Goal: Task Accomplishment & Management: Manage account settings

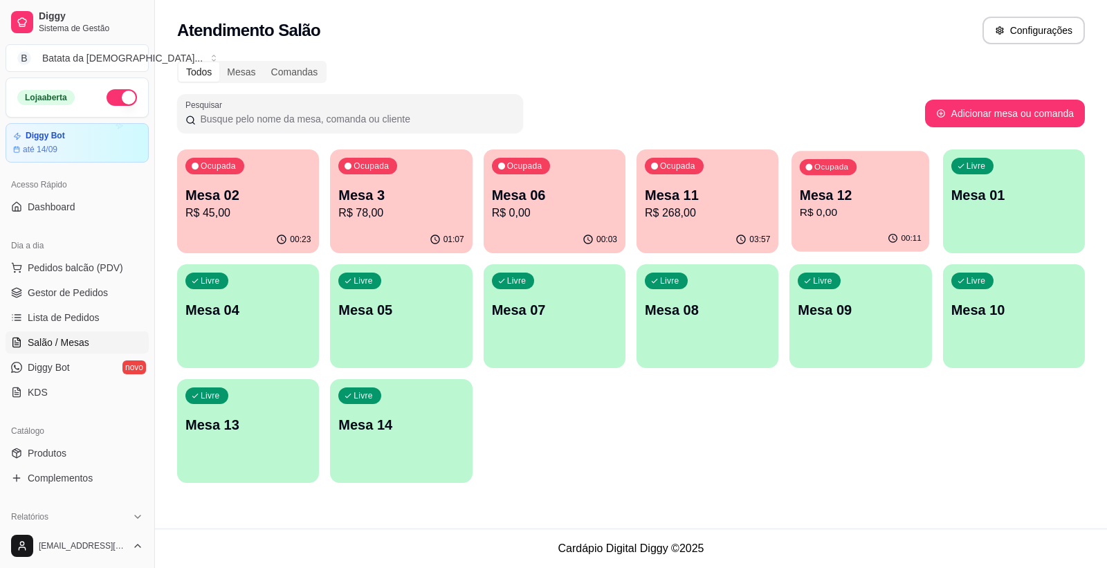
click at [840, 216] on p "R$ 0,00" at bounding box center [861, 213] width 122 height 16
click at [567, 237] on div "00:03" at bounding box center [555, 239] width 142 height 27
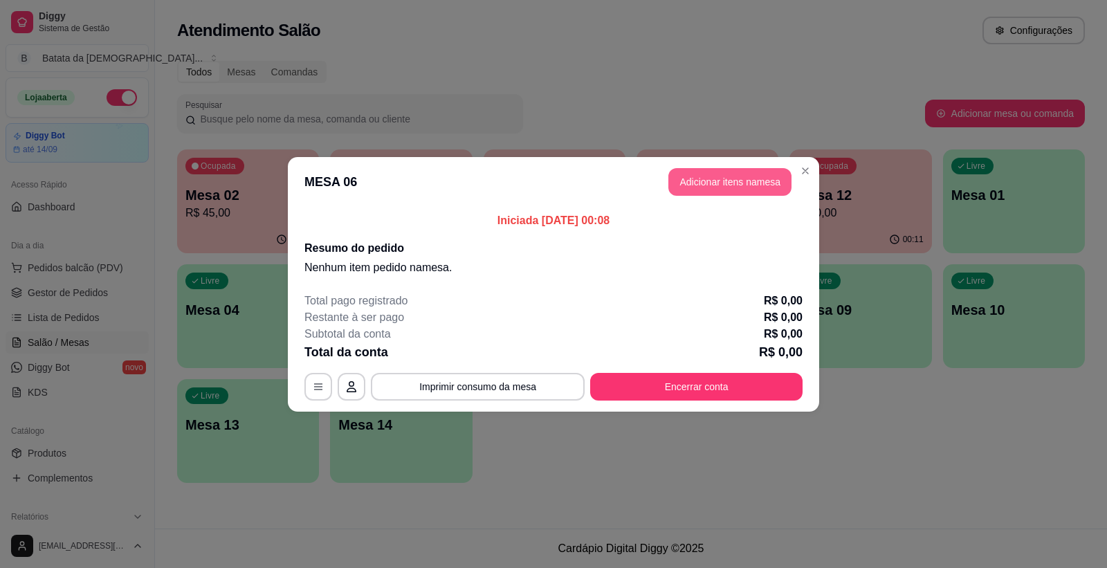
click at [696, 169] on button "Adicionar itens na mesa" at bounding box center [729, 182] width 123 height 28
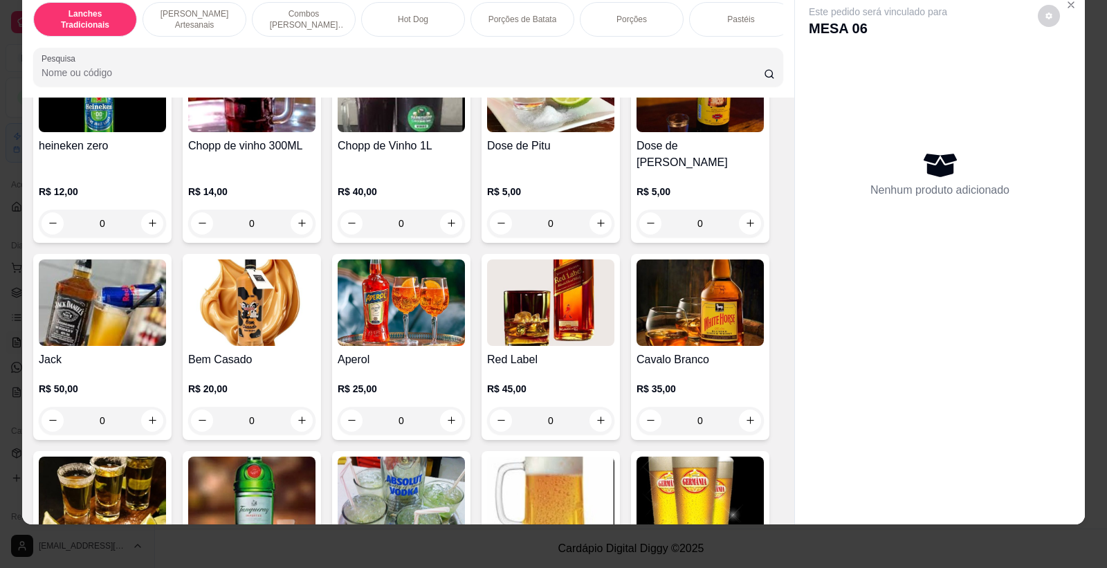
scroll to position [5080, 0]
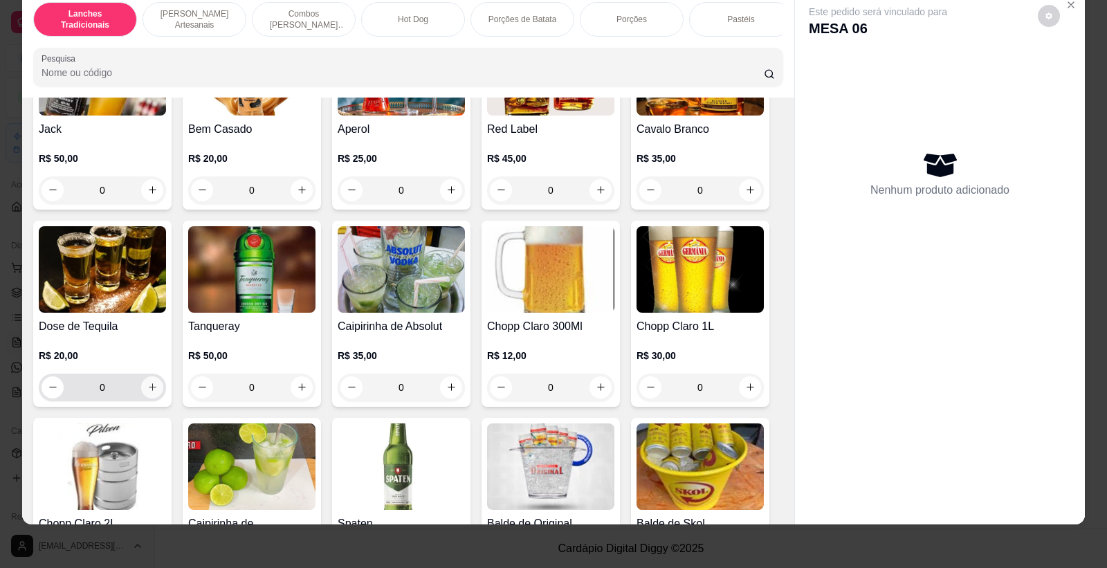
click at [149, 376] on button "increase-product-quantity" at bounding box center [152, 387] width 22 height 22
type input "1"
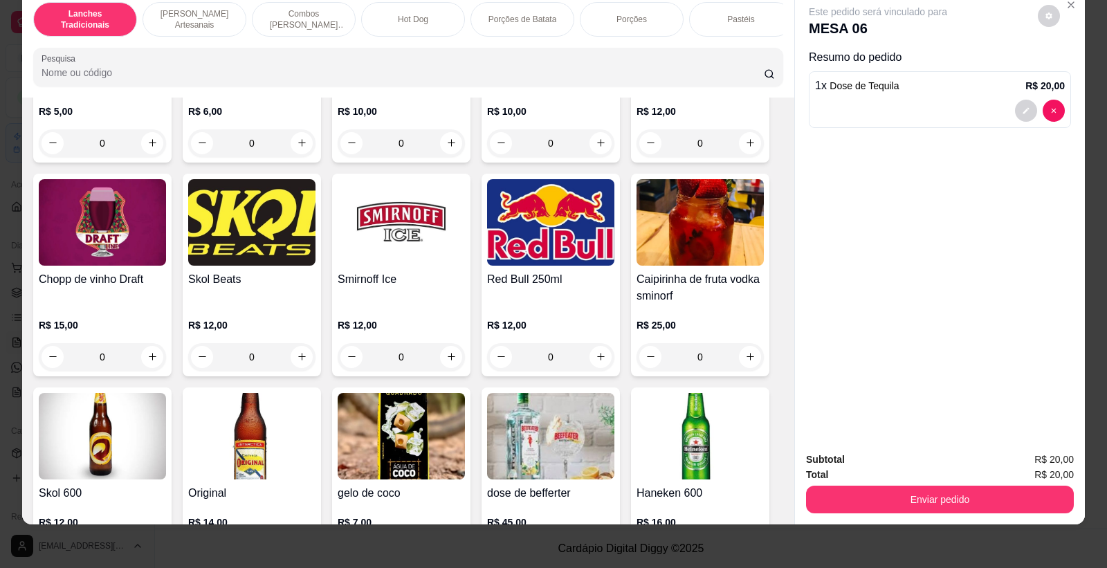
scroll to position [4311, 0]
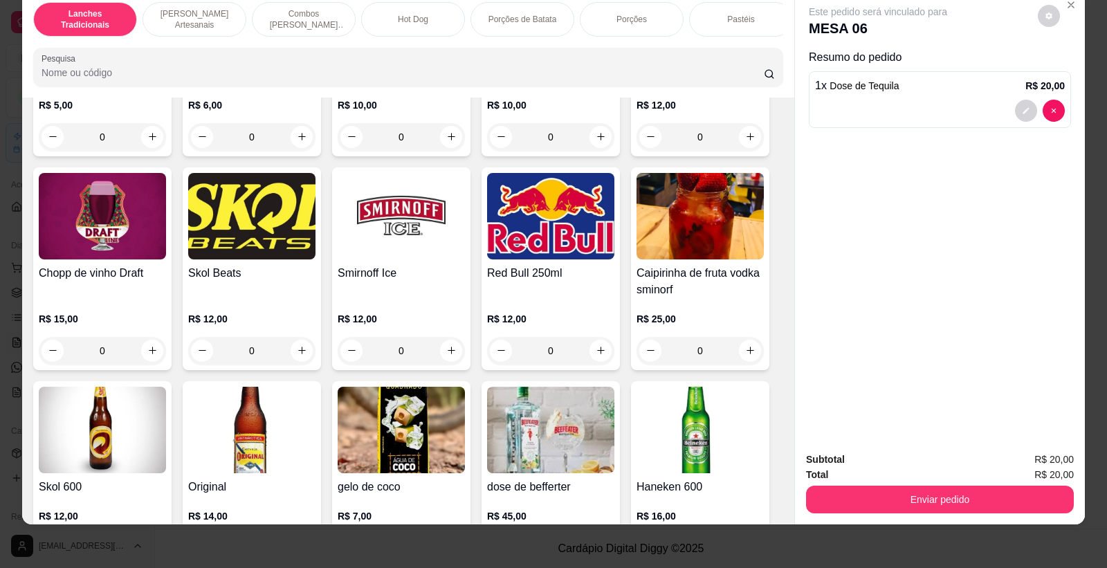
click at [241, 434] on img at bounding box center [251, 430] width 127 height 86
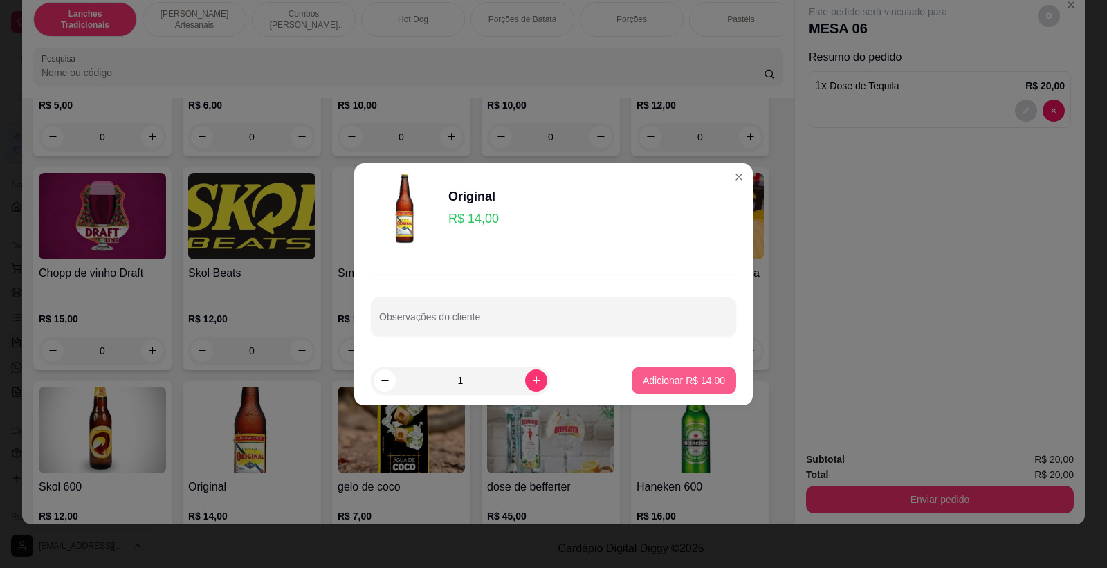
click at [659, 371] on button "Adicionar R$ 14,00" at bounding box center [684, 381] width 104 height 28
type input "1"
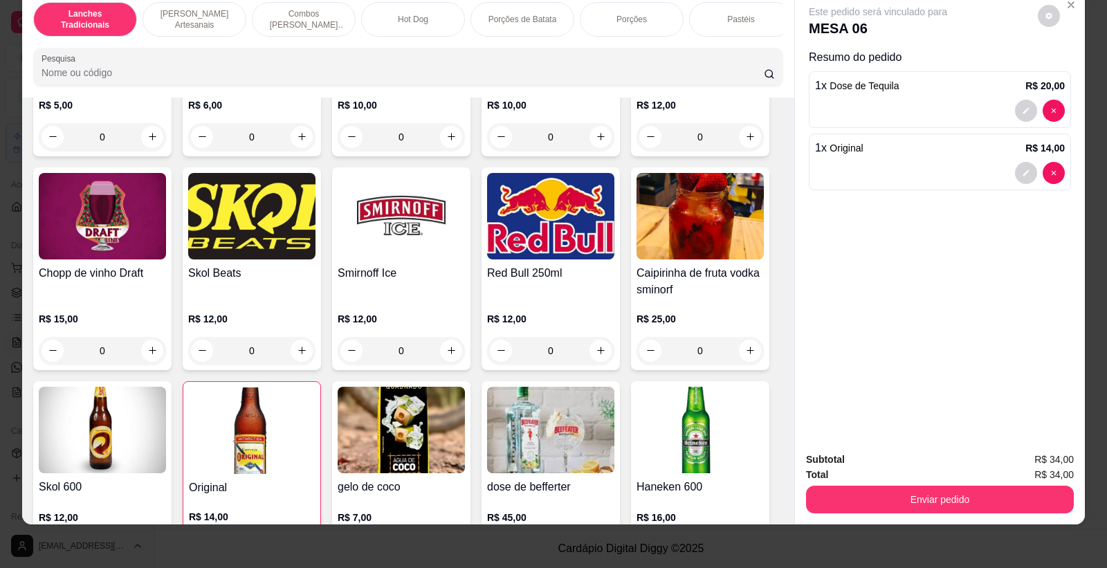
click at [923, 482] on div "Enviar pedido" at bounding box center [940, 497] width 268 height 31
click at [930, 487] on button "Enviar pedido" at bounding box center [940, 500] width 268 height 28
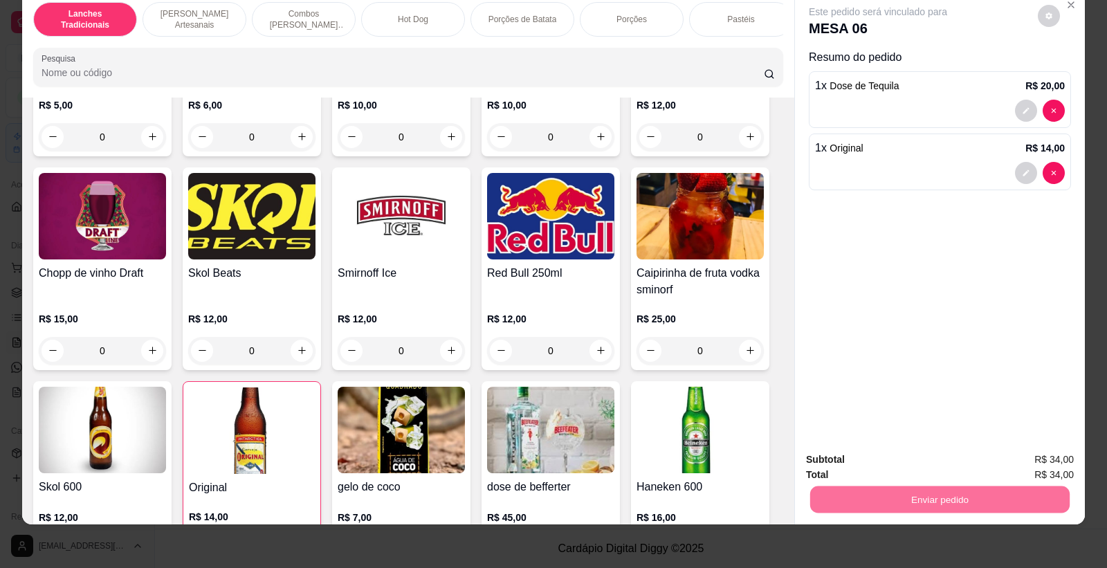
click at [913, 462] on button "Não registrar e enviar pedido" at bounding box center [894, 465] width 144 height 26
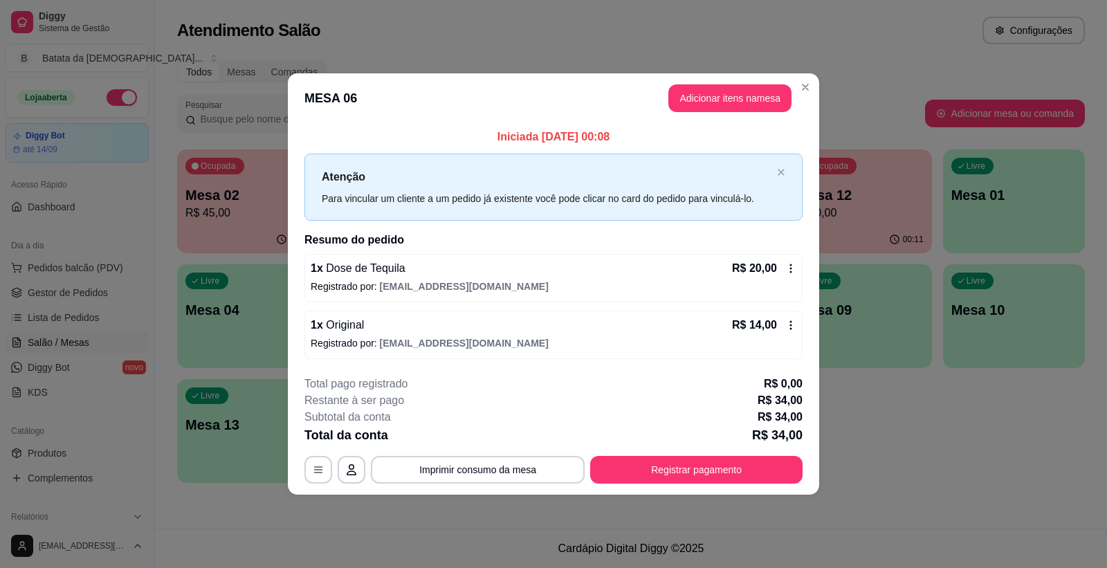
click at [793, 77] on header "MESA 06 Adicionar itens na mesa" at bounding box center [553, 98] width 531 height 50
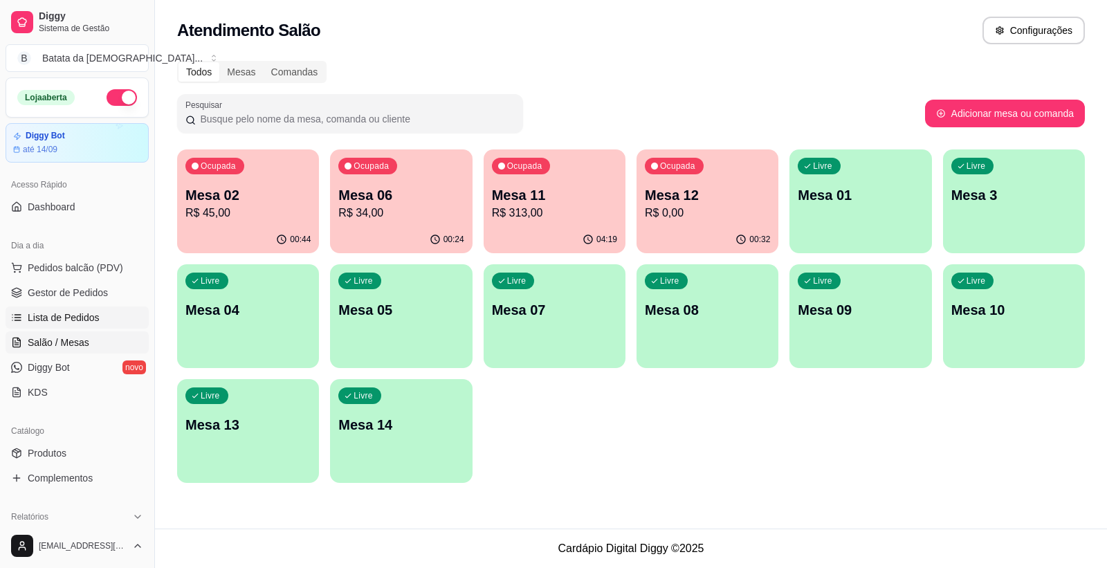
click at [99, 325] on link "Lista de Pedidos" at bounding box center [77, 317] width 143 height 22
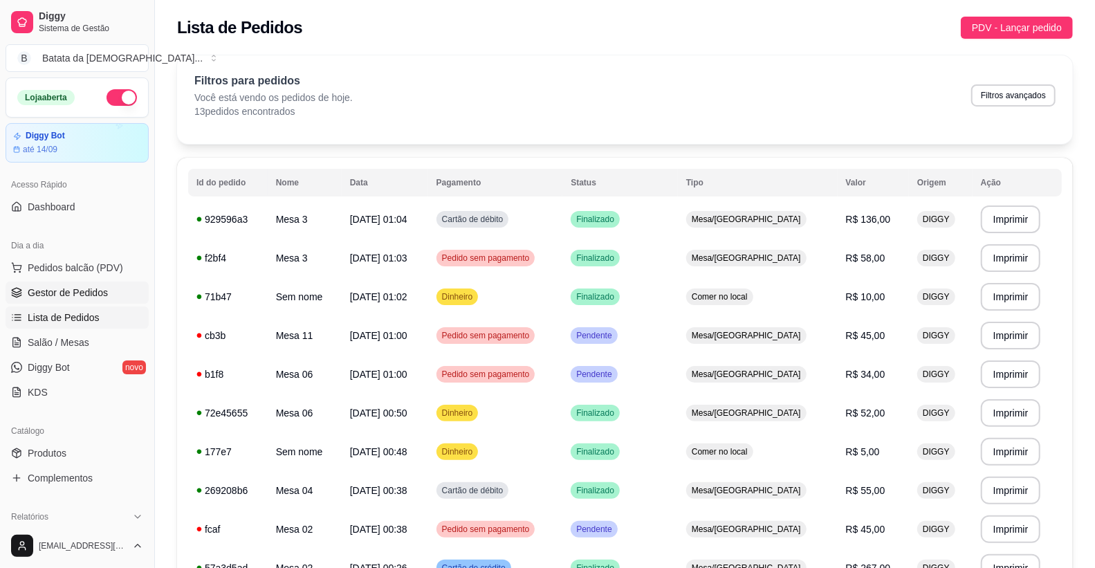
click at [102, 288] on span "Gestor de Pedidos" at bounding box center [68, 293] width 80 height 14
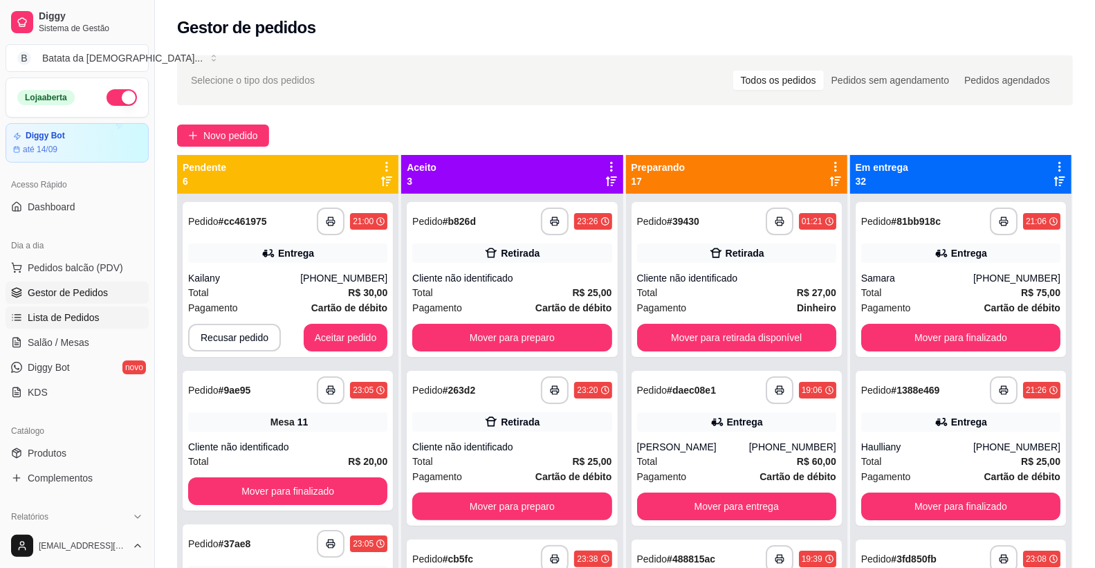
click at [69, 326] on link "Lista de Pedidos" at bounding box center [77, 317] width 143 height 22
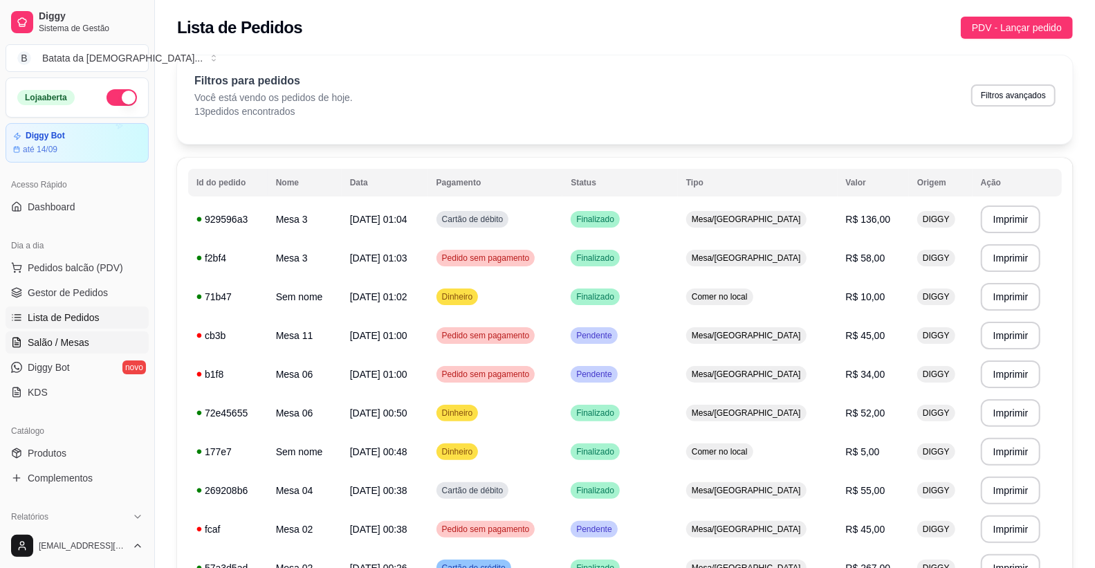
click at [98, 348] on link "Salão / Mesas" at bounding box center [77, 342] width 143 height 22
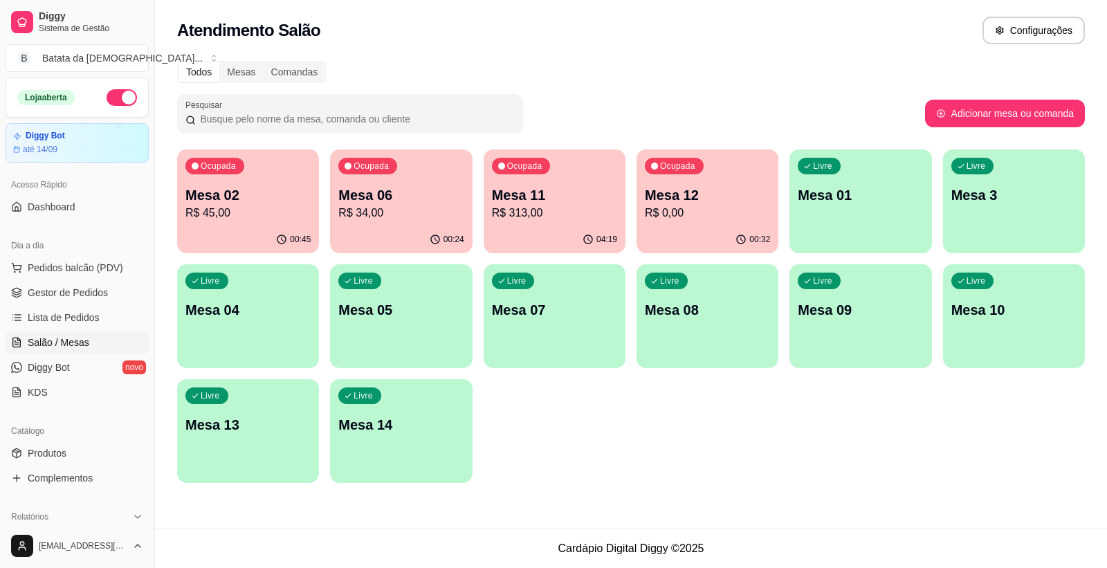
click at [519, 218] on p "R$ 313,00" at bounding box center [554, 213] width 125 height 17
click at [510, 194] on p "Mesa 11" at bounding box center [554, 194] width 125 height 19
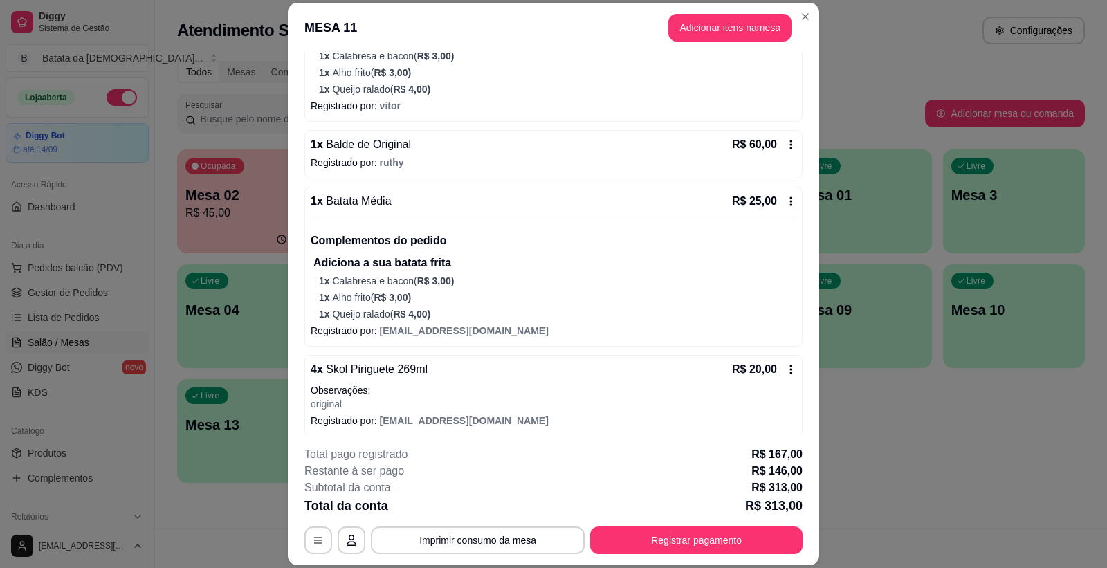
scroll to position [794, 0]
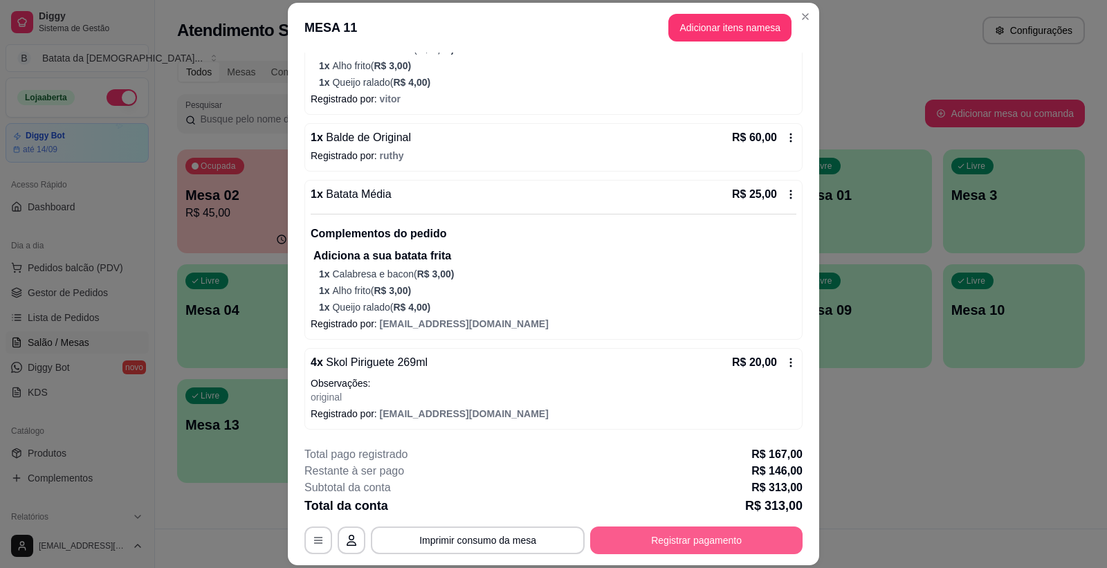
click at [671, 535] on button "Registrar pagamento" at bounding box center [696, 540] width 212 height 28
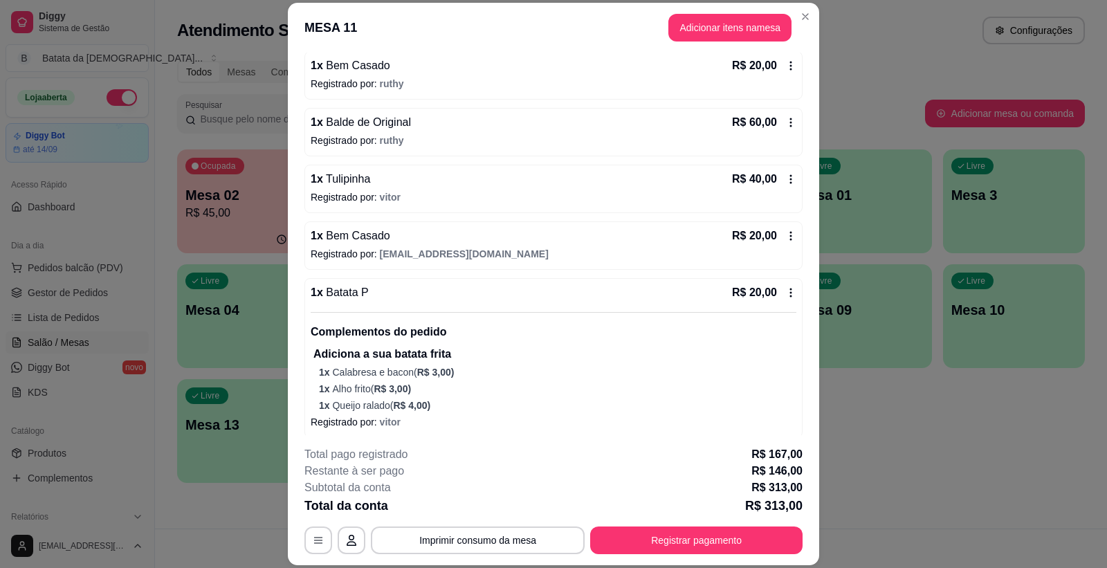
scroll to position [102, 0]
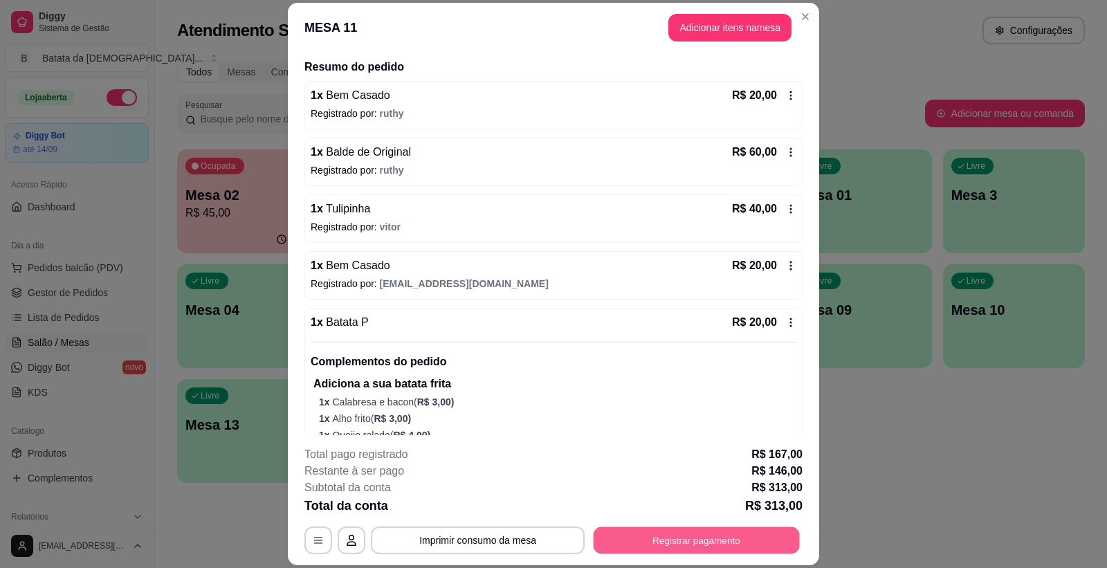
click at [704, 537] on button "Registrar pagamento" at bounding box center [696, 539] width 206 height 27
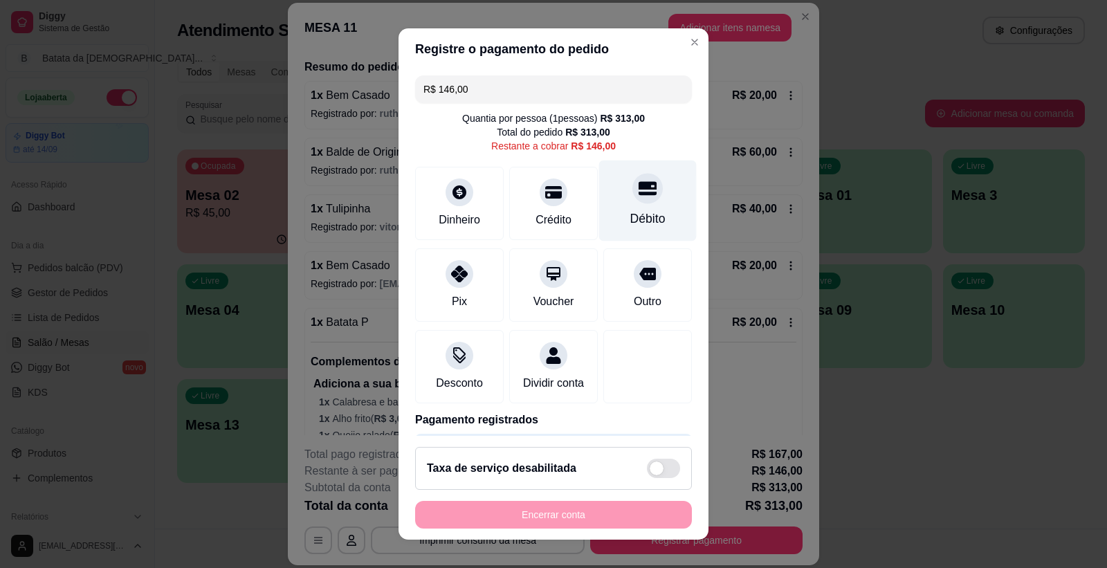
click at [602, 215] on div "Débito" at bounding box center [648, 200] width 98 height 81
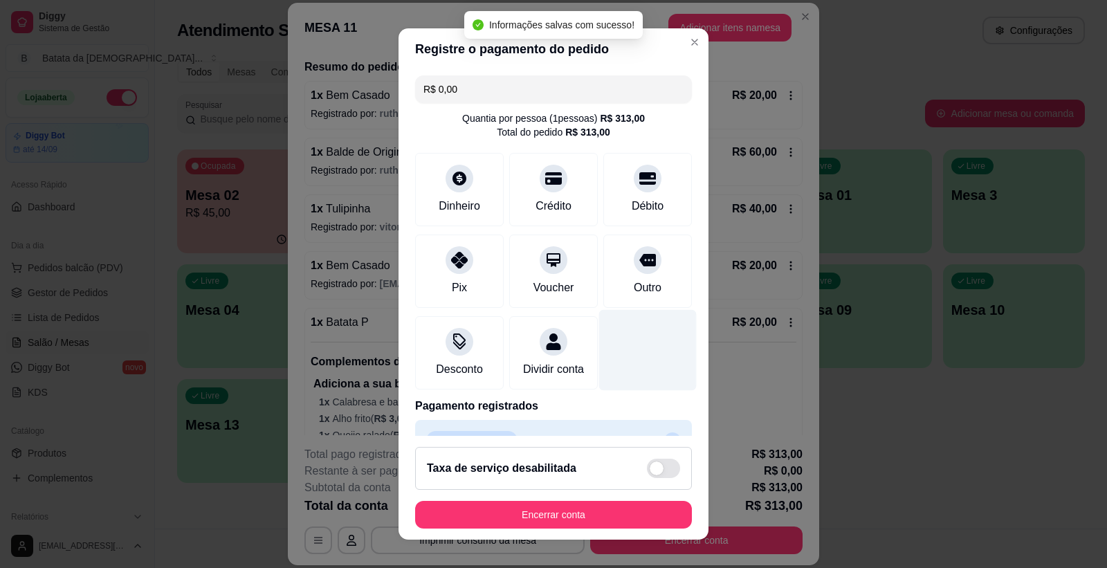
scroll to position [100, 0]
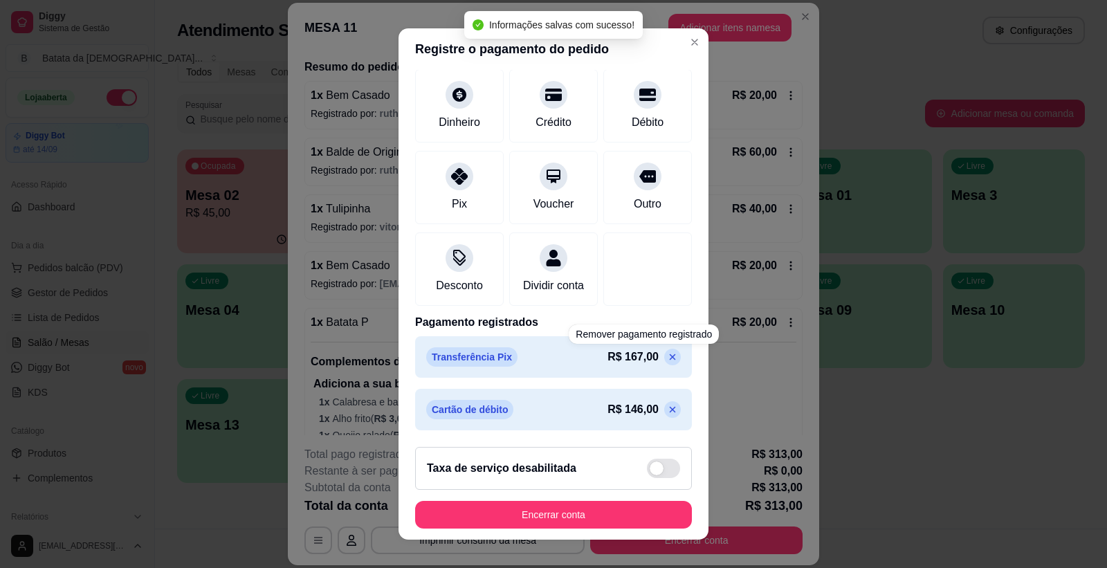
click at [667, 412] on icon at bounding box center [672, 409] width 11 height 11
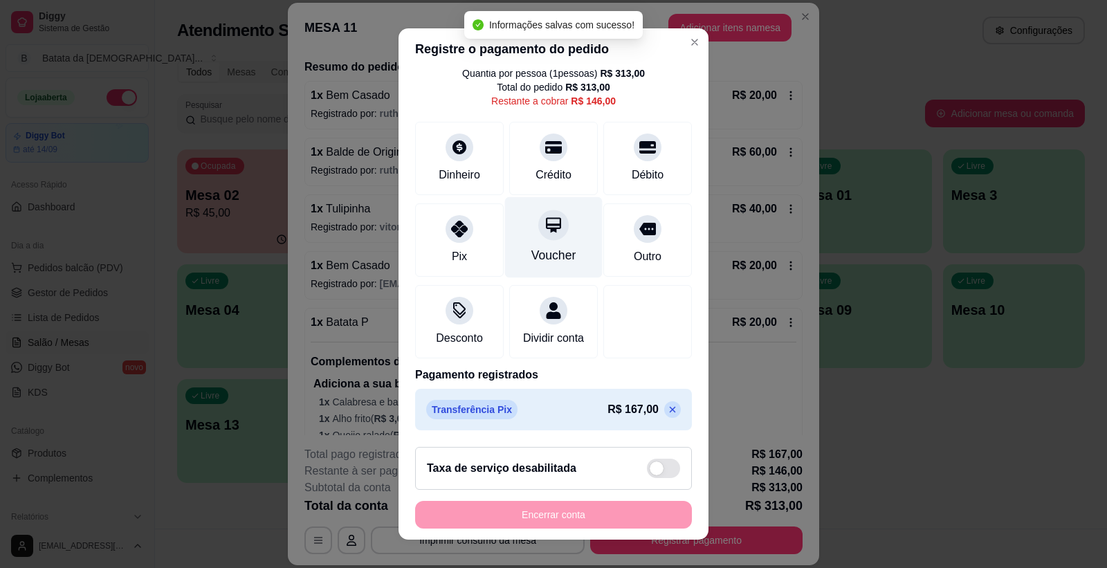
scroll to position [0, 0]
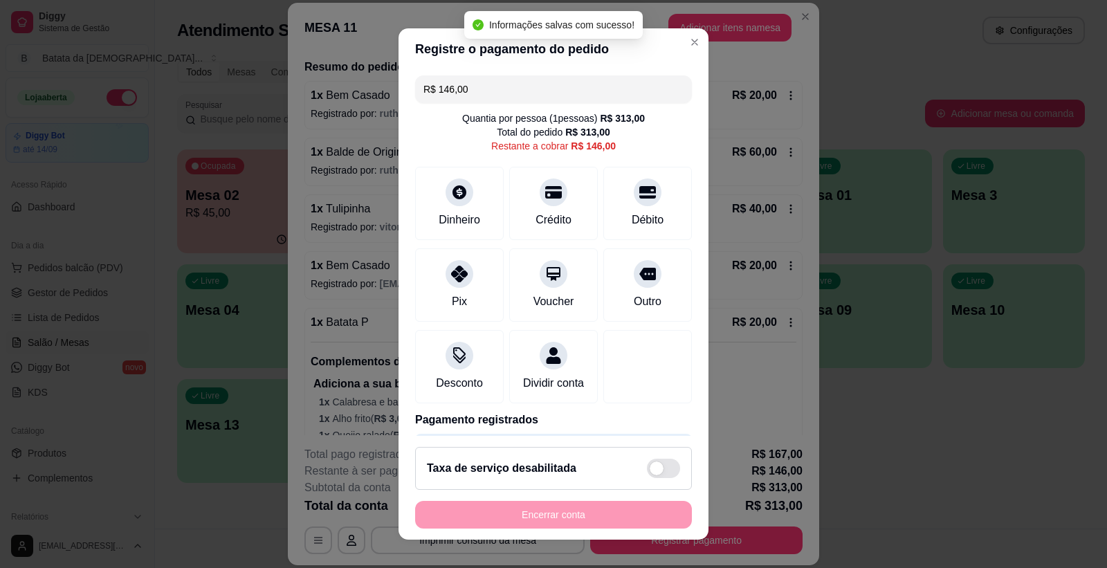
drag, startPoint x: 514, startPoint y: 84, endPoint x: 401, endPoint y: 84, distance: 112.8
click at [401, 84] on div "R$ 146,00 Quantia por pessoa ( 1 pessoas) R$ 313,00 Total do pedido R$ 313,00 R…" at bounding box center [553, 253] width 310 height 366
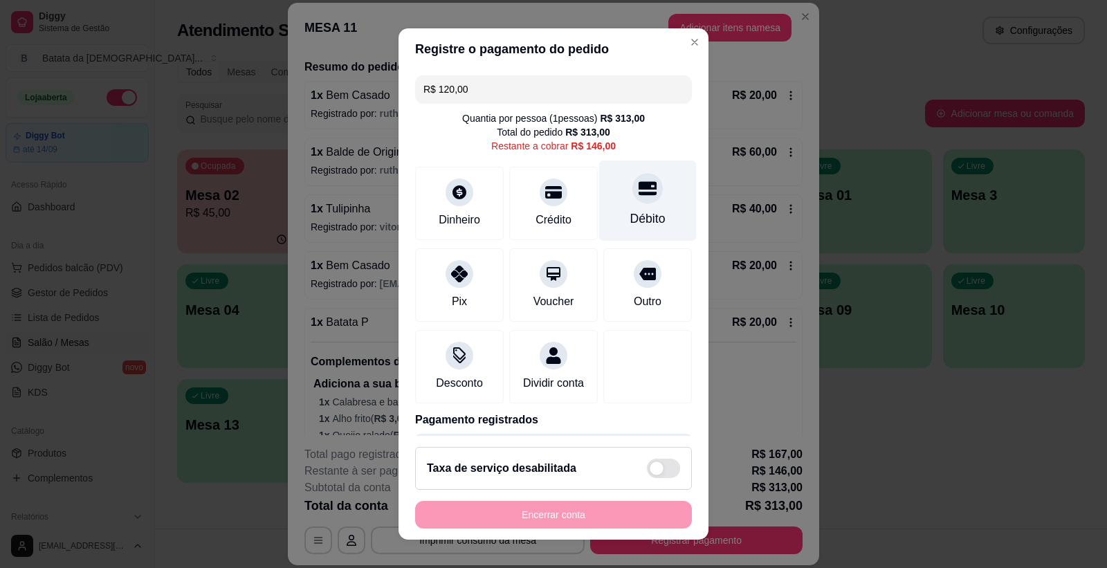
click at [630, 221] on div "Débito" at bounding box center [647, 219] width 35 height 18
drag, startPoint x: 424, startPoint y: 91, endPoint x: 509, endPoint y: 72, distance: 87.1
click at [509, 72] on div "R$ 26,00 Quantia por pessoa ( 1 pessoas) R$ 313,00 Total do pedido R$ 313,00 Re…" at bounding box center [553, 253] width 310 height 366
click at [509, 73] on div "R$ 26,00 Quantia por pessoa ( 1 pessoas) R$ 313,00 Total do pedido R$ 313,00 Re…" at bounding box center [553, 253] width 310 height 366
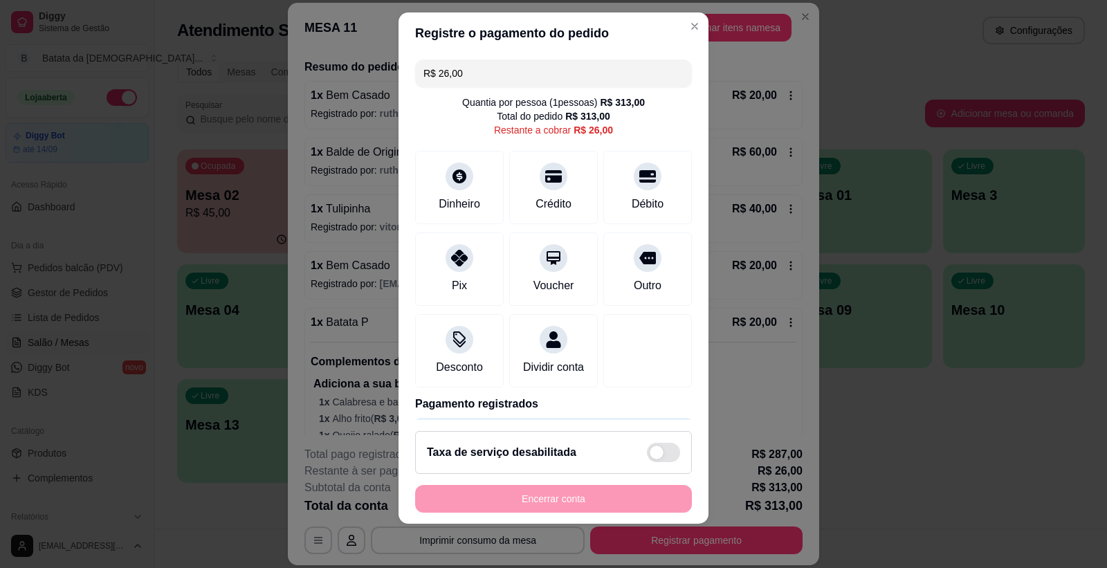
drag, startPoint x: 457, startPoint y: 66, endPoint x: 347, endPoint y: 100, distance: 115.1
click at [347, 100] on div "Registre o pagamento do pedido R$ 26,00 Quantia por pessoa ( 1 pessoas) R$ 313,…" at bounding box center [553, 284] width 1107 height 568
click at [509, 82] on input "R$ 26,00" at bounding box center [553, 73] width 260 height 28
drag, startPoint x: 495, startPoint y: 74, endPoint x: 416, endPoint y: 75, distance: 78.2
click at [423, 75] on input "R$ 26,00" at bounding box center [553, 73] width 260 height 28
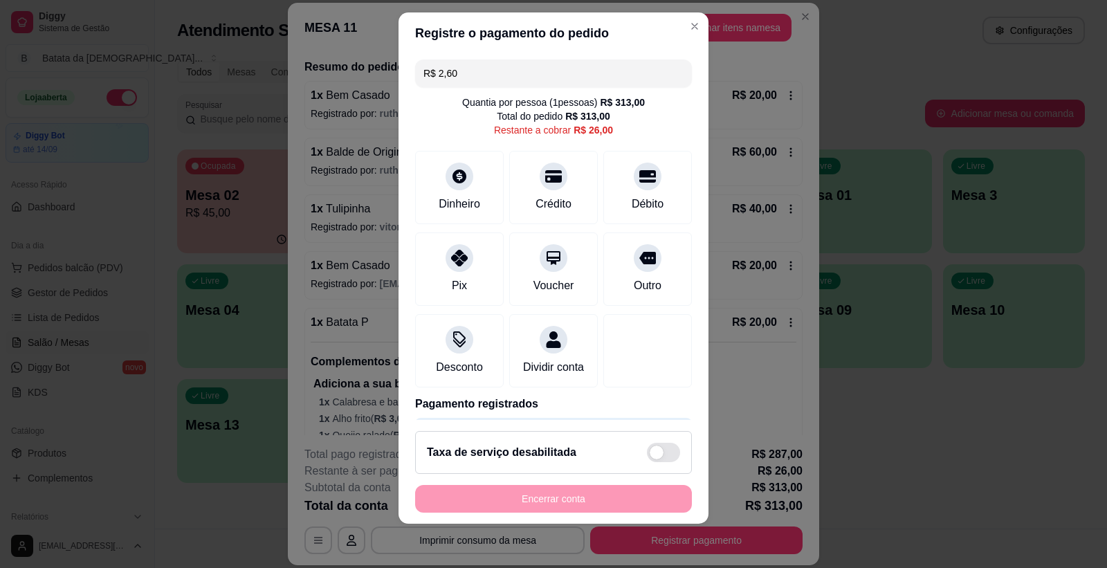
type input "R$ 26,00"
click at [431, 175] on div "Dinheiro" at bounding box center [460, 185] width 98 height 81
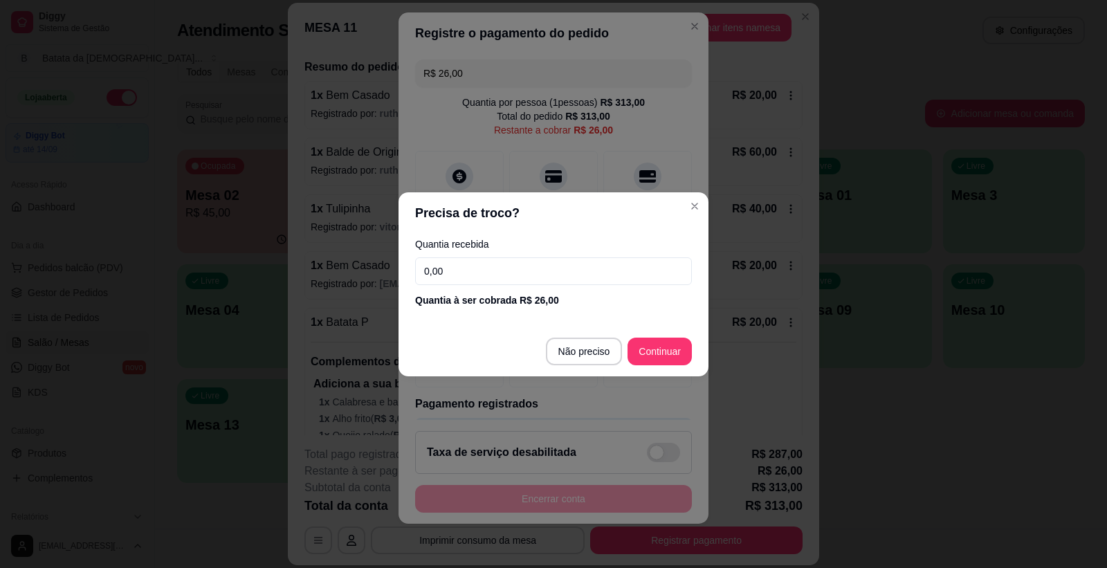
click at [536, 277] on input "0,00" at bounding box center [553, 271] width 277 height 28
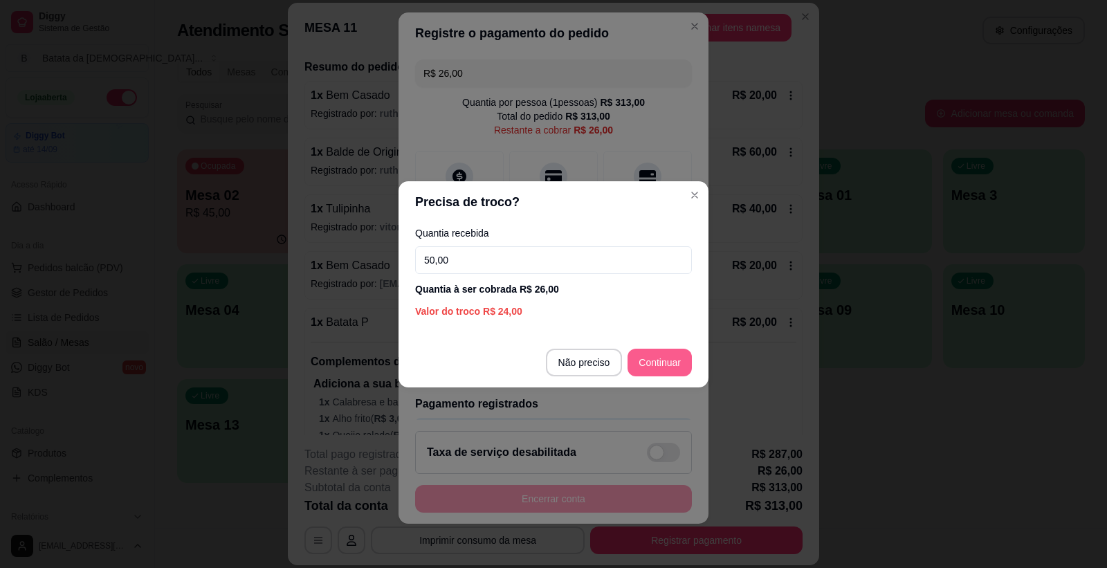
type input "50,00"
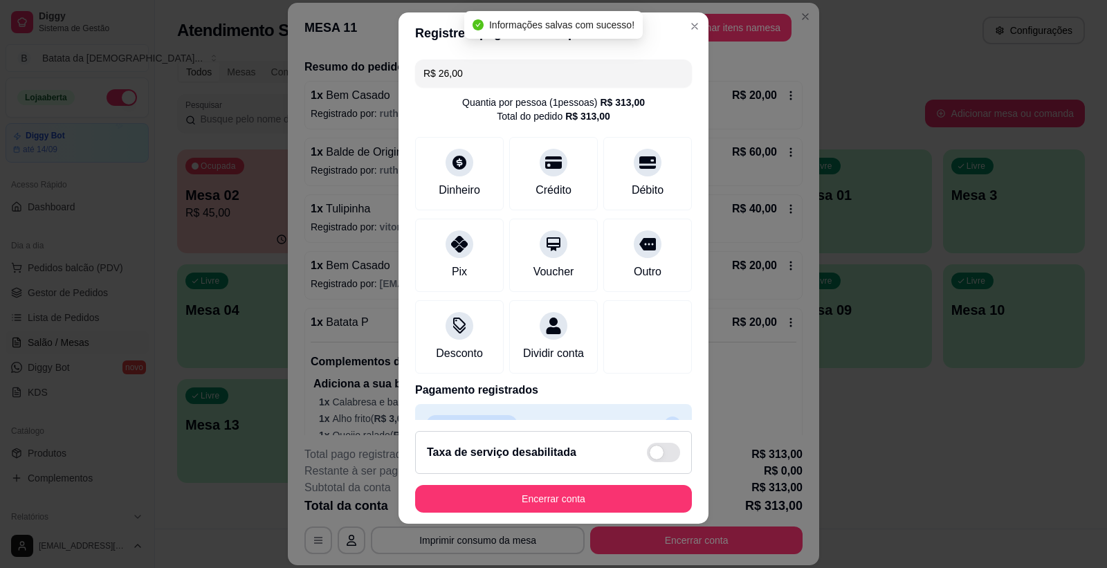
type input "R$ 0,00"
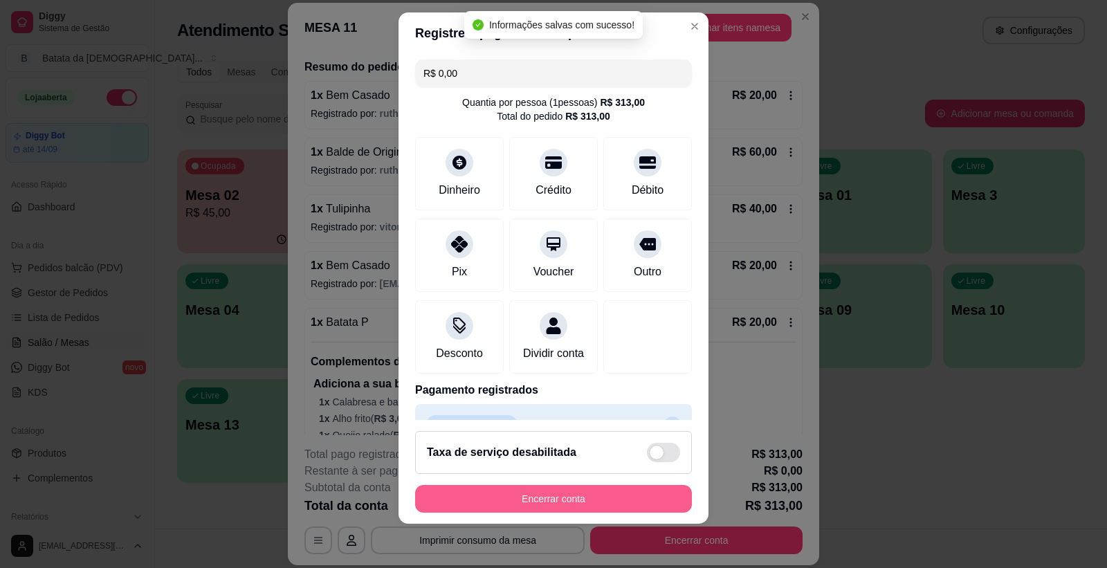
click at [635, 495] on button "Encerrar conta" at bounding box center [553, 499] width 277 height 28
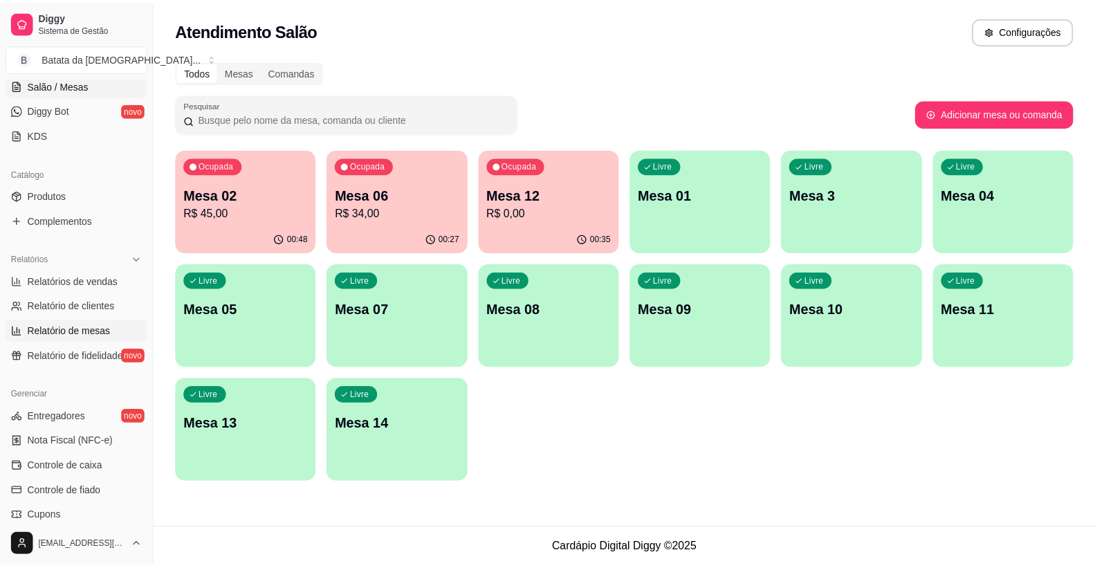
scroll to position [230, 0]
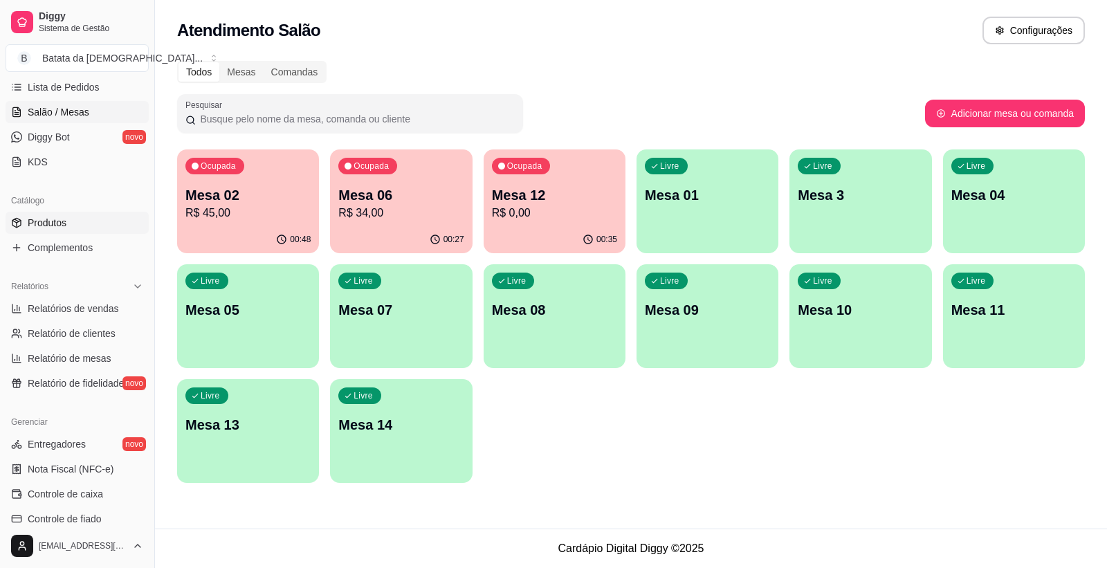
click at [71, 222] on link "Produtos" at bounding box center [77, 223] width 143 height 22
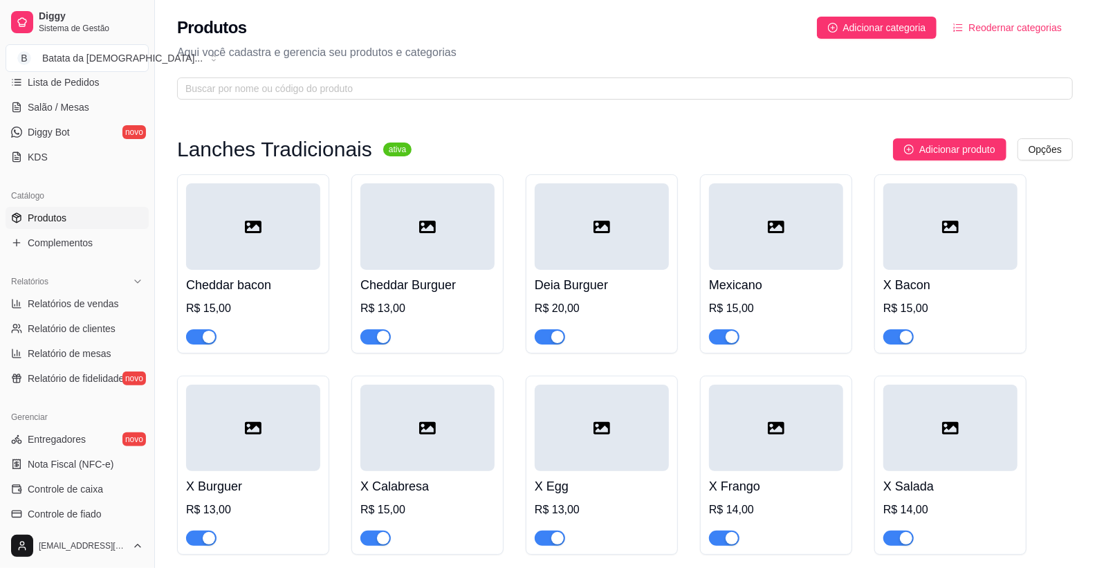
scroll to position [384, 0]
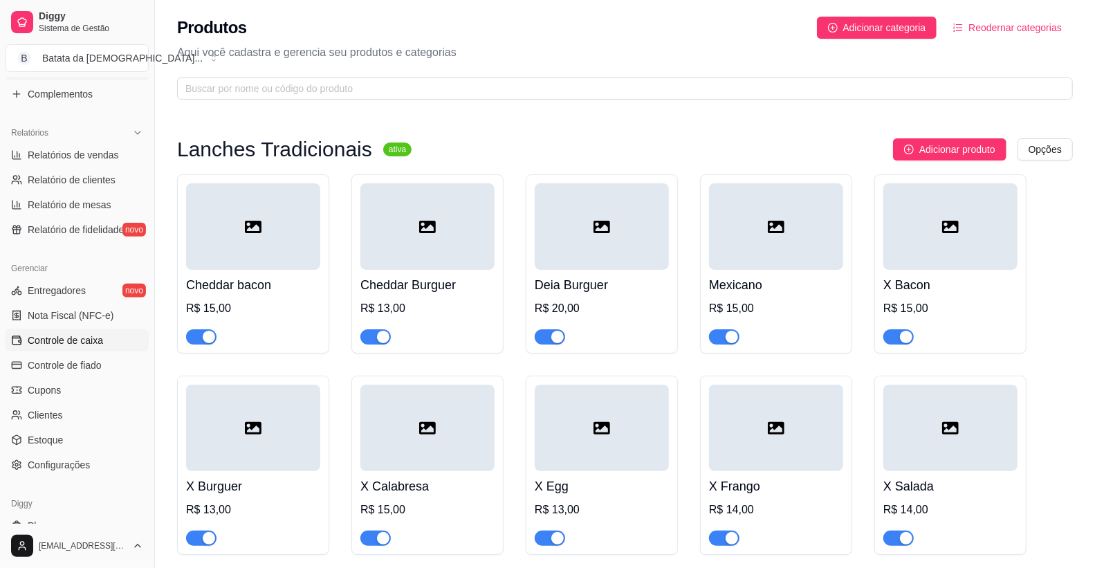
click at [74, 331] on link "Controle de caixa" at bounding box center [77, 340] width 143 height 22
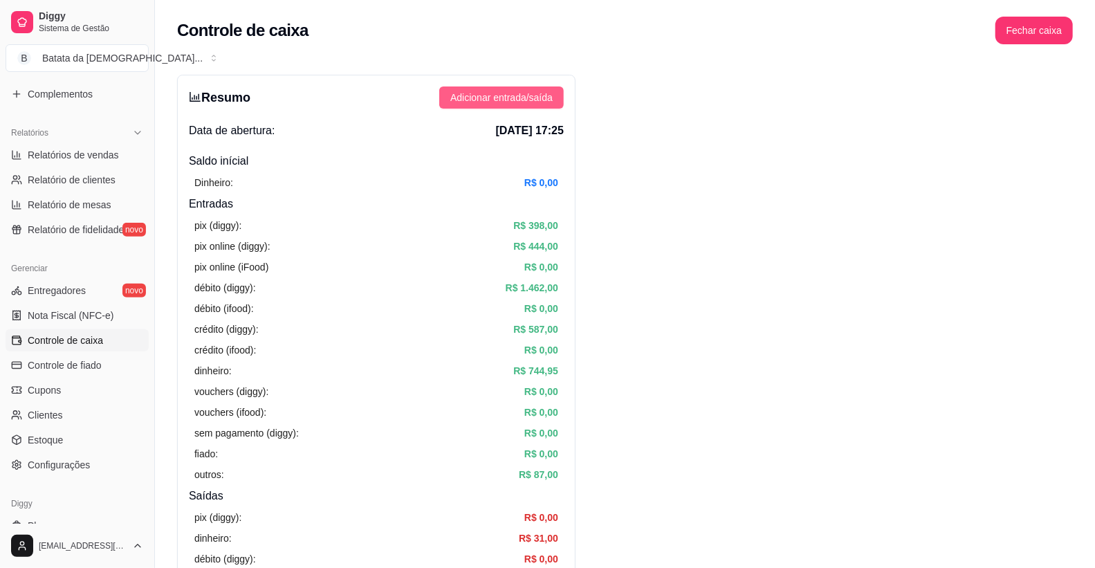
click at [533, 94] on span "Adicionar entrada/saída" at bounding box center [501, 97] width 102 height 15
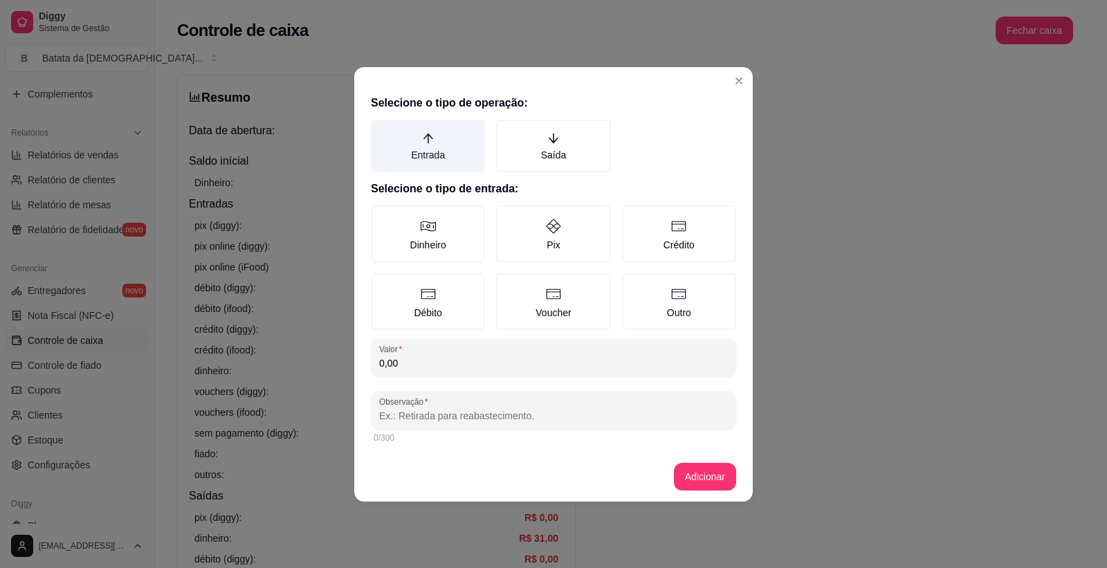
click at [445, 164] on label "Entrada" at bounding box center [428, 146] width 114 height 53
click at [381, 130] on button "Entrada" at bounding box center [375, 124] width 11 height 11
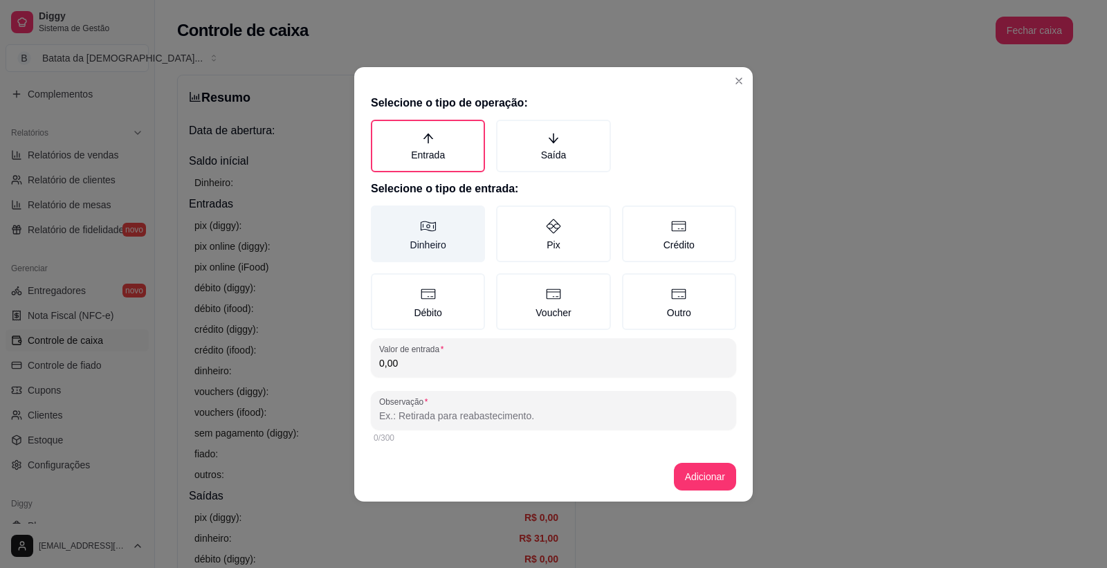
click at [454, 230] on label "Dinheiro" at bounding box center [428, 233] width 114 height 57
click at [381, 216] on button "Dinheiro" at bounding box center [375, 210] width 11 height 11
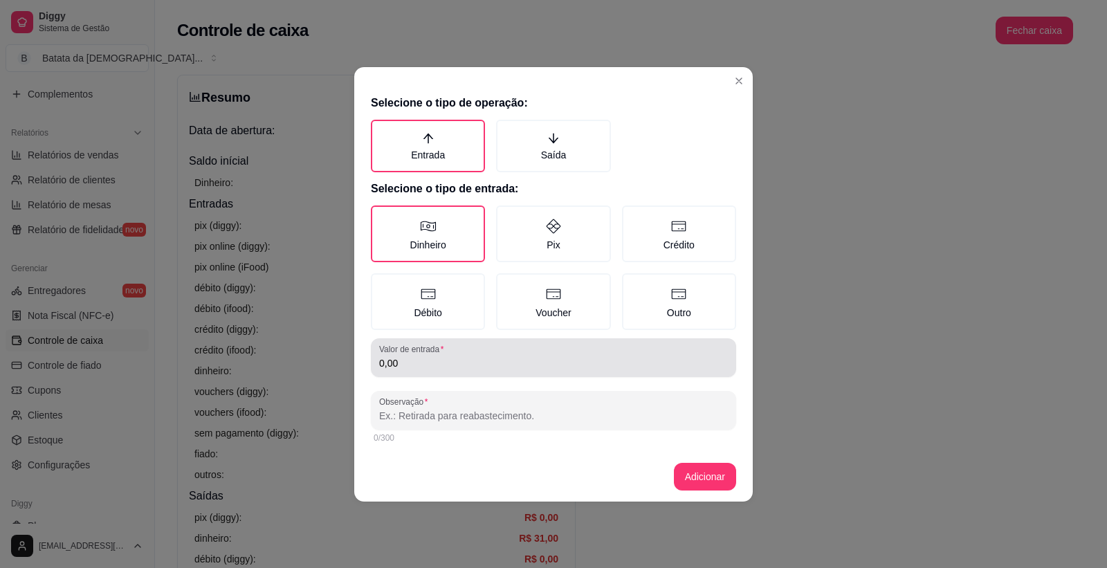
click at [443, 350] on label "Valor de entrada" at bounding box center [413, 349] width 69 height 12
click at [443, 356] on input "0,00" at bounding box center [553, 363] width 349 height 14
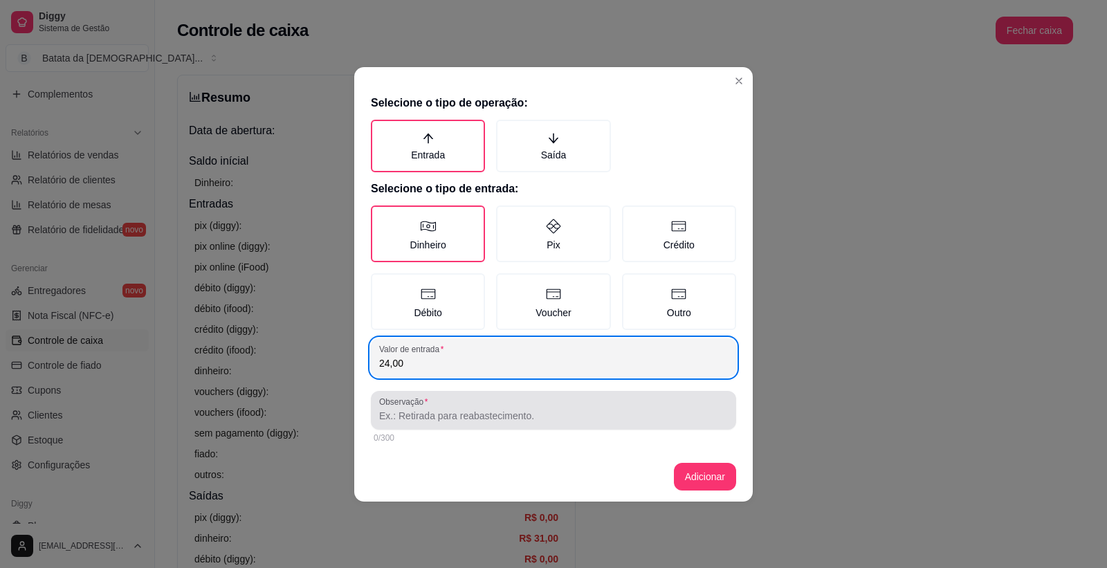
type input "24,00"
click at [439, 415] on input "Observação" at bounding box center [553, 416] width 349 height 14
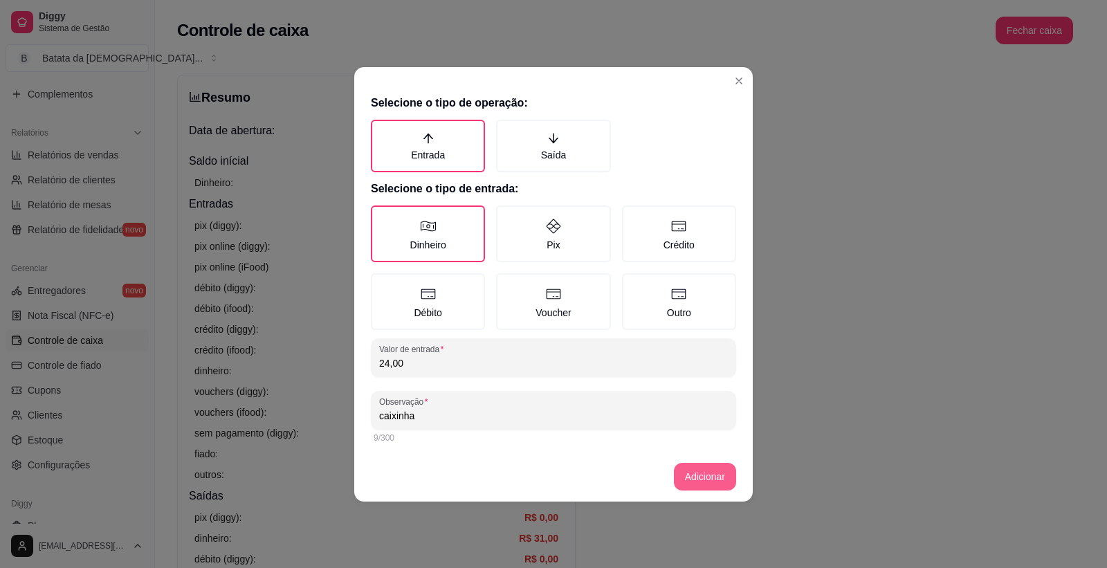
type input "caixinha"
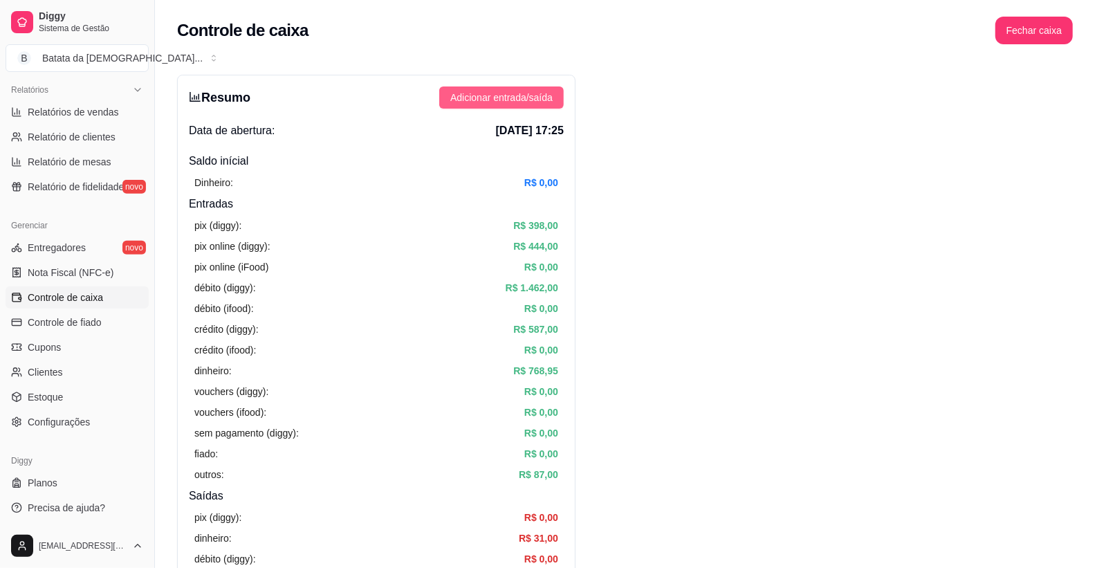
click at [528, 93] on span "Adicionar entrada/saída" at bounding box center [501, 97] width 102 height 15
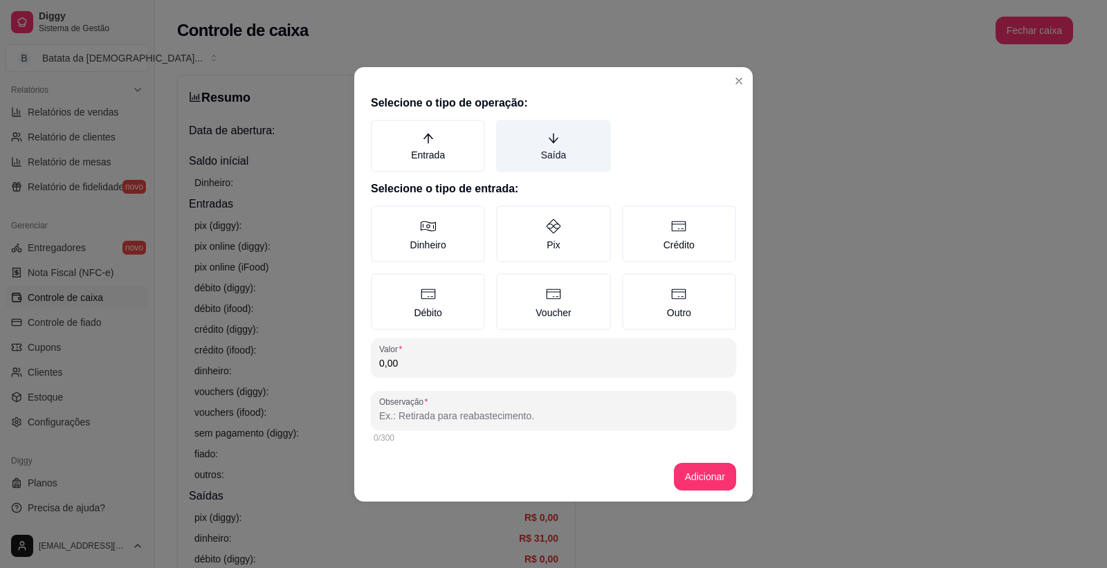
click at [552, 152] on label "Saída" at bounding box center [553, 146] width 114 height 53
click at [506, 130] on button "Saída" at bounding box center [500, 124] width 11 height 11
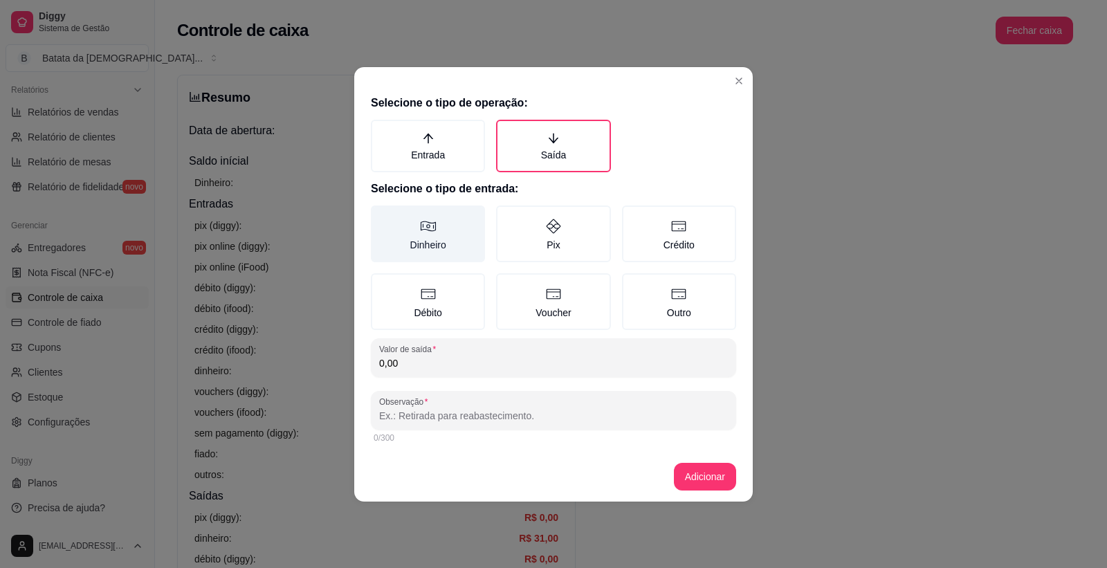
click at [423, 222] on icon at bounding box center [428, 226] width 17 height 17
click at [381, 216] on button "Dinheiro" at bounding box center [375, 210] width 11 height 11
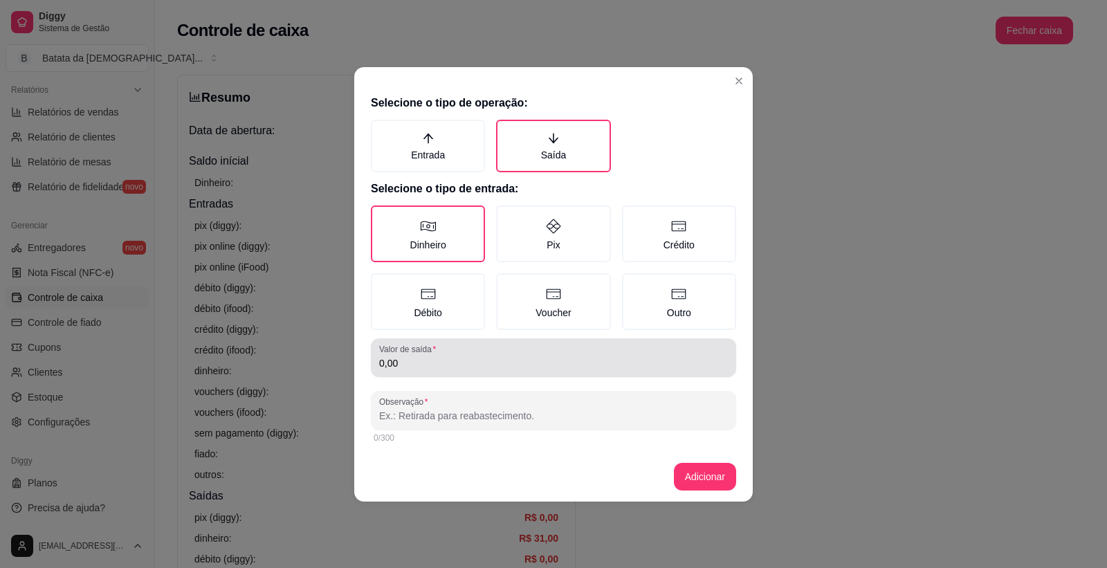
click at [421, 351] on label "Valor de saída" at bounding box center [410, 349] width 62 height 12
click at [421, 356] on input "0,00" at bounding box center [553, 363] width 349 height 14
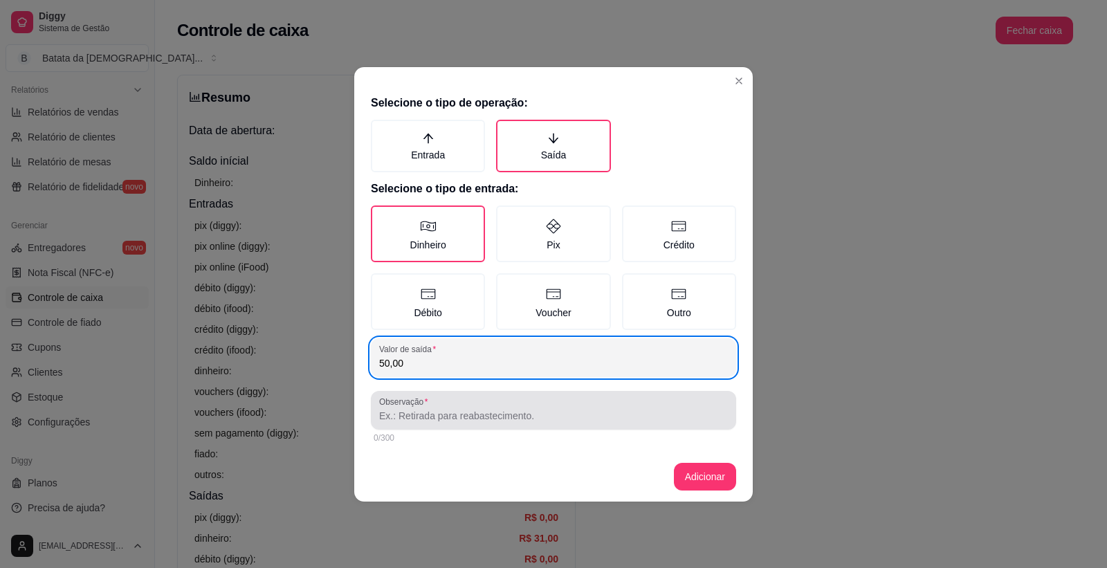
type input "50,00"
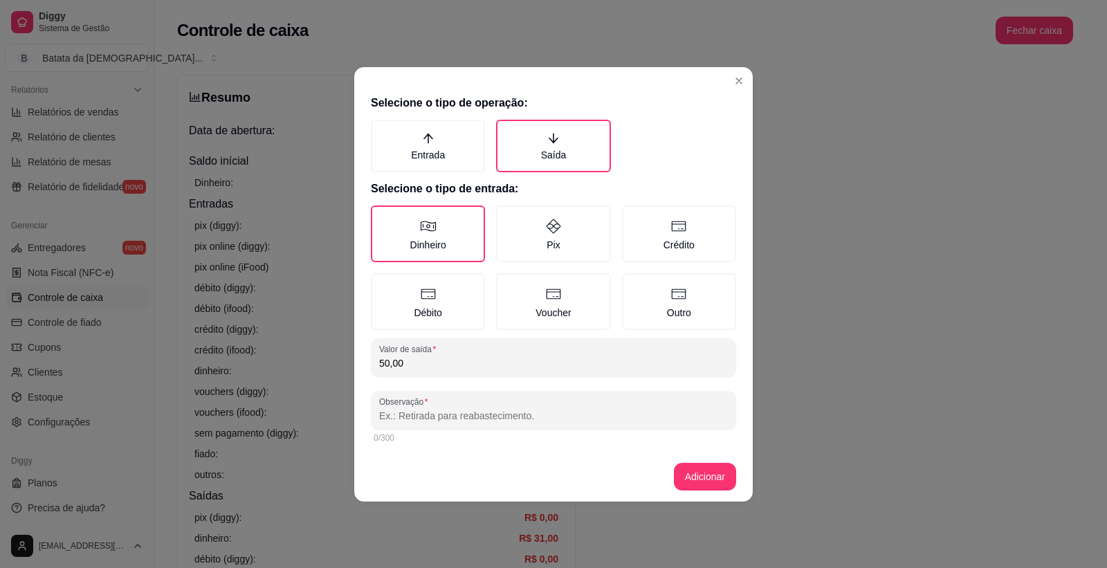
click at [439, 417] on input "Observação" at bounding box center [553, 416] width 349 height 14
type input "saida. VALE PARA FABY"
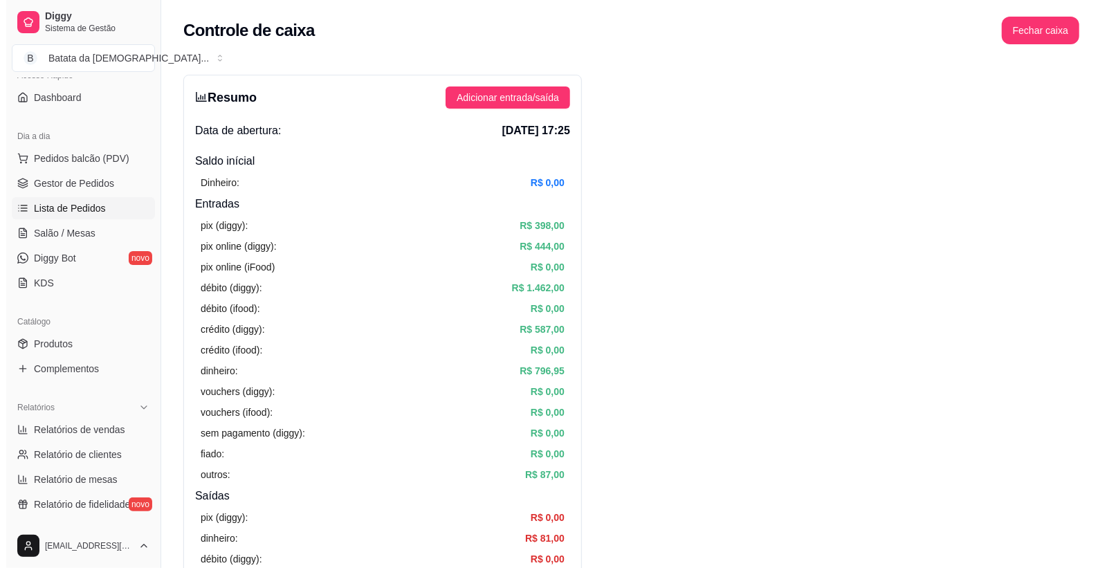
scroll to position [43, 0]
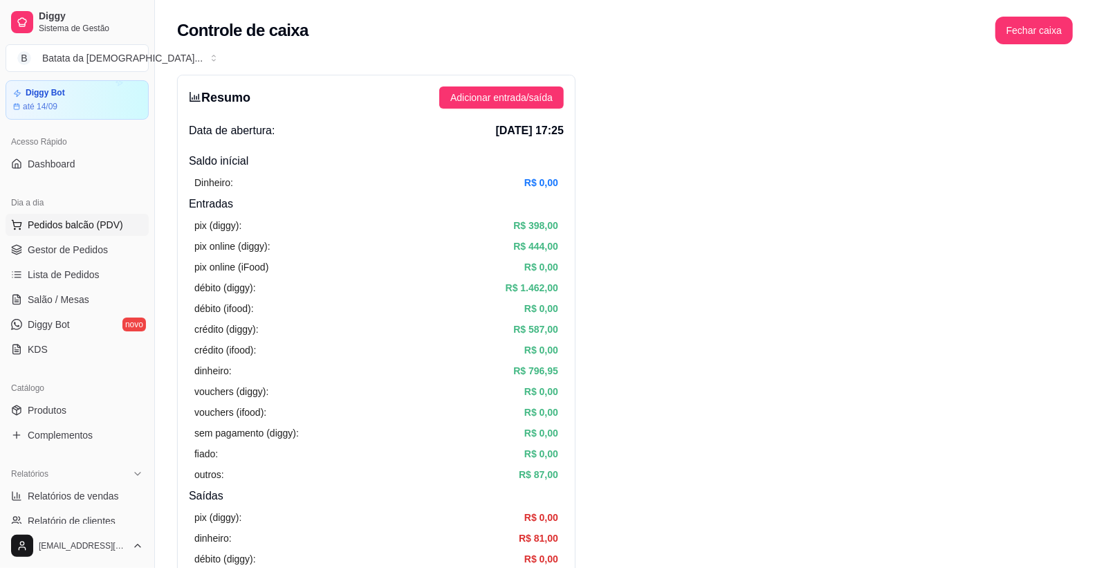
click at [77, 218] on span "Pedidos balcão (PDV)" at bounding box center [75, 225] width 95 height 14
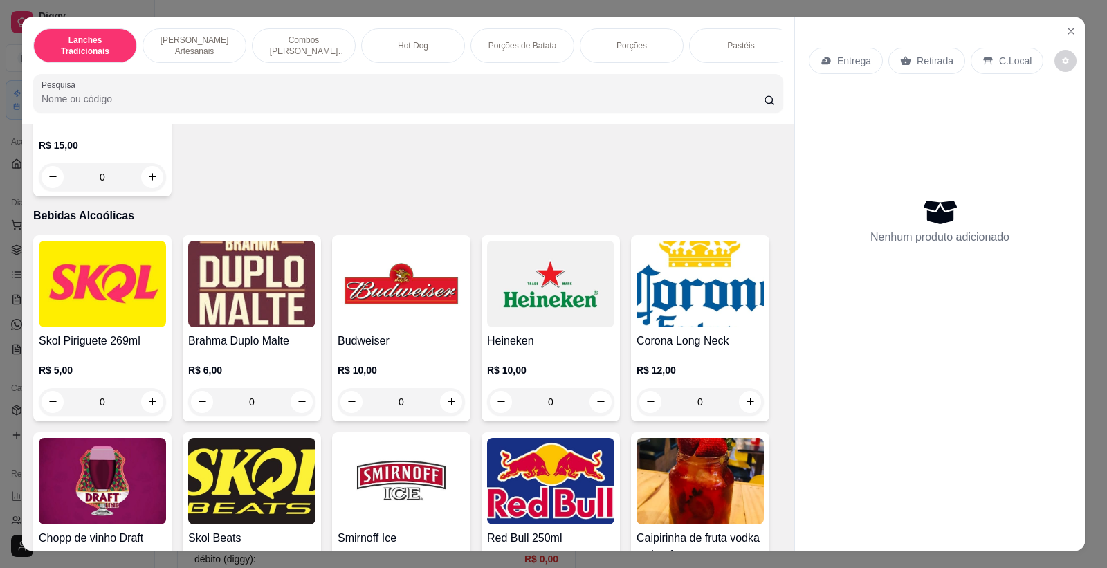
scroll to position [4150, 0]
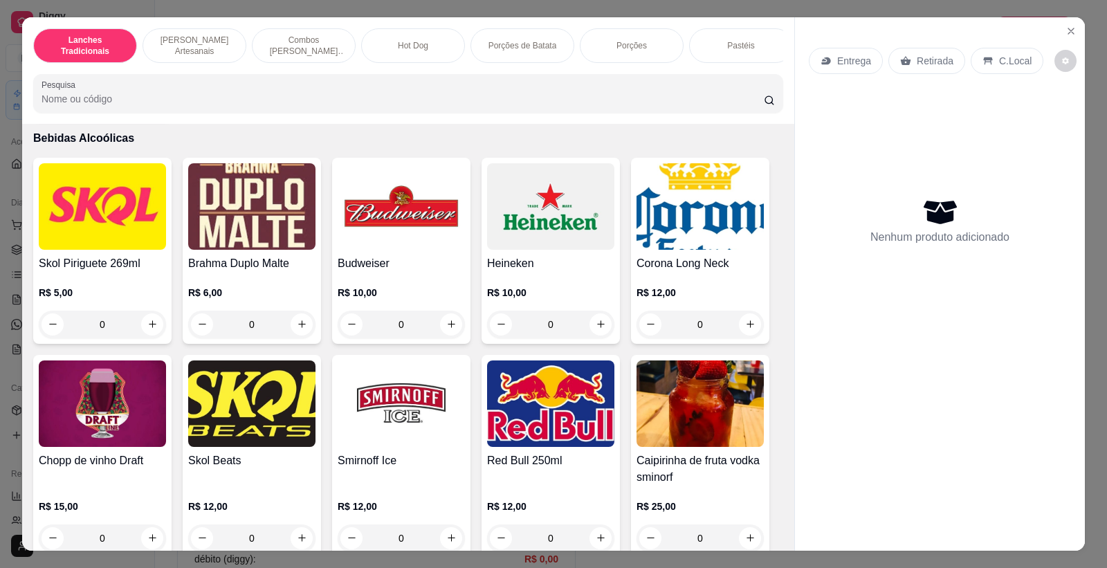
click at [396, 247] on img at bounding box center [401, 206] width 127 height 86
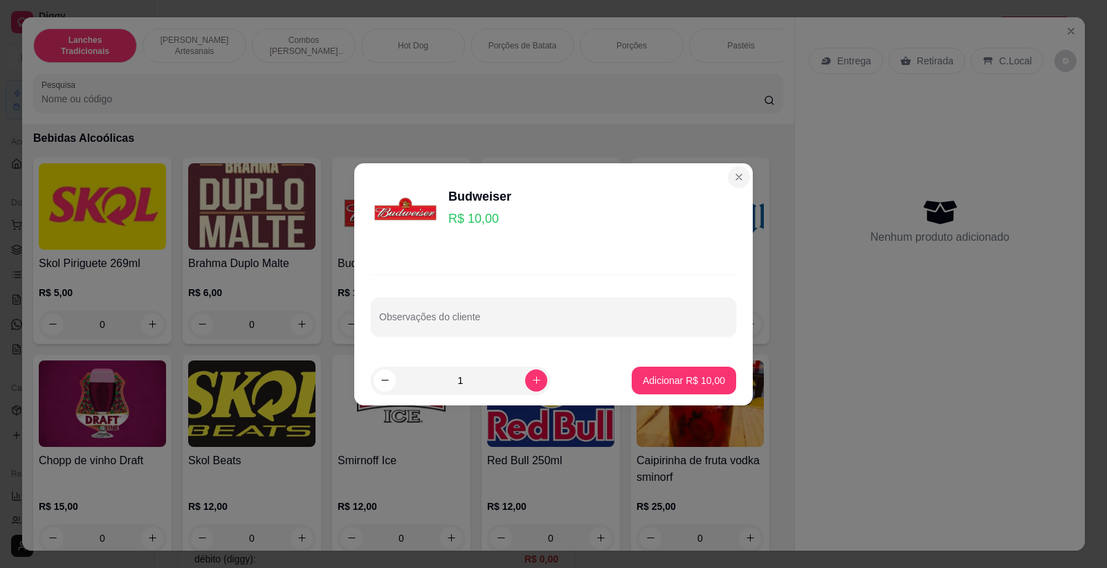
click at [728, 176] on button "Close" at bounding box center [739, 177] width 22 height 22
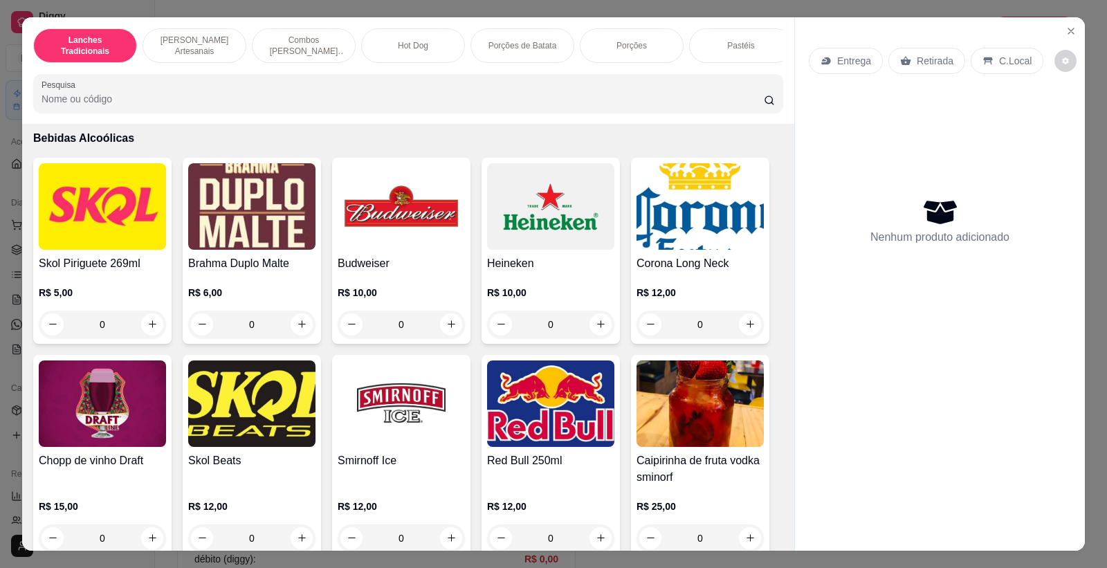
click at [388, 250] on img at bounding box center [401, 206] width 127 height 86
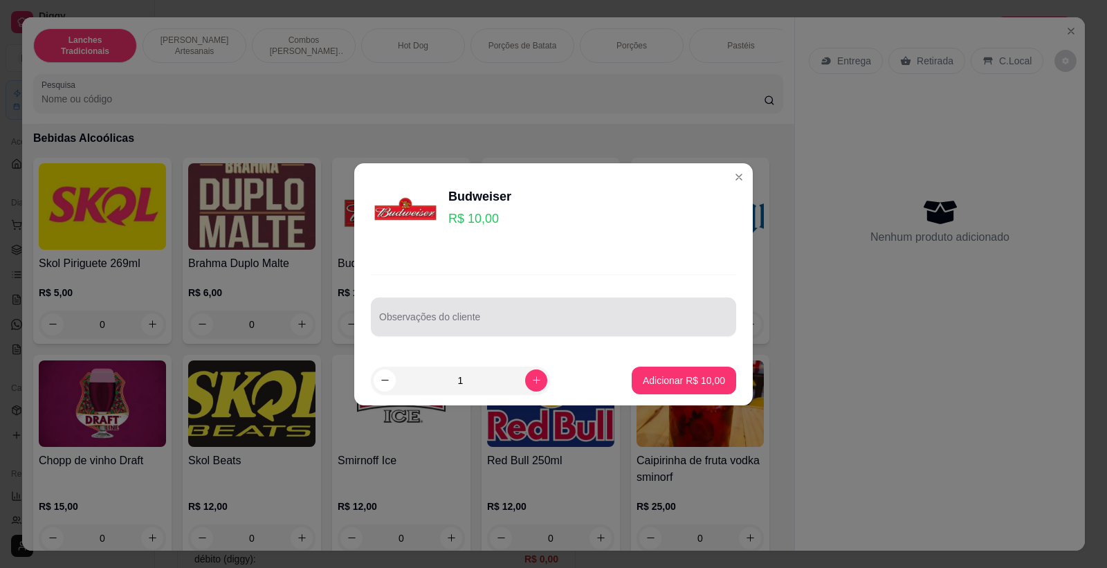
click at [472, 316] on input "Observações do cliente" at bounding box center [553, 322] width 349 height 14
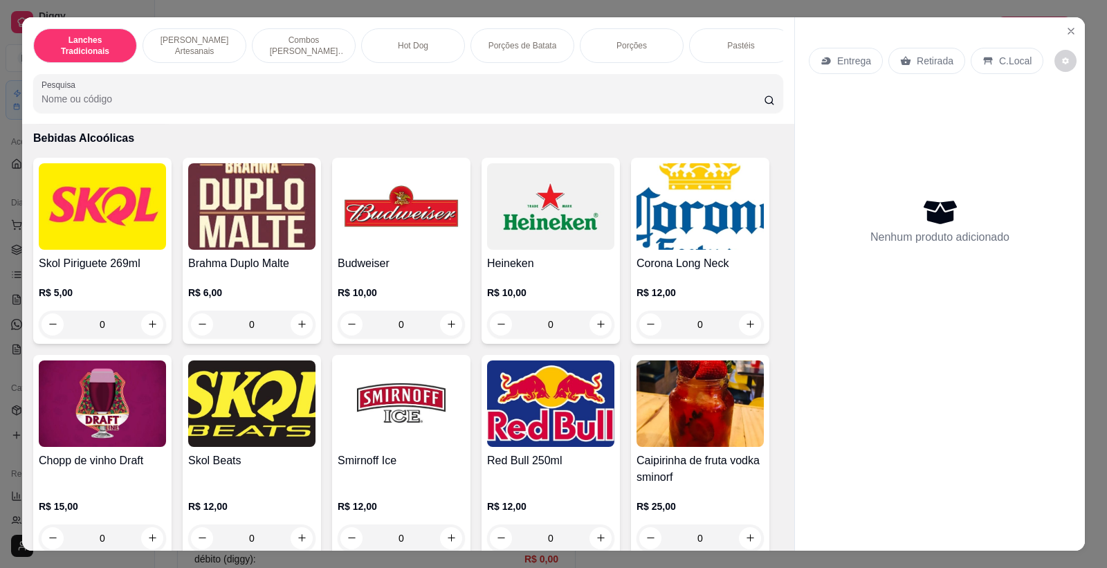
click at [361, 238] on img at bounding box center [401, 206] width 127 height 86
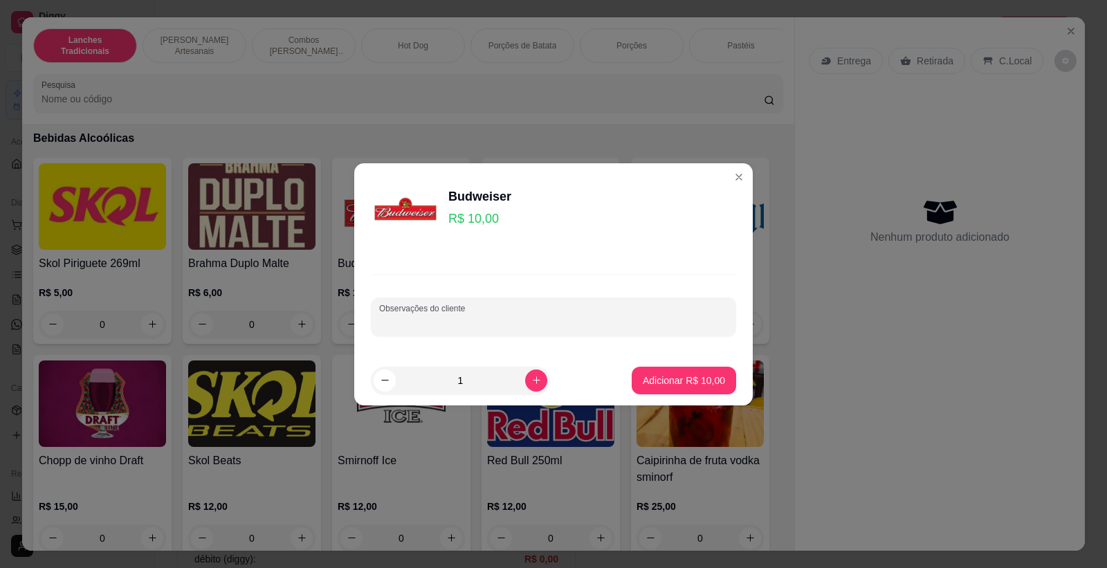
click at [464, 328] on input "Observações do cliente" at bounding box center [553, 322] width 349 height 14
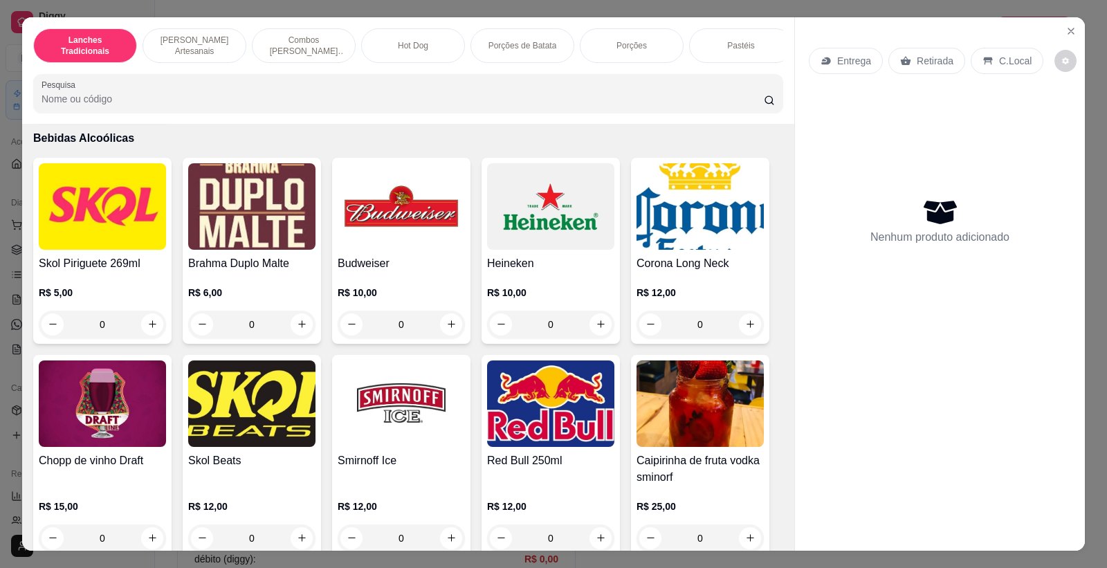
click at [368, 232] on img at bounding box center [401, 206] width 127 height 86
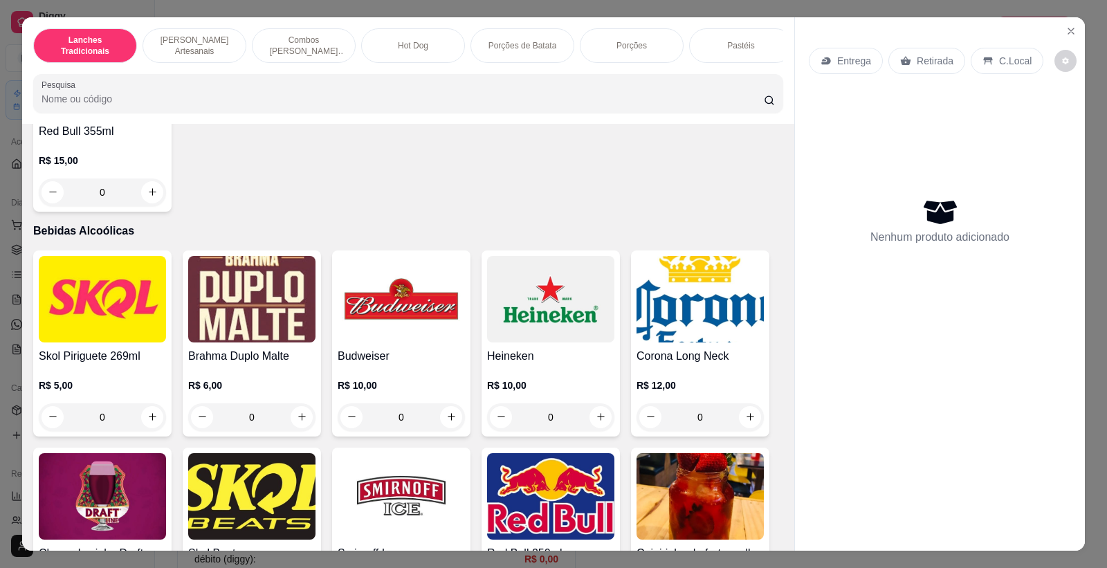
scroll to position [4227, 0]
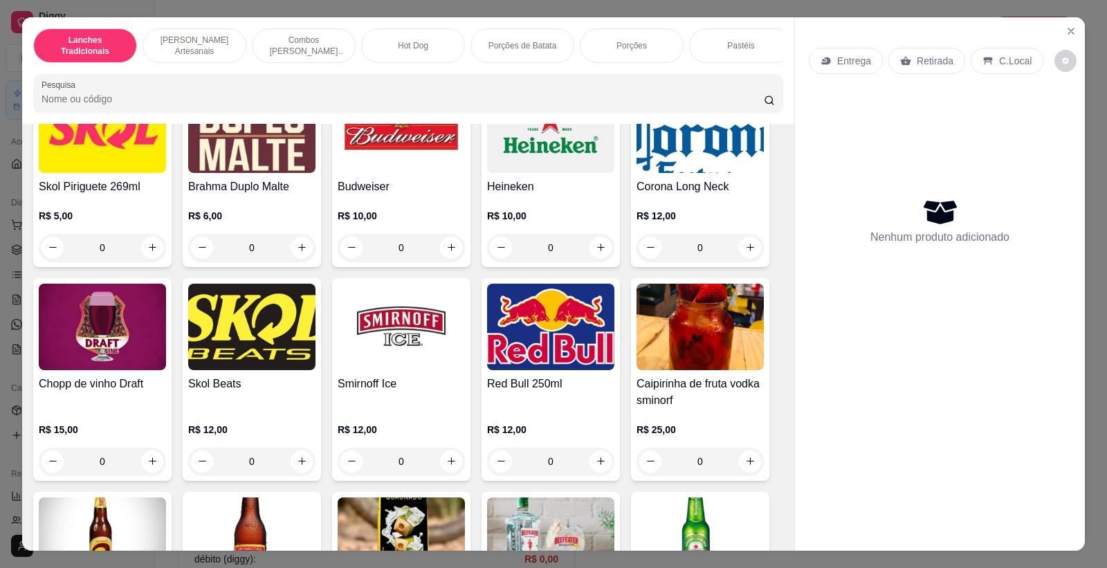
click at [365, 173] on img at bounding box center [401, 129] width 127 height 86
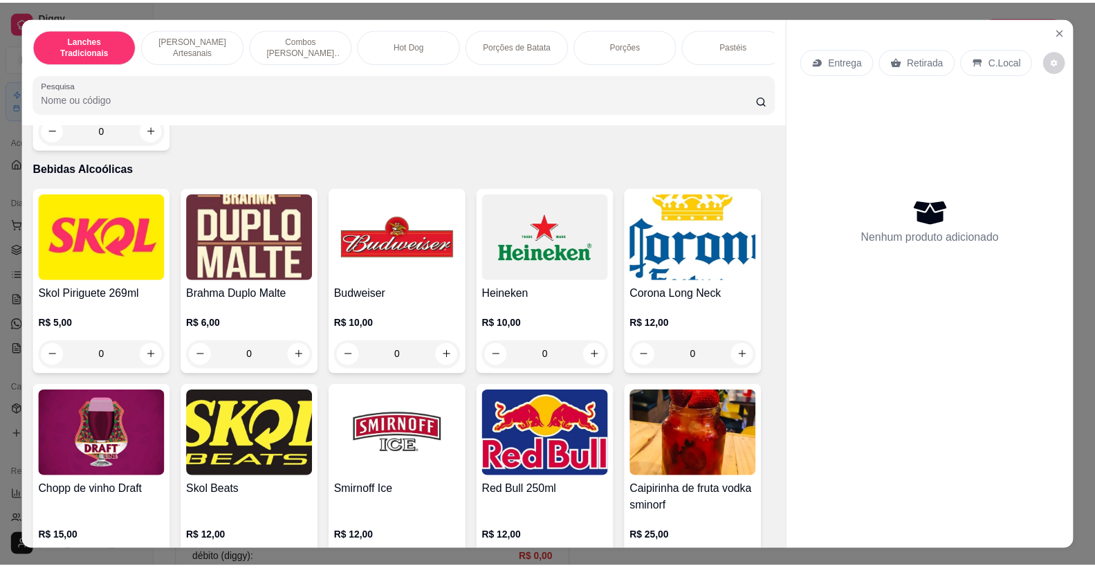
scroll to position [3996, 0]
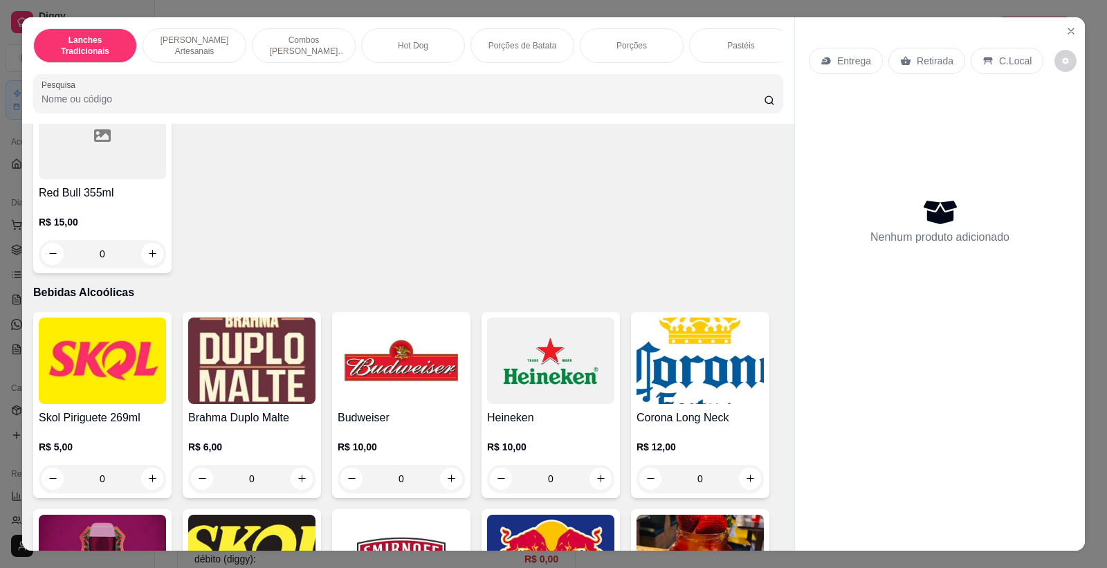
click at [393, 385] on img at bounding box center [401, 360] width 127 height 86
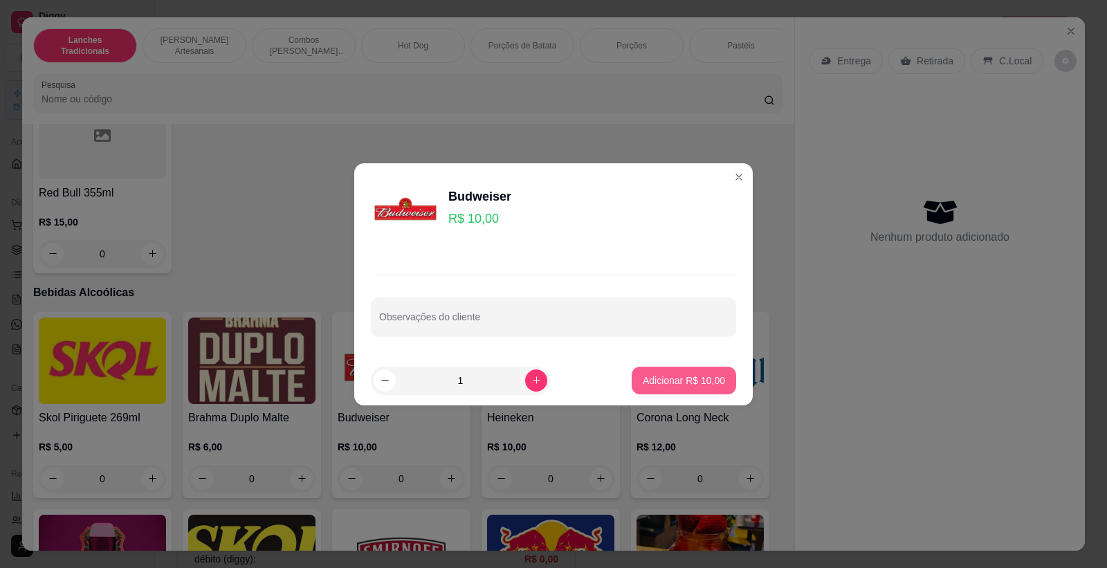
click at [699, 387] on button "Adicionar R$ 10,00" at bounding box center [684, 381] width 104 height 28
type input "1"
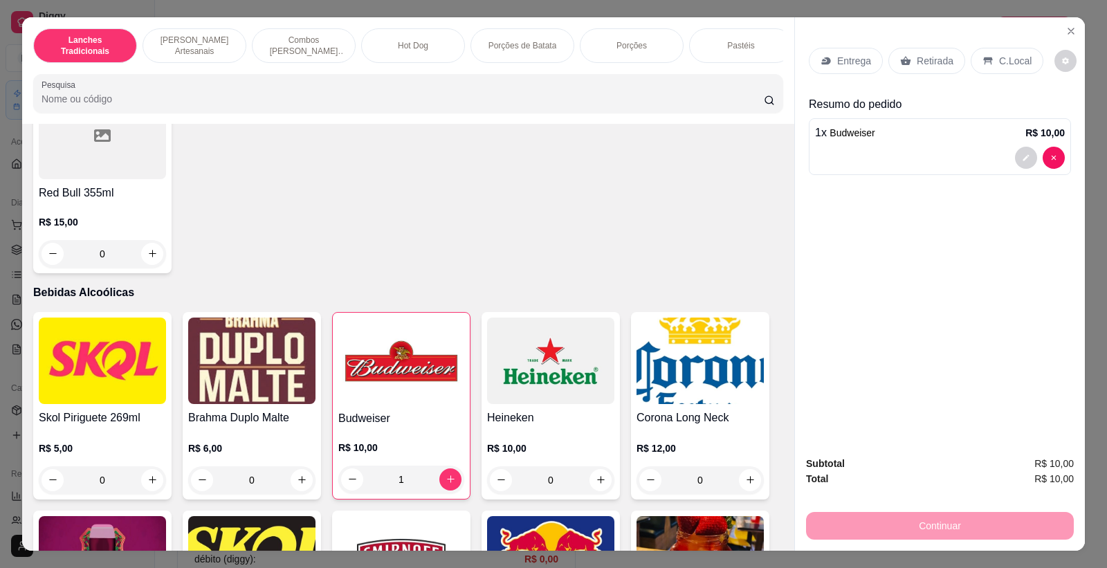
click at [971, 50] on div "C.Local" at bounding box center [1006, 61] width 73 height 26
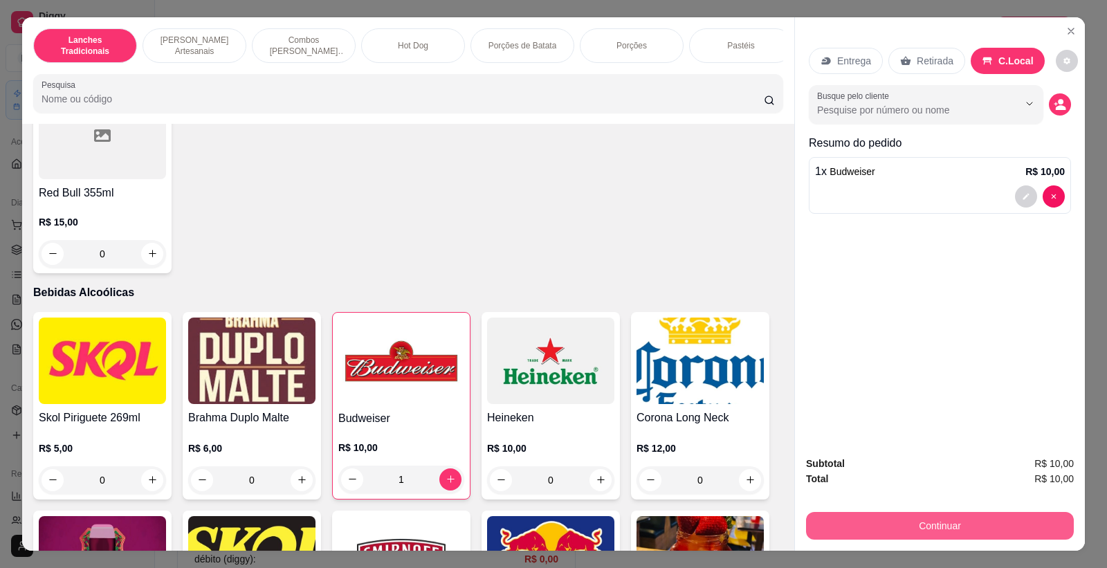
click at [914, 515] on button "Continuar" at bounding box center [940, 526] width 268 height 28
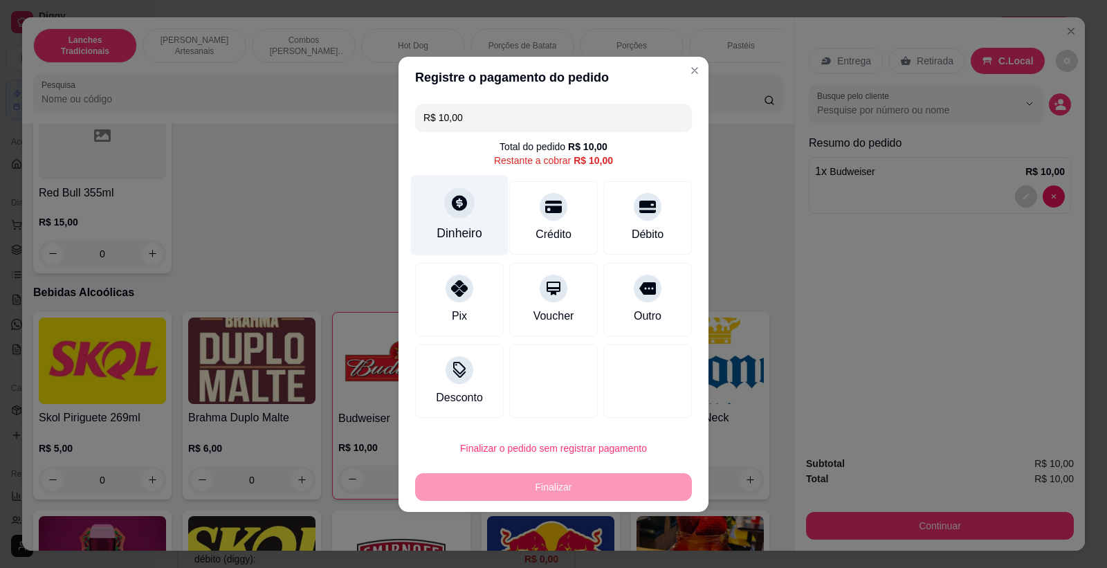
click at [474, 225] on div "Dinheiro" at bounding box center [459, 233] width 46 height 18
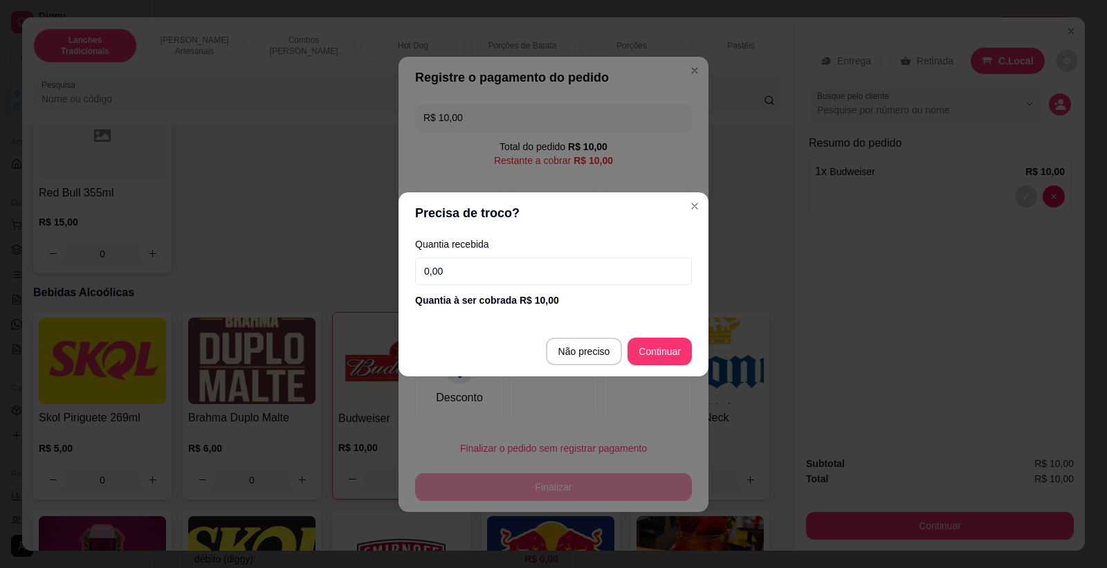
drag, startPoint x: 486, startPoint y: 281, endPoint x: 486, endPoint y: 274, distance: 7.0
click at [489, 281] on input "0,00" at bounding box center [553, 271] width 277 height 28
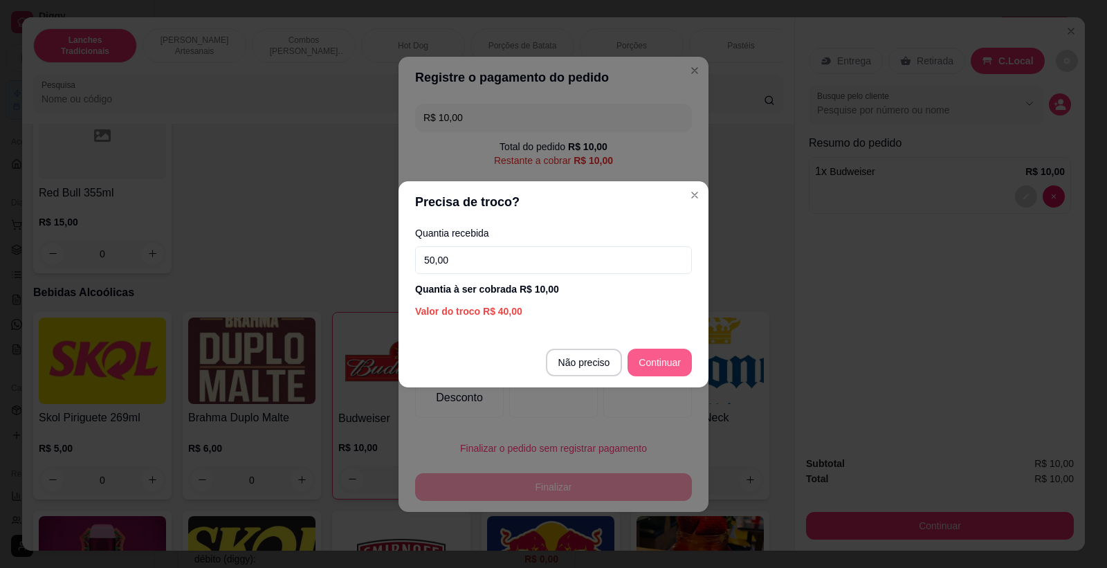
type input "50,00"
click at [667, 349] on button "Continuar" at bounding box center [659, 363] width 64 height 28
type input "R$ 0,00"
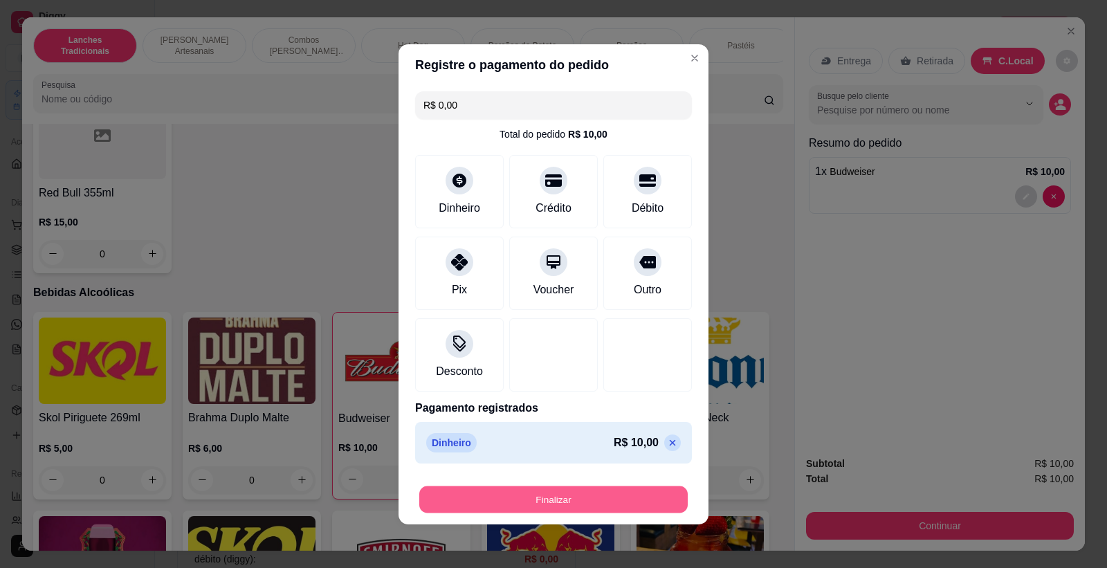
click at [645, 493] on button "Finalizar" at bounding box center [553, 499] width 268 height 27
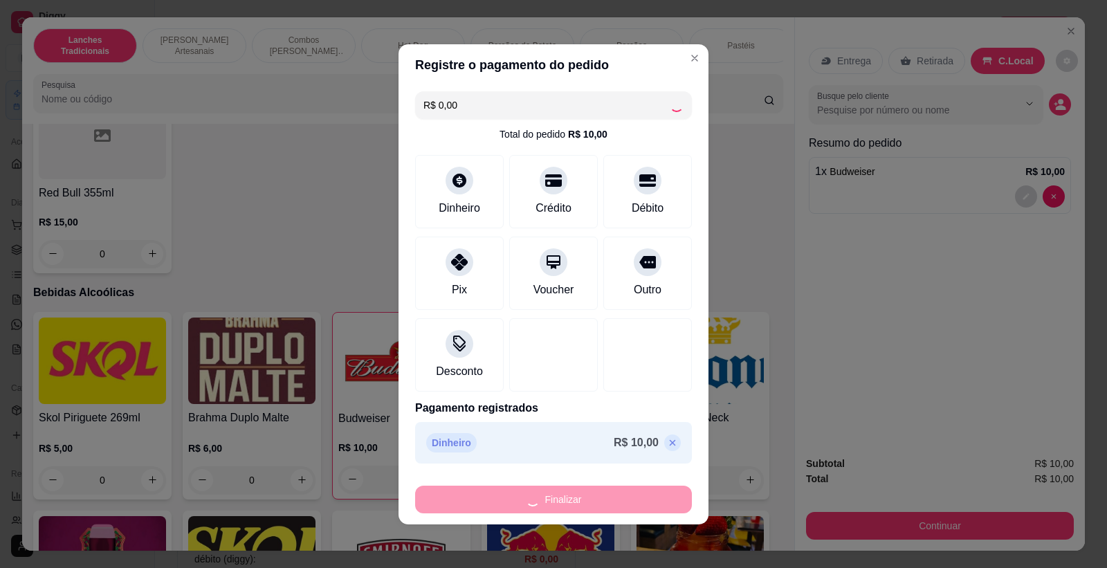
type input "0"
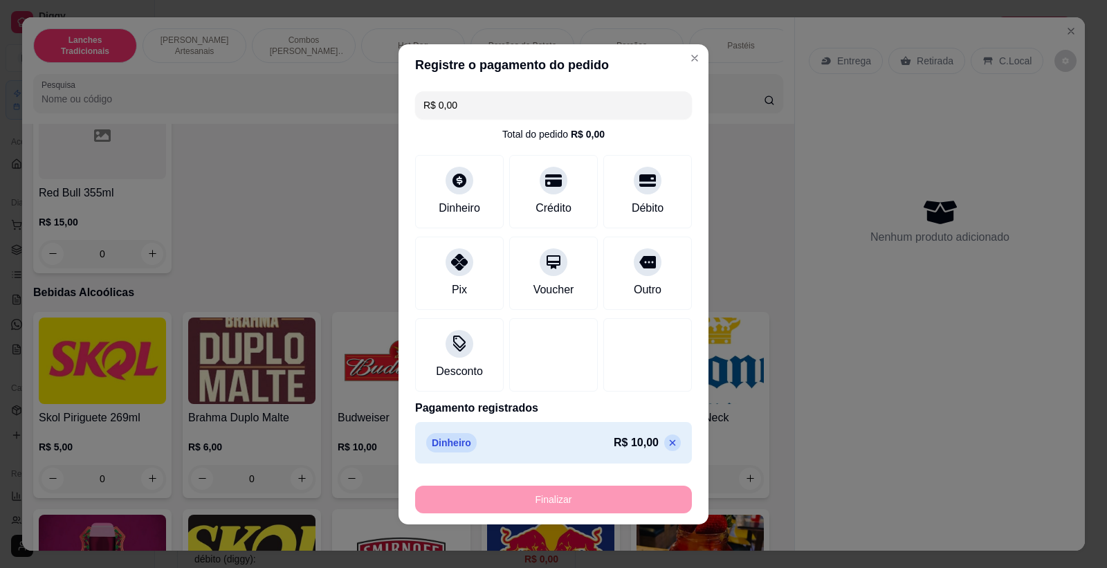
type input "-R$ 10,00"
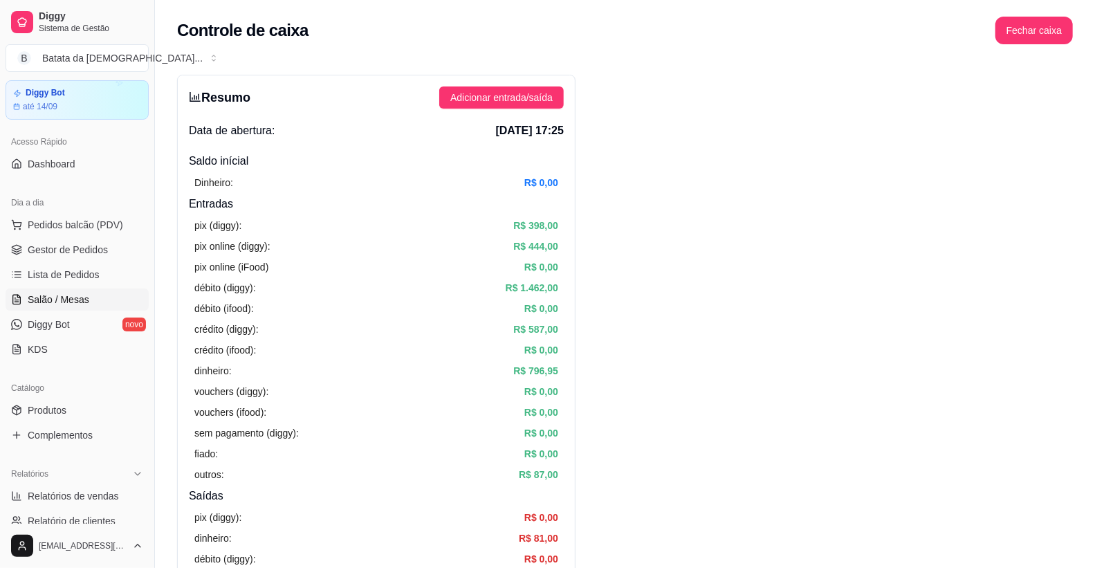
click at [64, 310] on link "Salão / Mesas" at bounding box center [77, 299] width 143 height 22
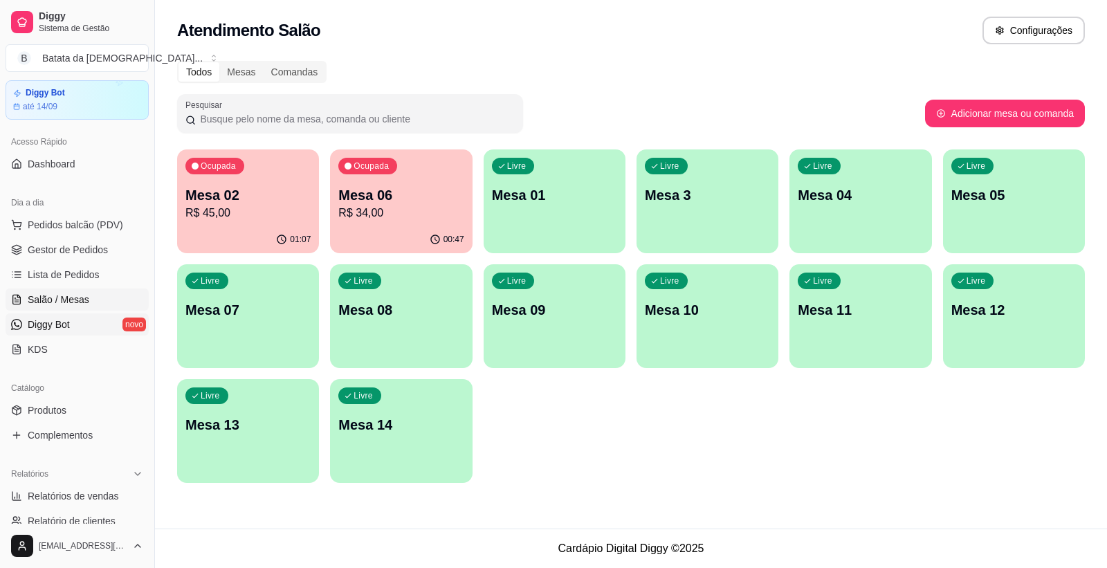
click at [70, 330] on span "Diggy Bot" at bounding box center [49, 324] width 42 height 14
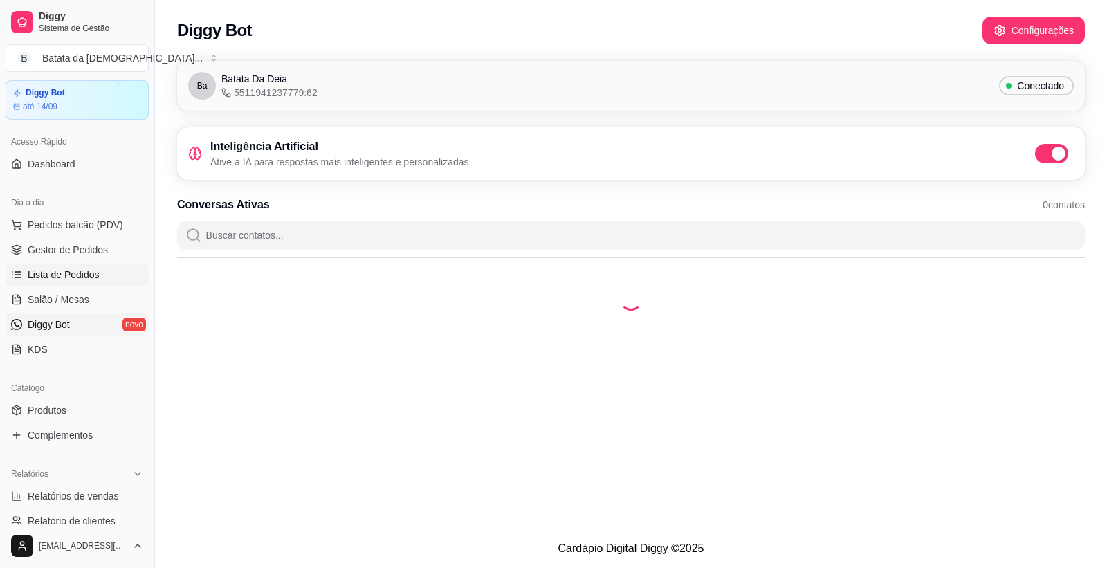
click at [80, 278] on span "Lista de Pedidos" at bounding box center [64, 275] width 72 height 14
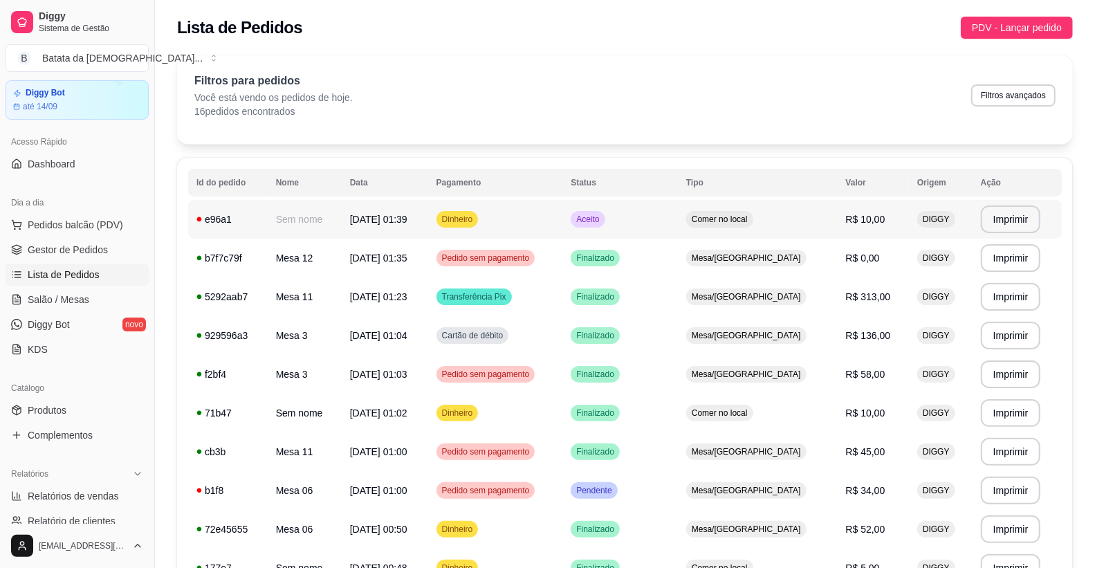
click at [493, 203] on td "Dinheiro" at bounding box center [495, 219] width 135 height 39
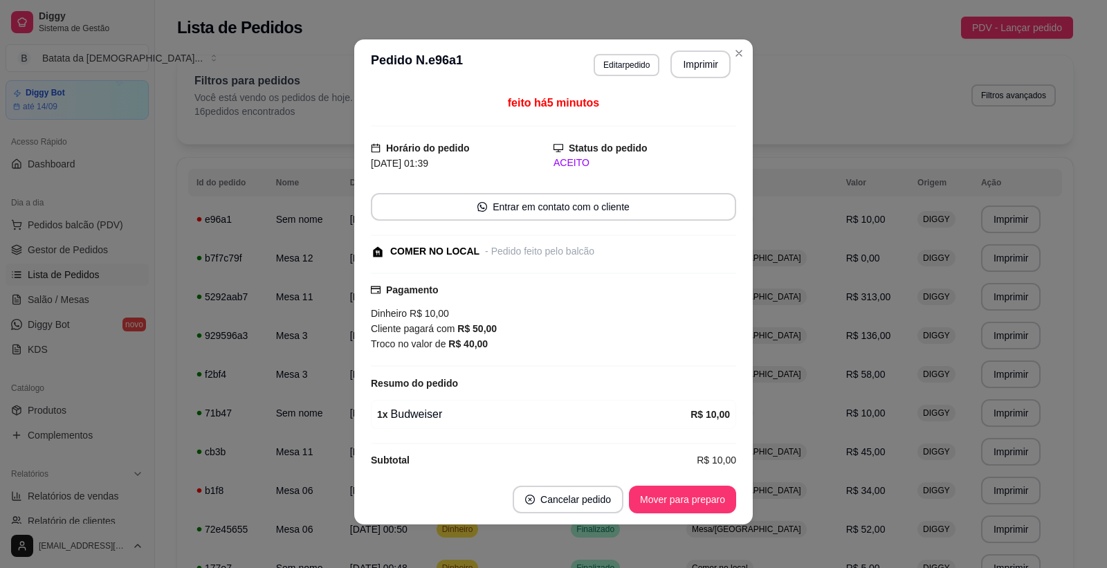
scroll to position [3, 0]
click at [647, 497] on button "Mover para preparo" at bounding box center [682, 499] width 104 height 27
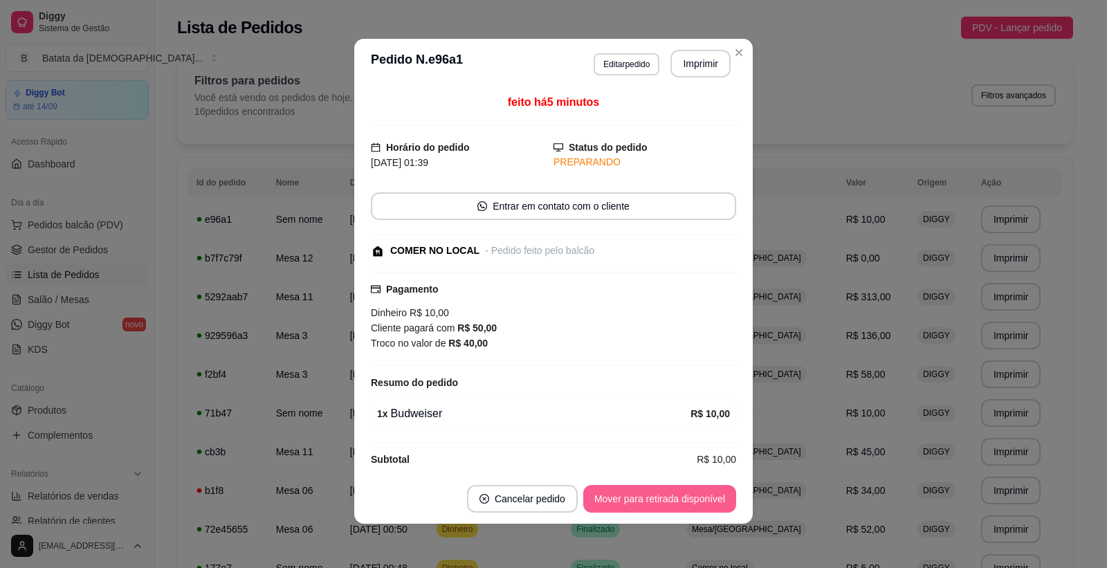
click at [647, 497] on button "Mover para retirada disponível" at bounding box center [659, 499] width 153 height 28
click at [678, 493] on button "Mover para finalizado" at bounding box center [678, 499] width 115 height 28
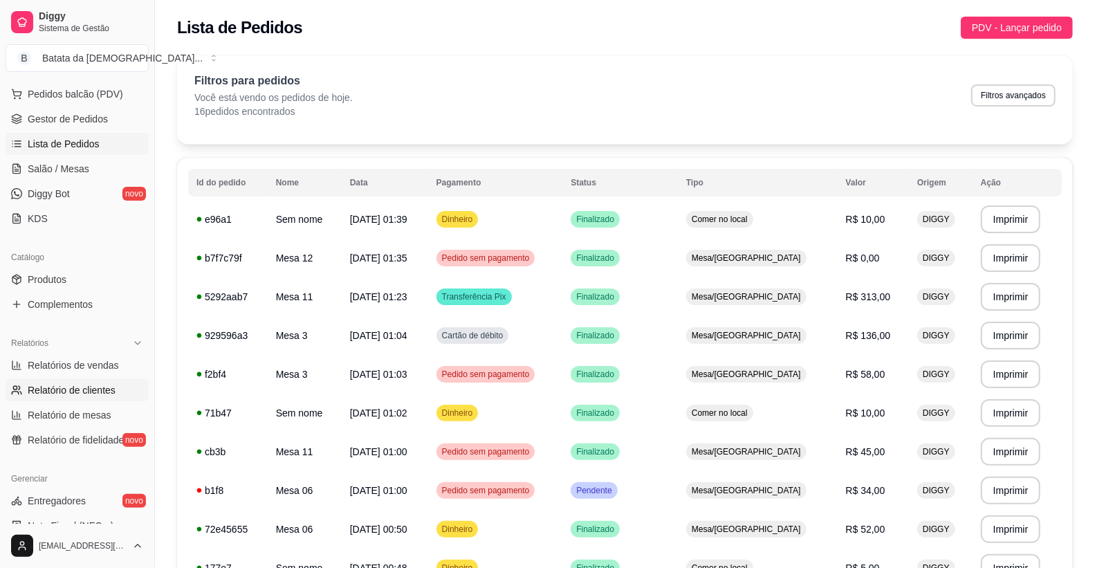
scroll to position [273, 0]
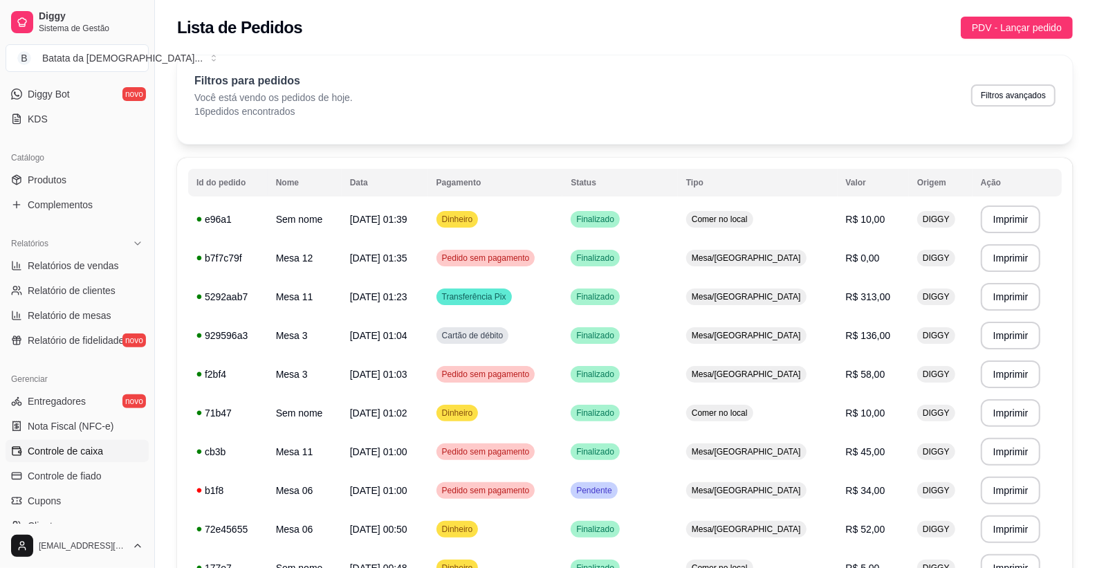
click at [92, 443] on link "Controle de caixa" at bounding box center [77, 451] width 143 height 22
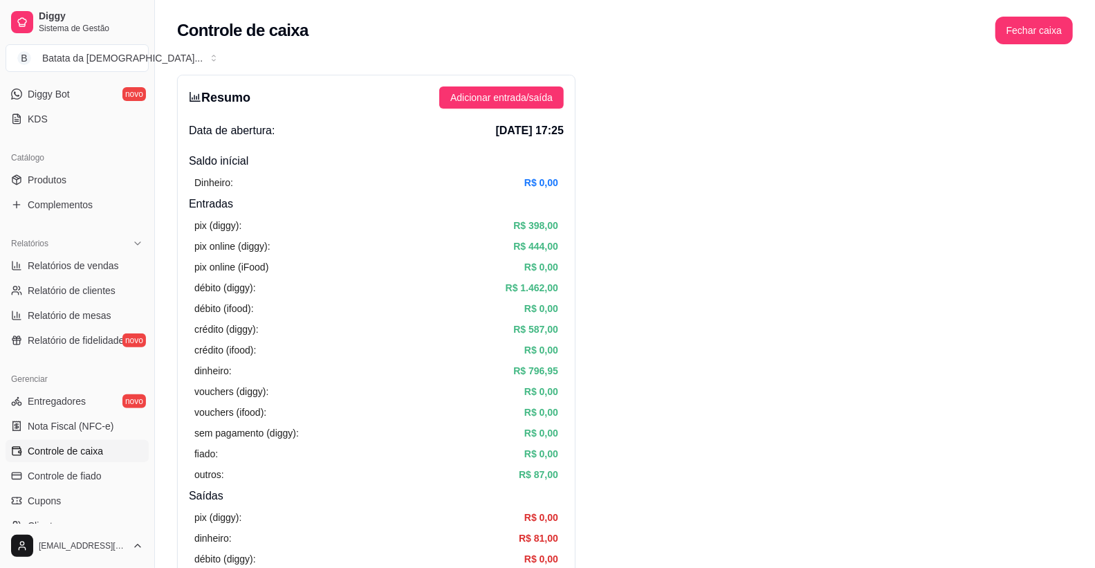
click at [92, 443] on link "Controle de caixa" at bounding box center [77, 451] width 143 height 22
click at [519, 85] on div "Resumo Adicionar entrada/saída Data de abertura: [DATE] 17:25 Saldo inícial Din…" at bounding box center [376, 440] width 398 height 731
click at [527, 91] on span "Adicionar entrada/saída" at bounding box center [501, 97] width 102 height 15
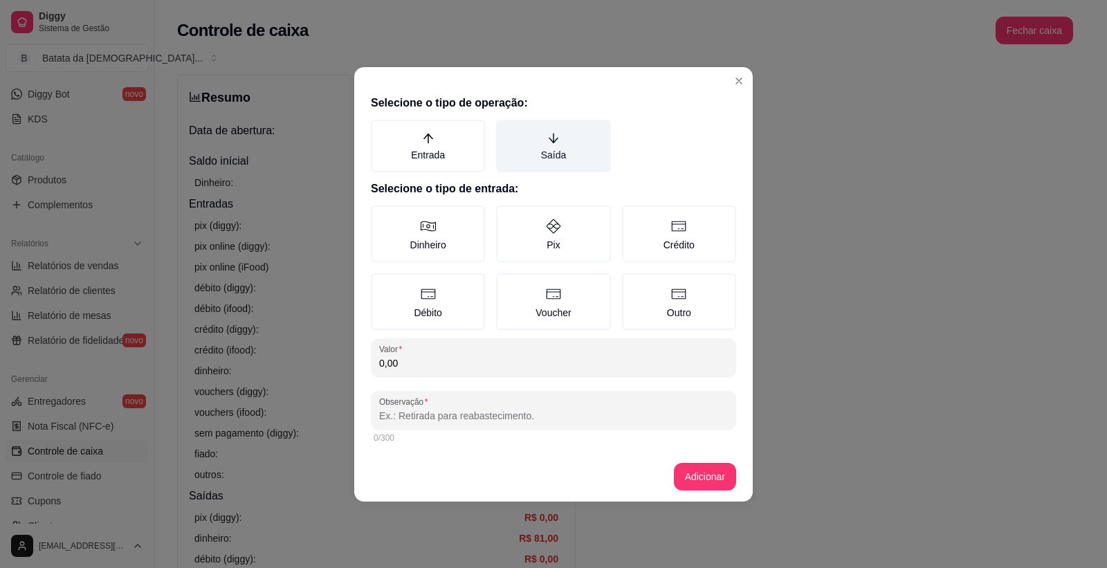
click at [526, 156] on label "Saída" at bounding box center [553, 146] width 114 height 53
click at [506, 130] on button "Saída" at bounding box center [500, 124] width 11 height 11
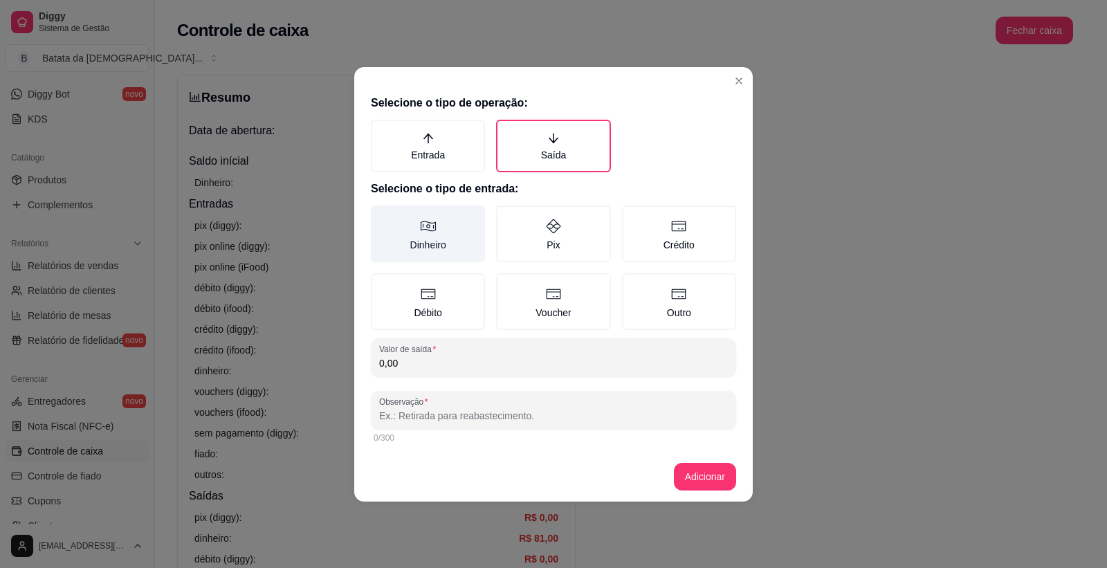
click at [443, 232] on label "Dinheiro" at bounding box center [428, 233] width 114 height 57
click at [381, 216] on button "Dinheiro" at bounding box center [375, 210] width 11 height 11
click at [439, 358] on input "0,00" at bounding box center [553, 363] width 349 height 14
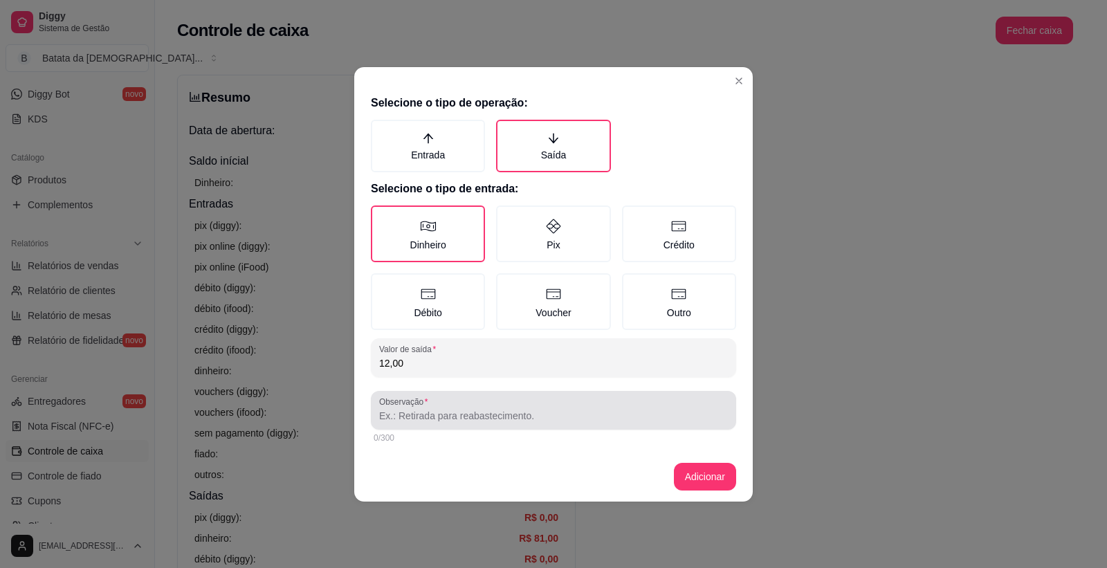
type input "12,00"
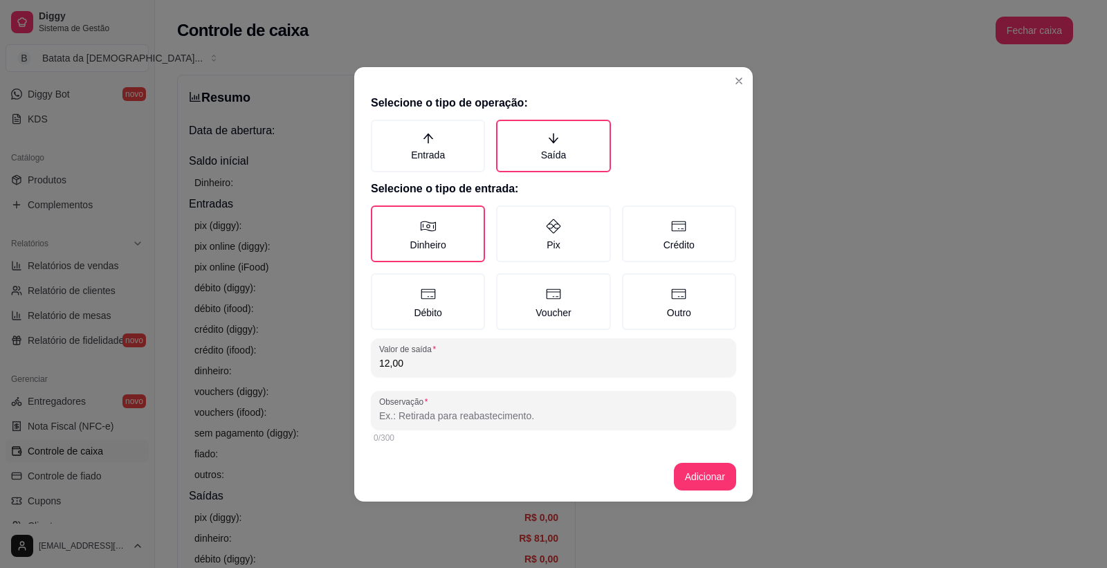
click at [471, 409] on input "Observação" at bounding box center [553, 416] width 349 height 14
type input "[PERSON_NAME]"
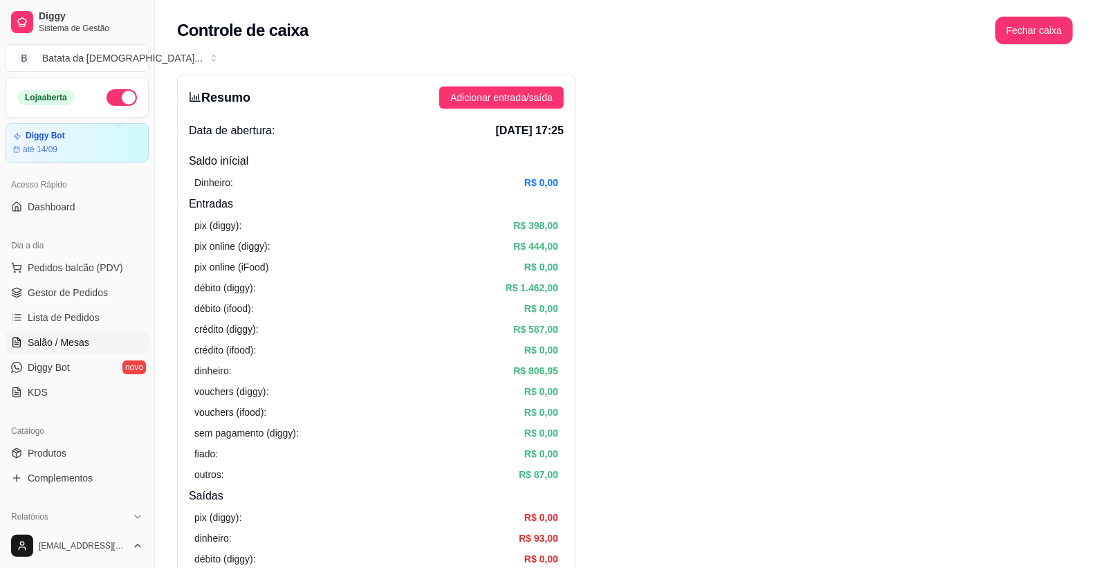
click at [79, 335] on span "Salão / Mesas" at bounding box center [59, 342] width 62 height 14
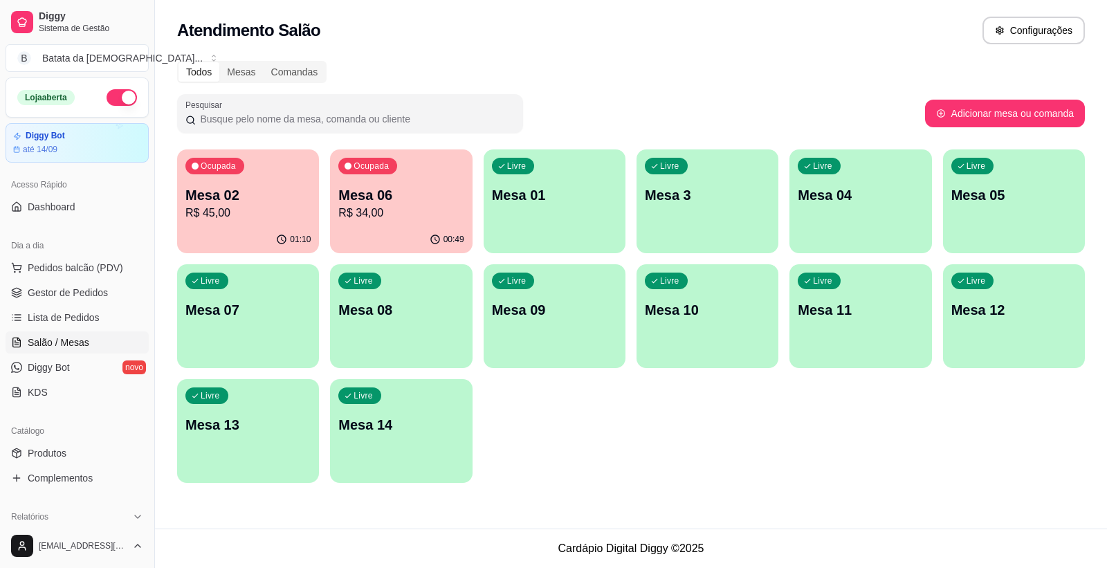
click at [863, 307] on p "Mesa 11" at bounding box center [860, 309] width 125 height 19
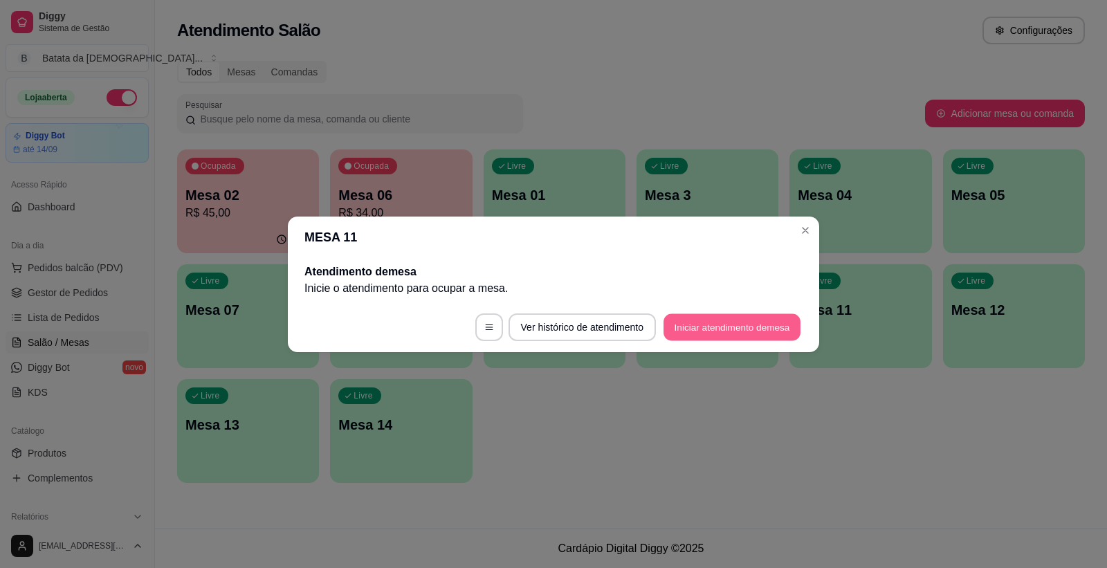
click at [730, 322] on button "Iniciar atendimento de mesa" at bounding box center [731, 326] width 137 height 27
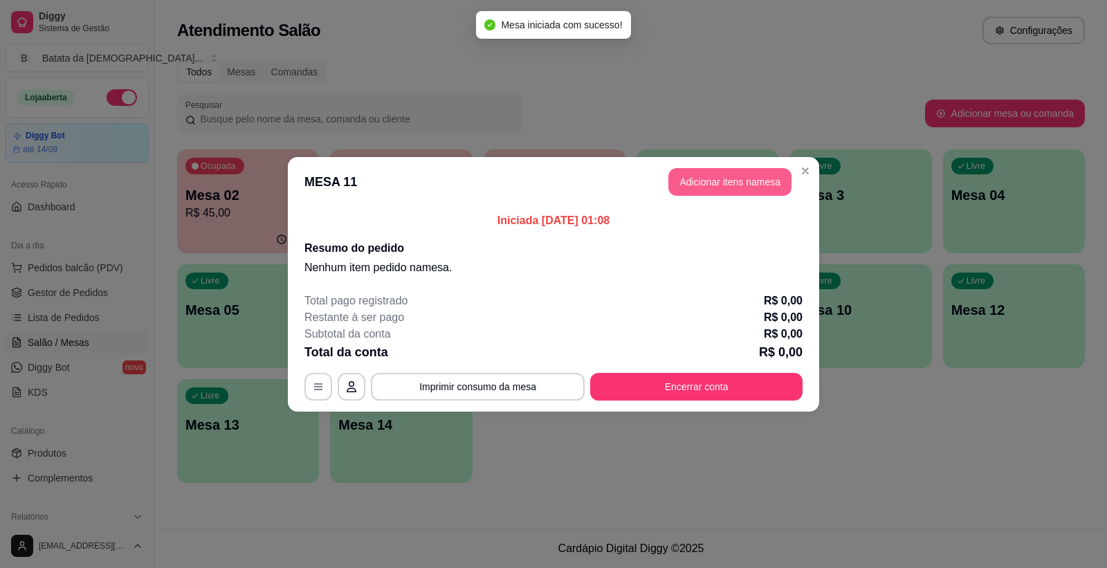
click at [689, 188] on button "Adicionar itens na mesa" at bounding box center [729, 182] width 123 height 28
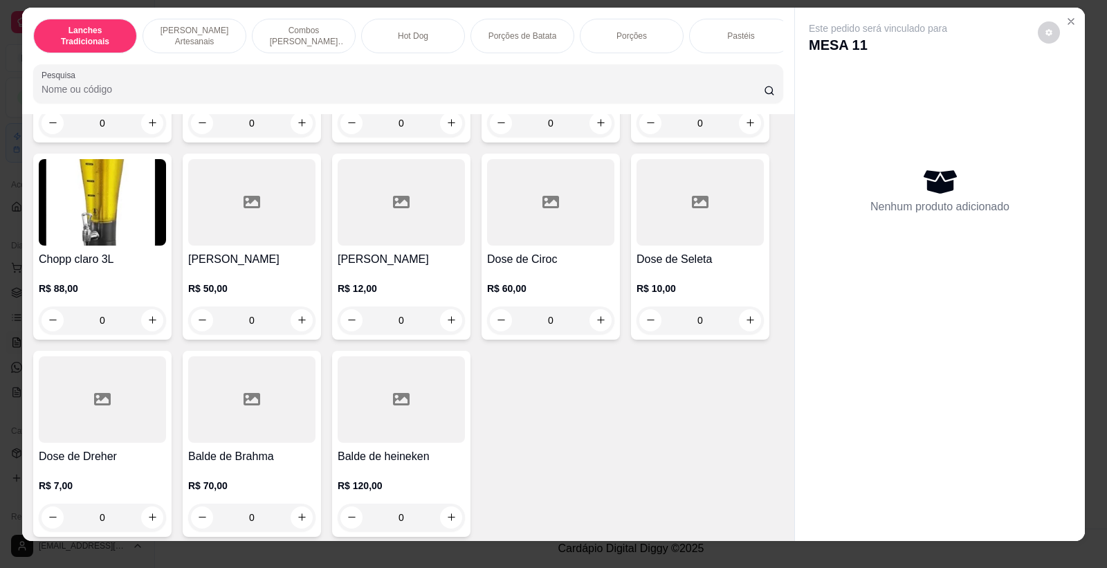
scroll to position [26, 0]
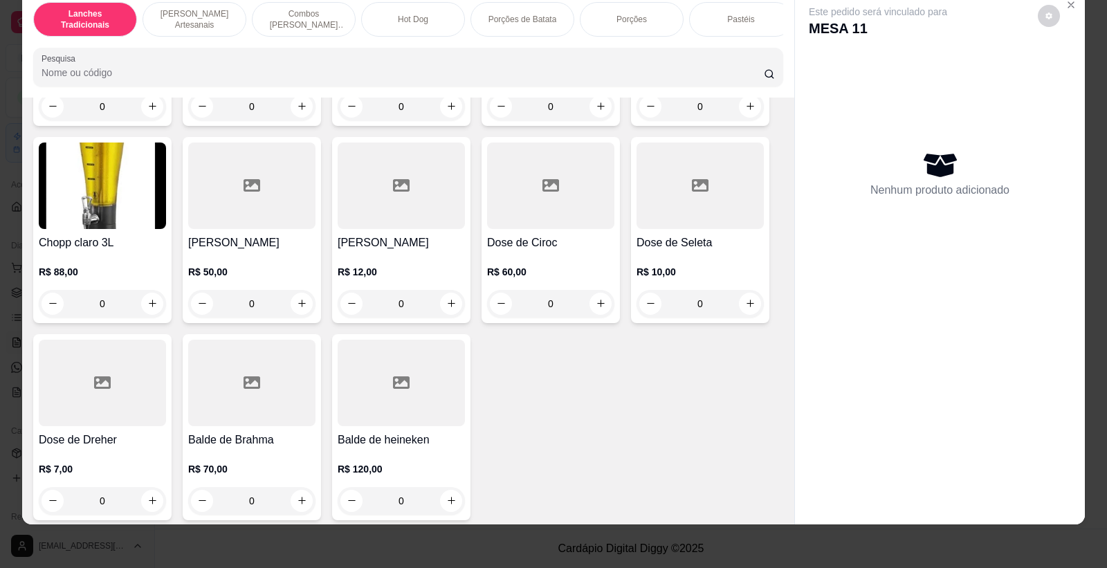
click at [361, 391] on div at bounding box center [401, 383] width 127 height 86
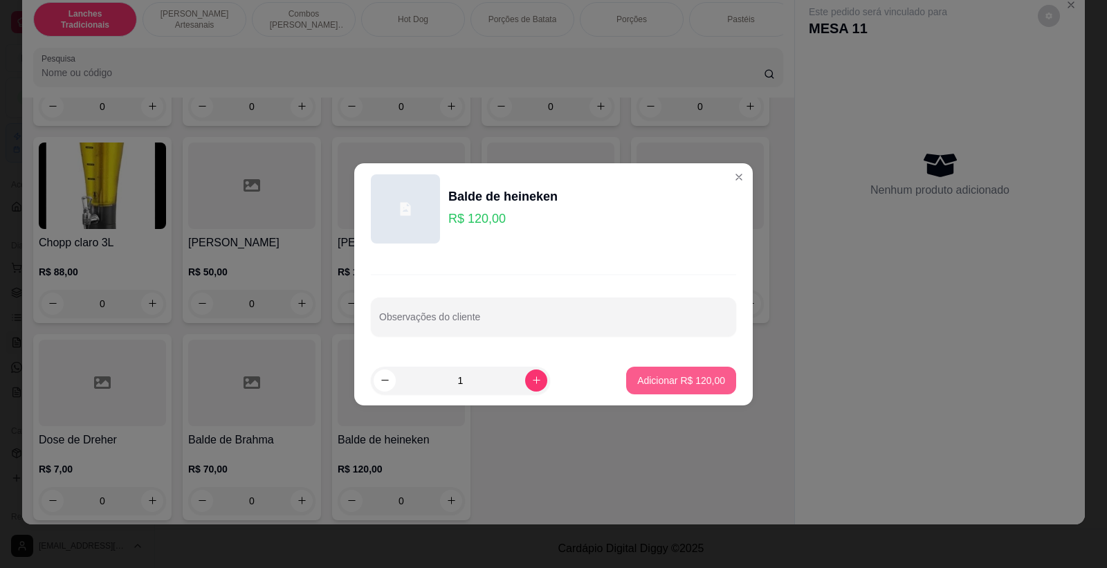
click at [707, 371] on button "Adicionar R$ 120,00" at bounding box center [681, 381] width 110 height 28
type input "1"
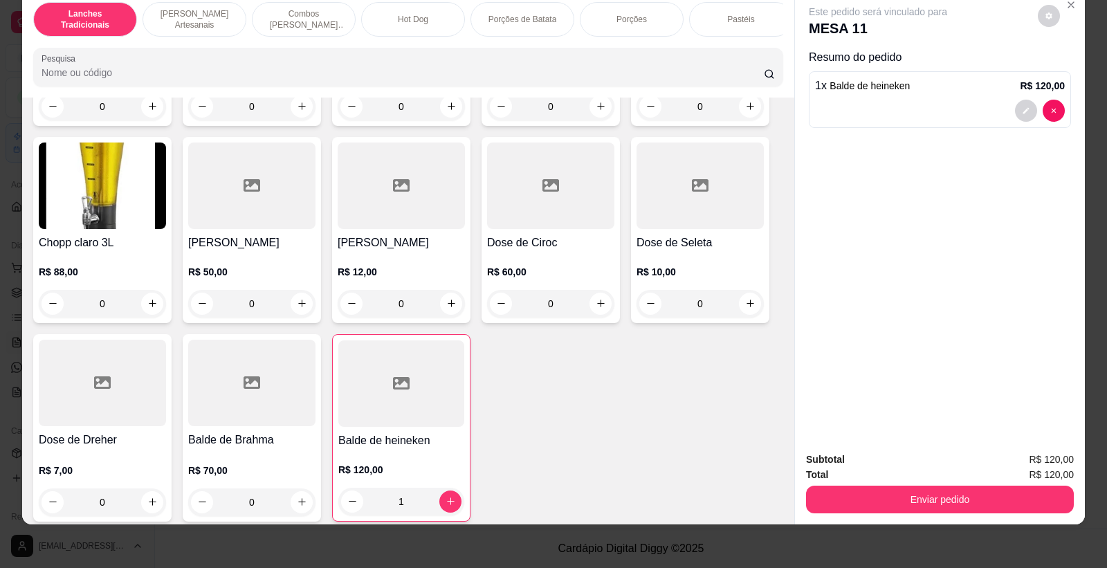
drag, startPoint x: 866, startPoint y: 482, endPoint x: 872, endPoint y: 498, distance: 17.1
click at [867, 487] on div "Enviar pedido" at bounding box center [940, 497] width 268 height 31
click at [874, 499] on button "Enviar pedido" at bounding box center [940, 500] width 268 height 28
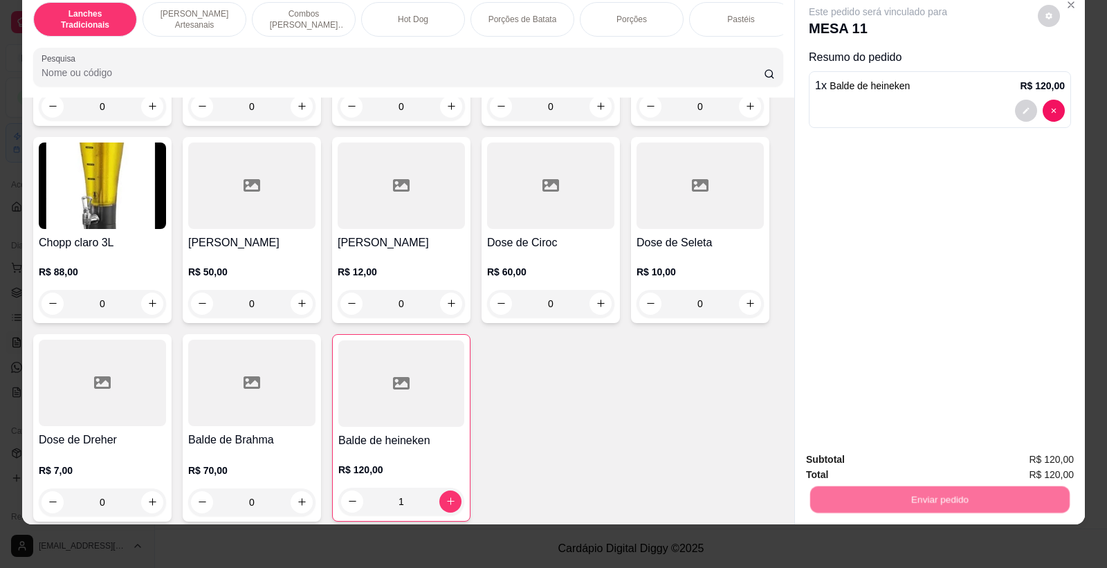
click at [862, 463] on button "Não registrar e enviar pedido" at bounding box center [894, 465] width 144 height 26
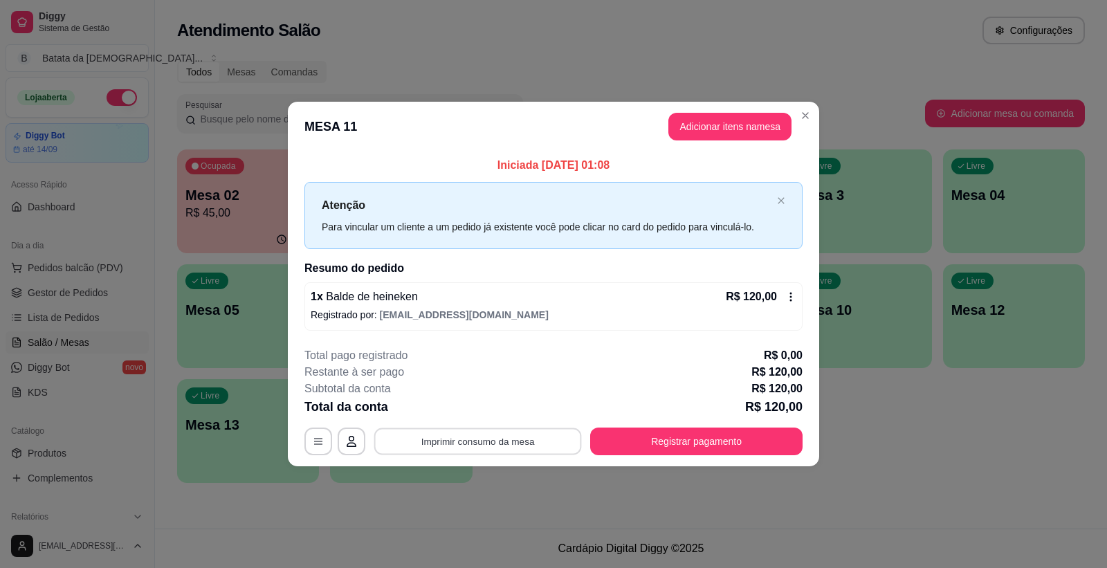
click at [510, 438] on button "Imprimir consumo da mesa" at bounding box center [478, 441] width 208 height 27
click at [735, 436] on button "Registrar pagamento" at bounding box center [696, 441] width 212 height 28
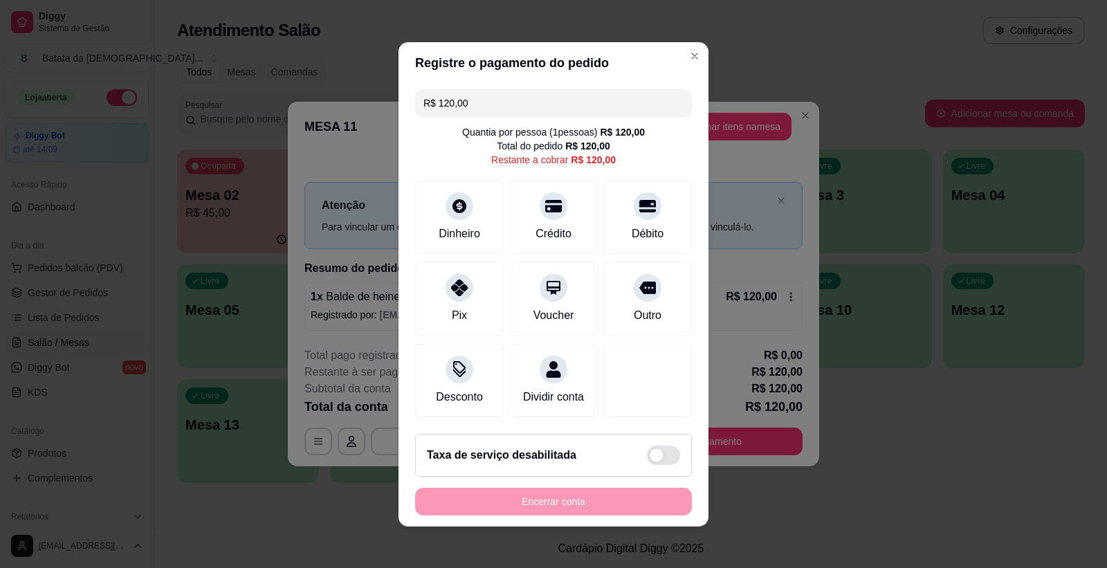
drag, startPoint x: 482, startPoint y: 97, endPoint x: 328, endPoint y: 104, distance: 154.4
click at [328, 104] on div "Registre o pagamento do pedido R$ 120,00 Quantia por pessoa ( 1 pessoas) R$ 120…" at bounding box center [553, 284] width 1107 height 568
type input "R$ 60,00"
click at [632, 180] on div "Débito" at bounding box center [648, 214] width 98 height 81
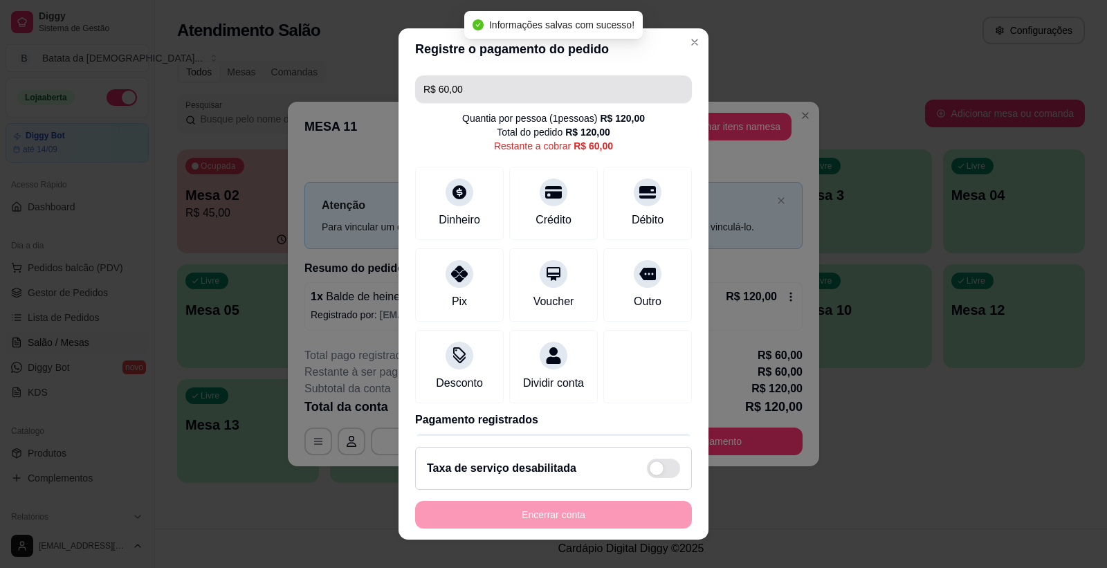
click at [544, 88] on input "R$ 60,00" at bounding box center [553, 89] width 260 height 28
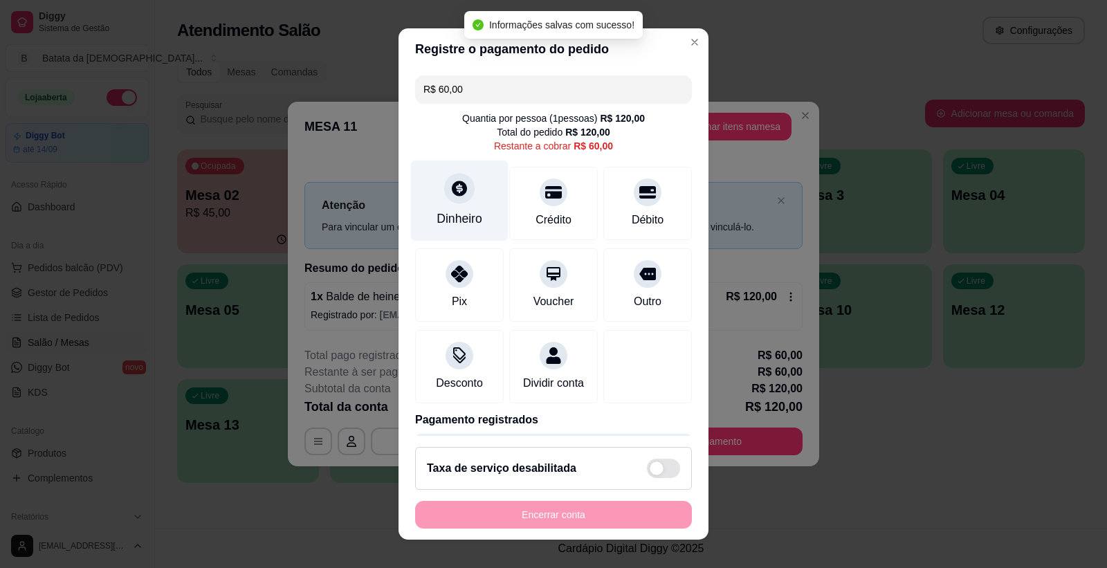
click at [438, 201] on div "Dinheiro" at bounding box center [460, 200] width 98 height 81
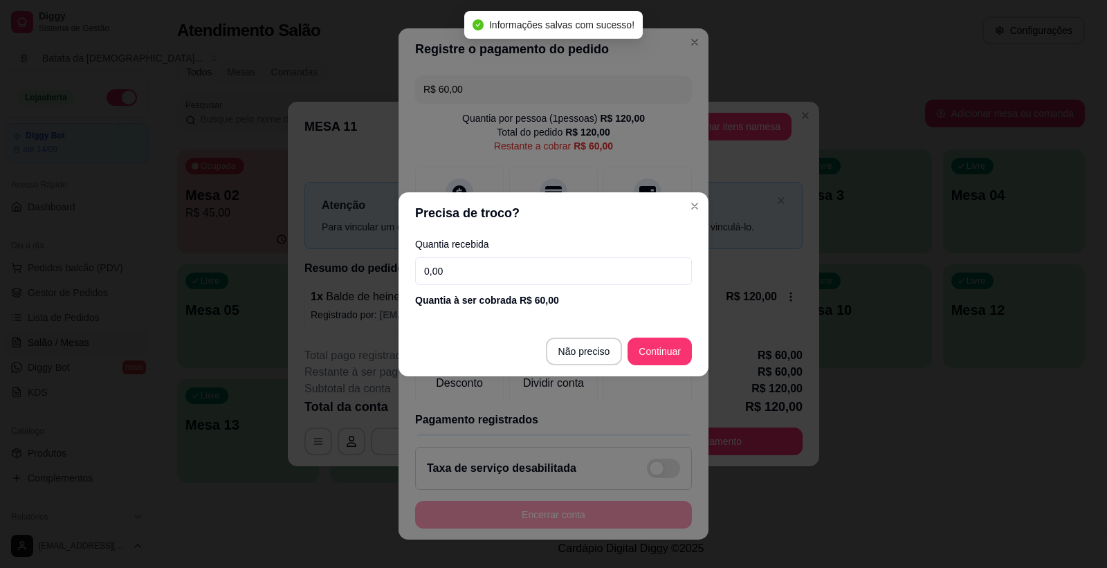
click at [445, 268] on input "0,00" at bounding box center [553, 271] width 277 height 28
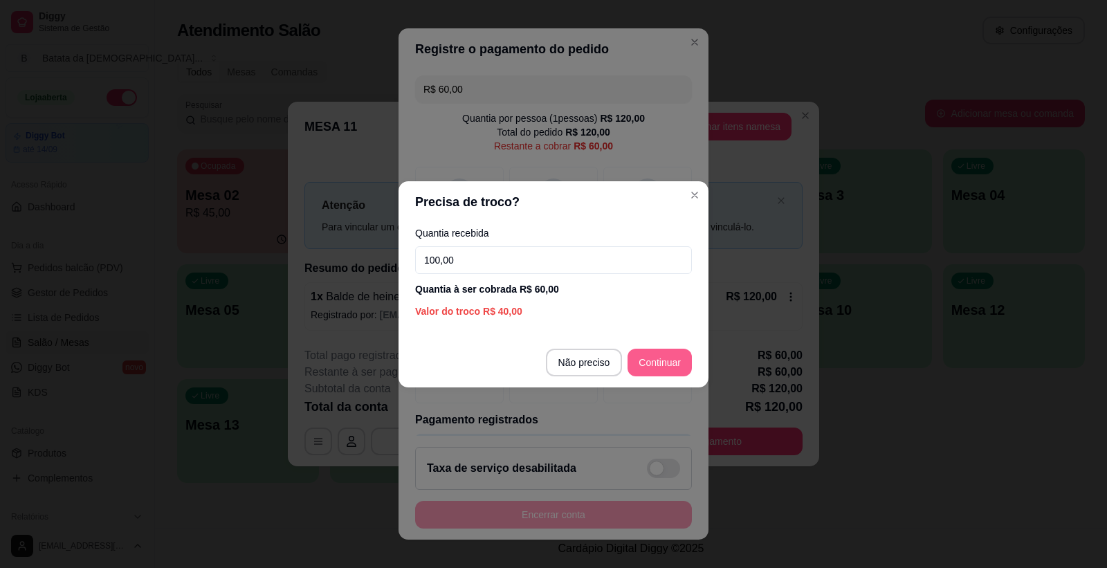
type input "100,00"
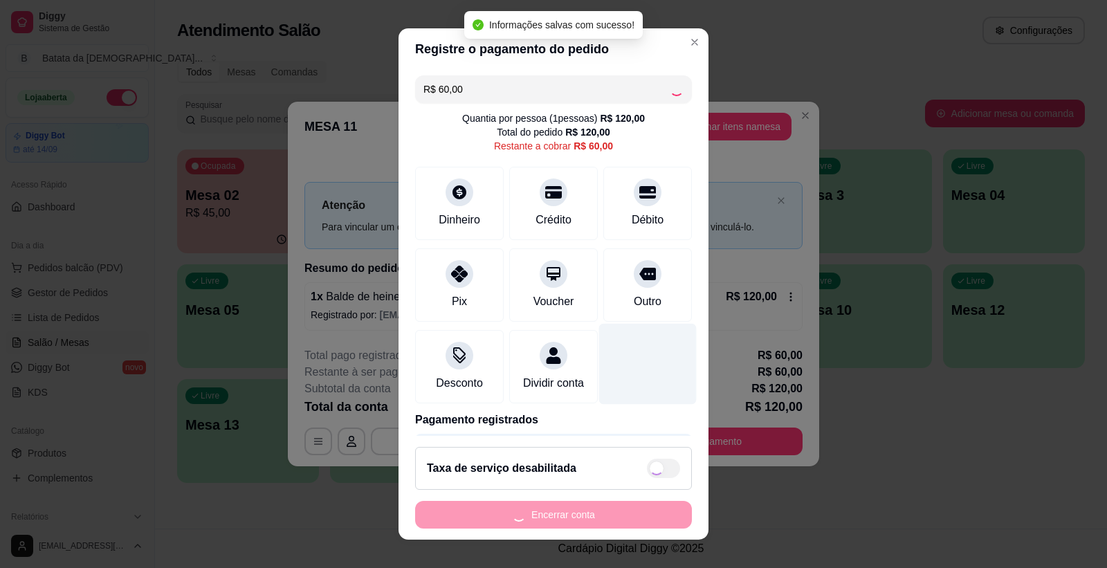
type input "R$ 0,00"
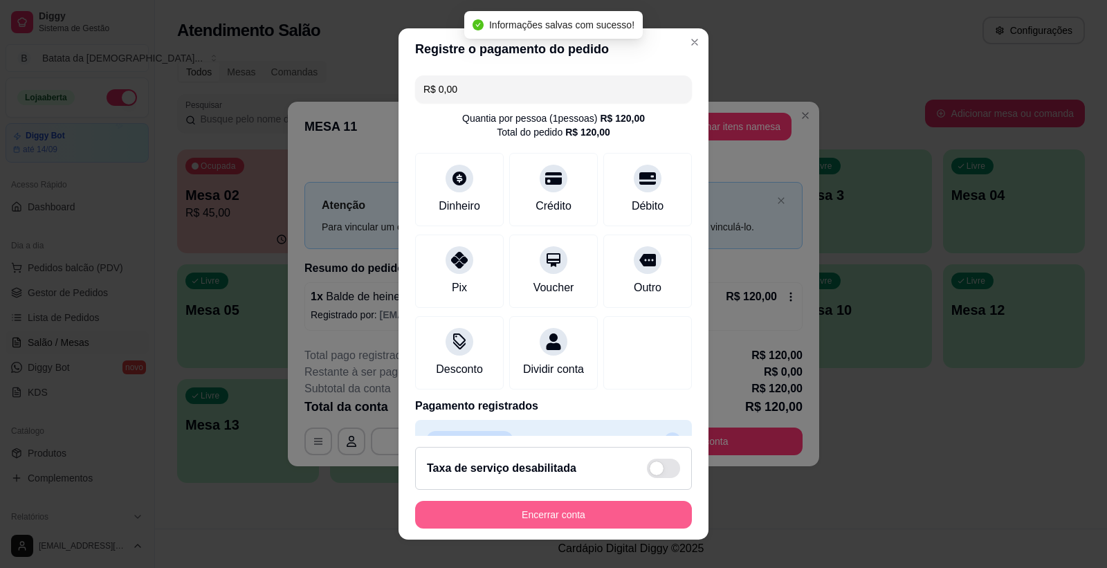
click at [519, 510] on button "Encerrar conta" at bounding box center [553, 515] width 277 height 28
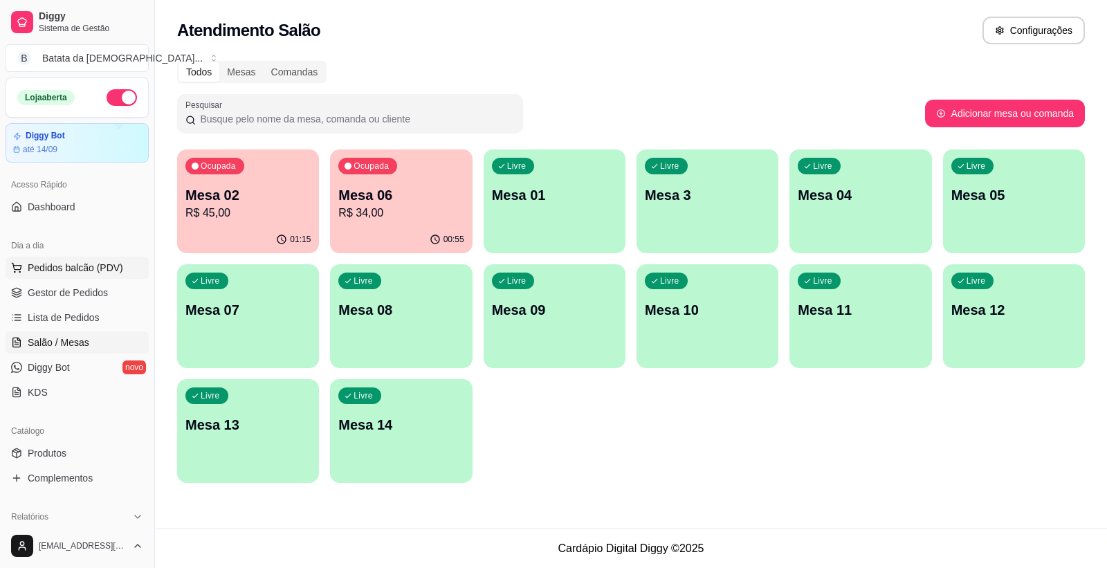
click at [98, 264] on span "Pedidos balcão (PDV)" at bounding box center [75, 268] width 95 height 14
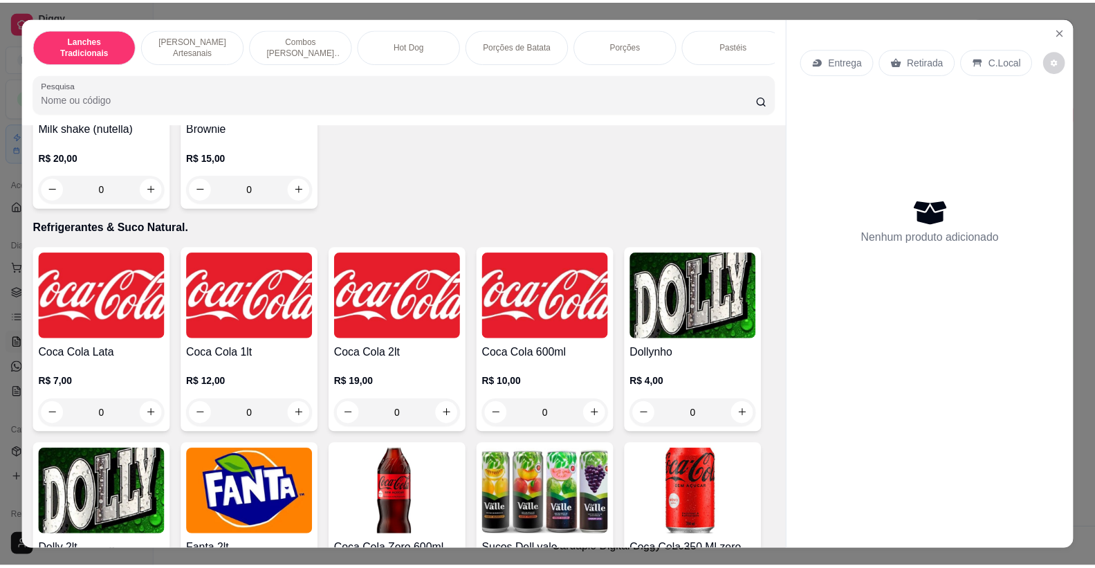
scroll to position [3919, 0]
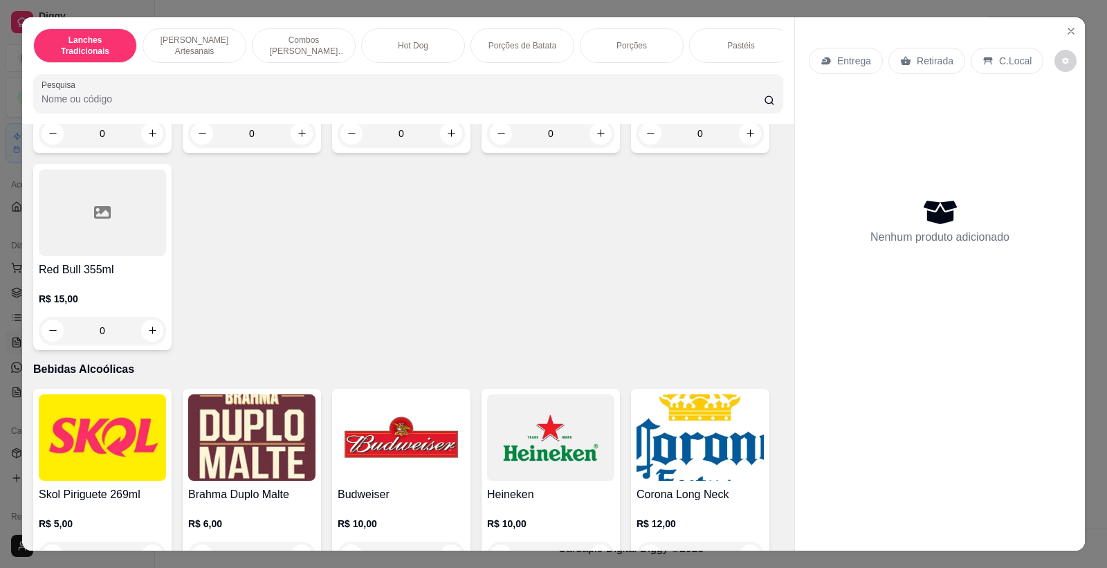
click at [389, 468] on img at bounding box center [401, 437] width 127 height 86
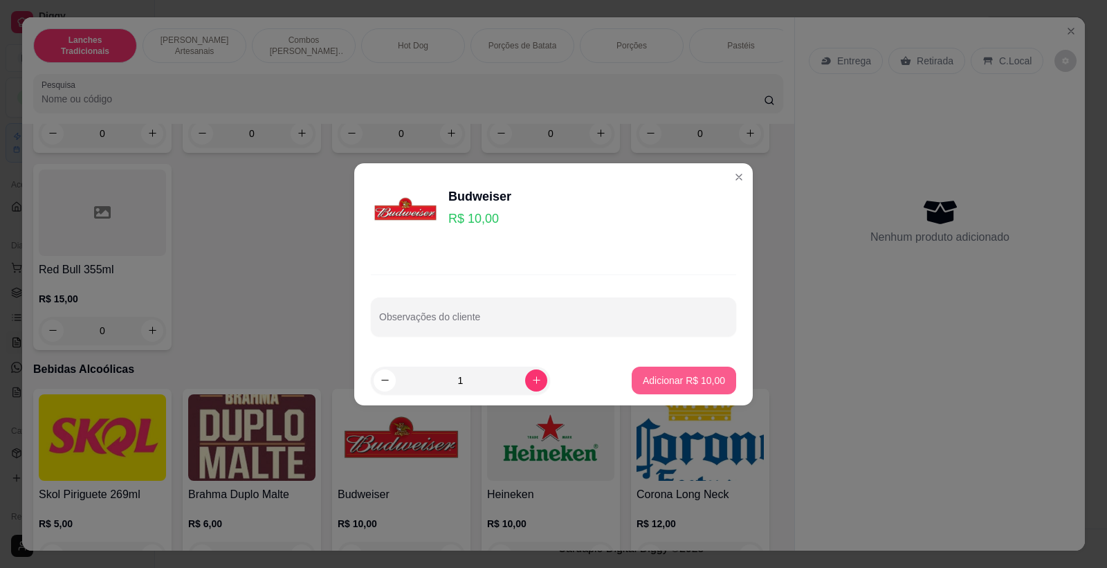
click at [662, 377] on p "Adicionar R$ 10,00" at bounding box center [684, 381] width 82 height 14
type input "1"
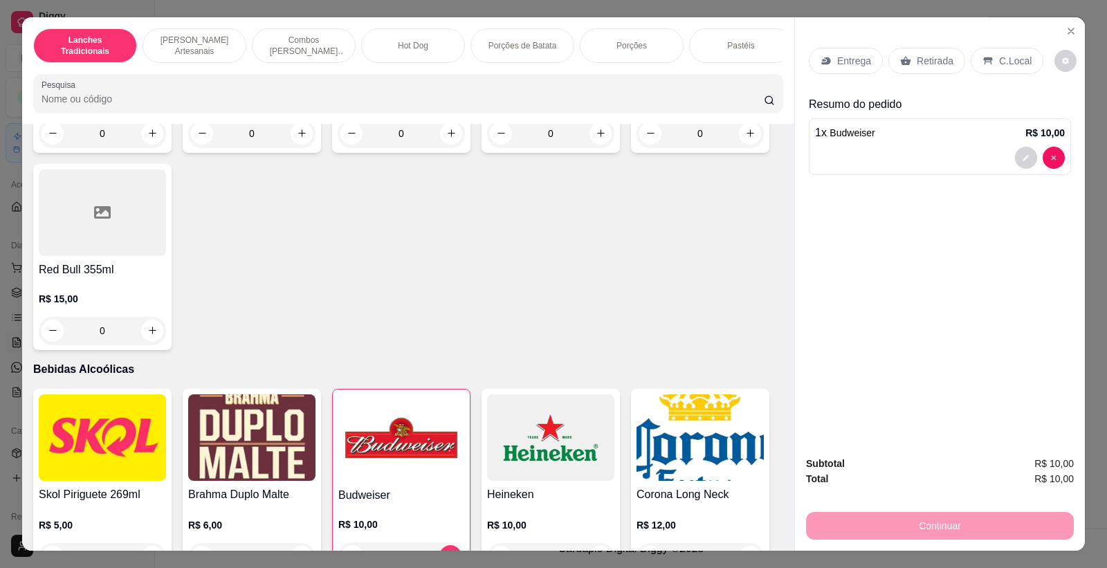
click at [1008, 48] on div "C.Local" at bounding box center [1006, 61] width 73 height 26
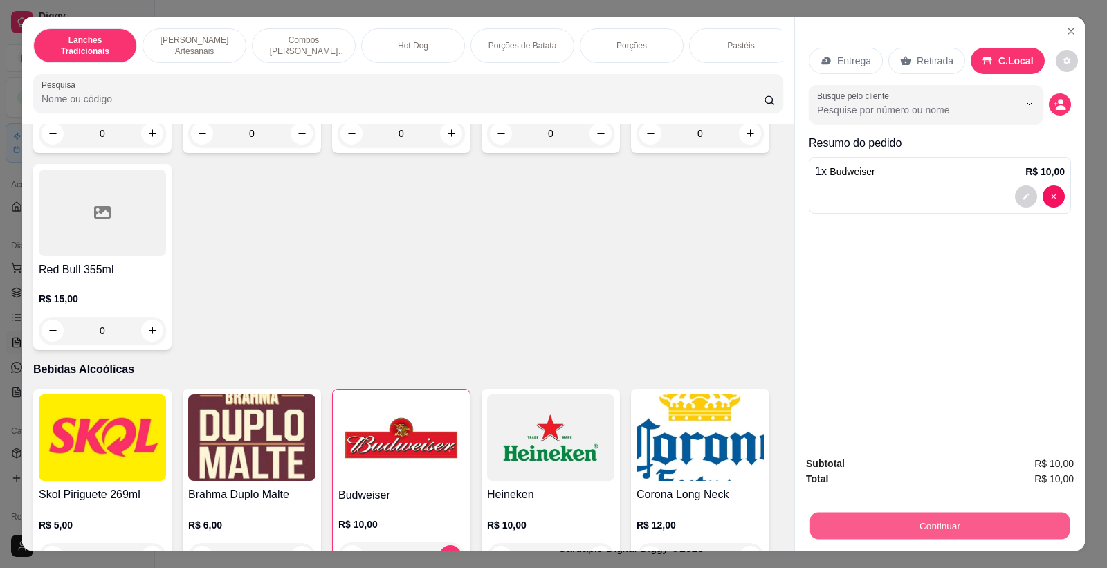
click at [930, 513] on button "Continuar" at bounding box center [939, 526] width 259 height 27
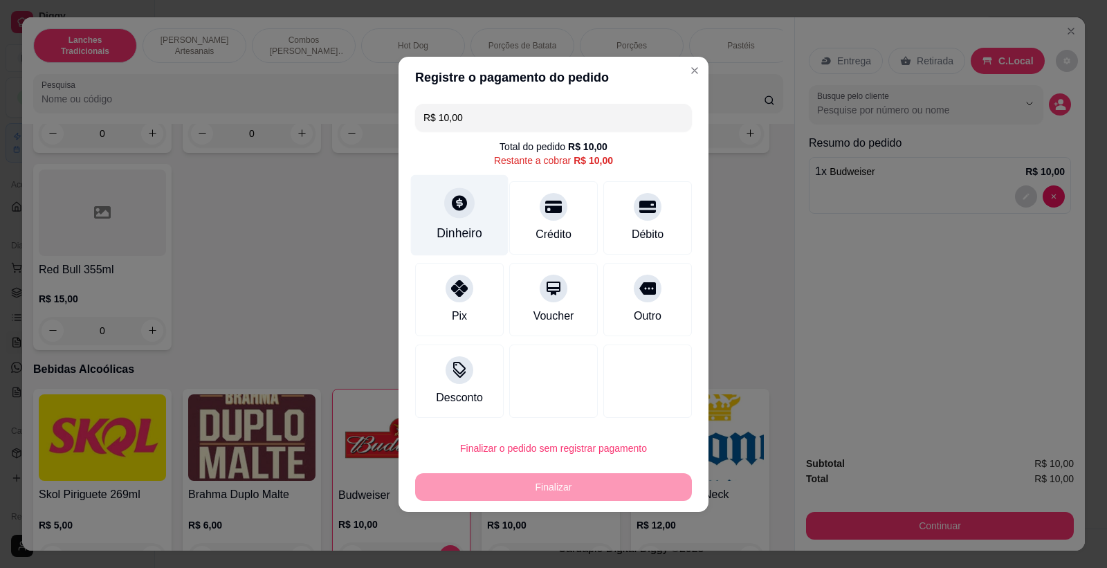
click at [461, 198] on icon at bounding box center [459, 202] width 15 height 15
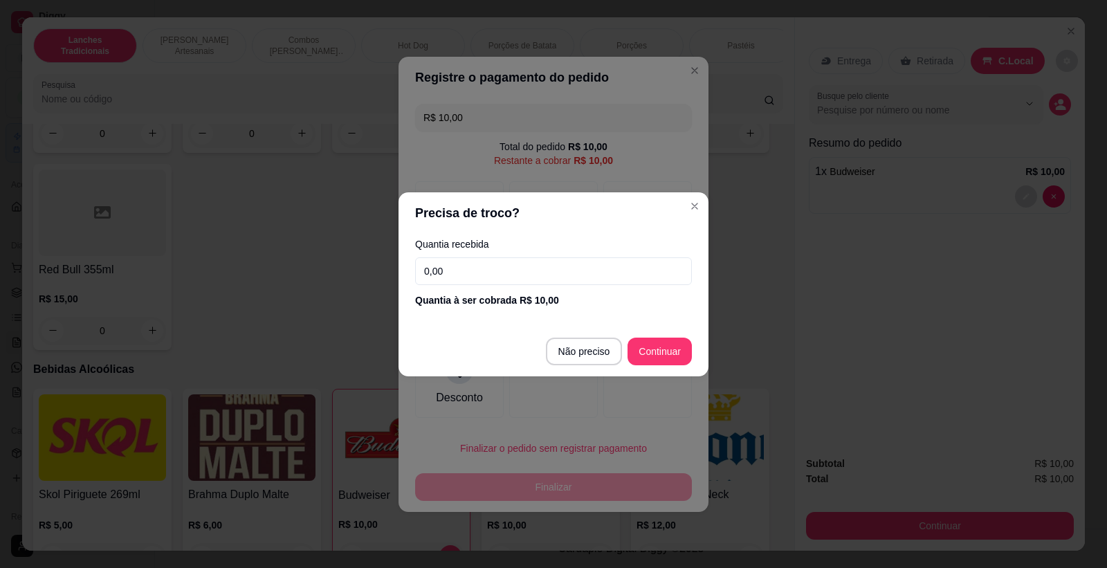
click at [562, 268] on input "0,00" at bounding box center [553, 271] width 277 height 28
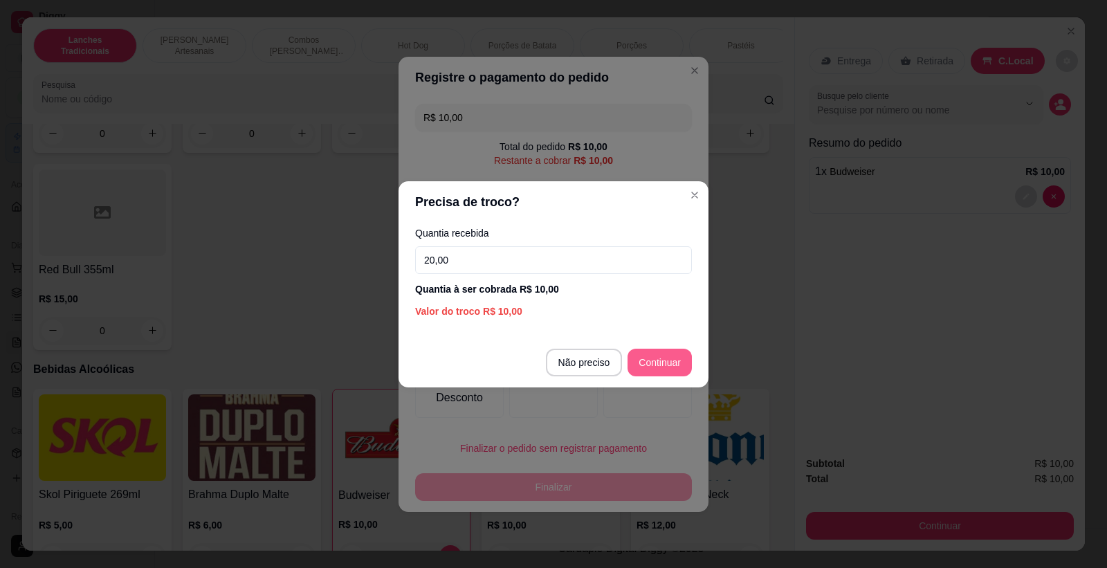
type input "20,00"
type input "R$ 0,00"
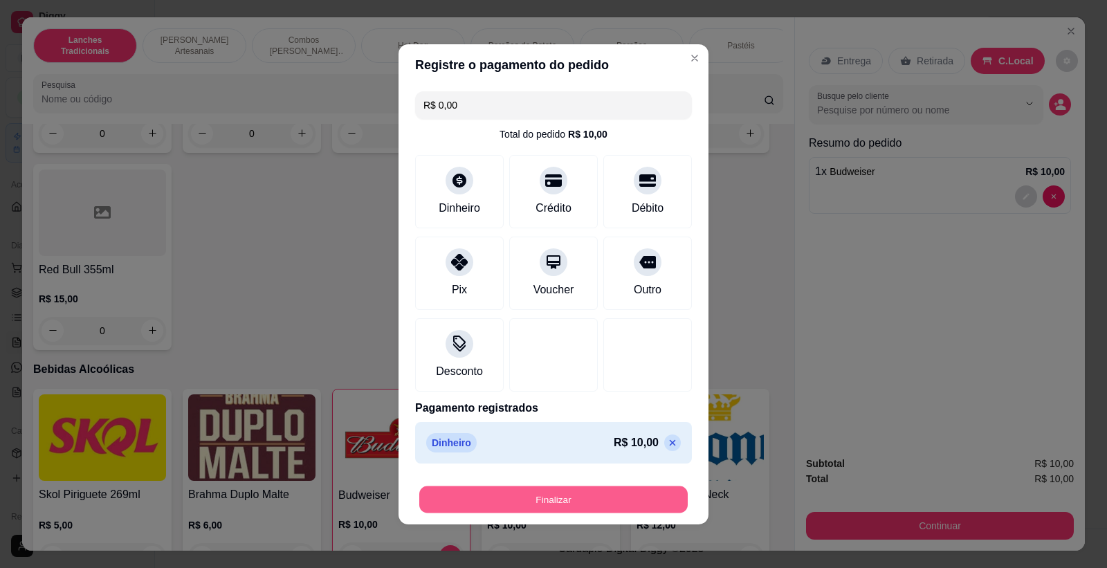
click at [589, 497] on button "Finalizar" at bounding box center [553, 499] width 268 height 27
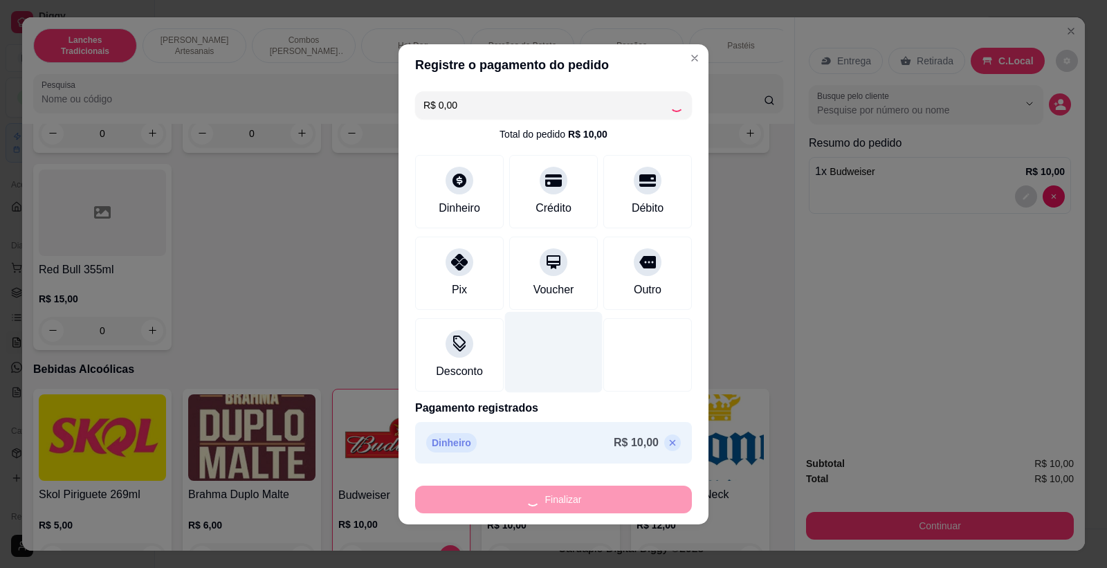
type input "0"
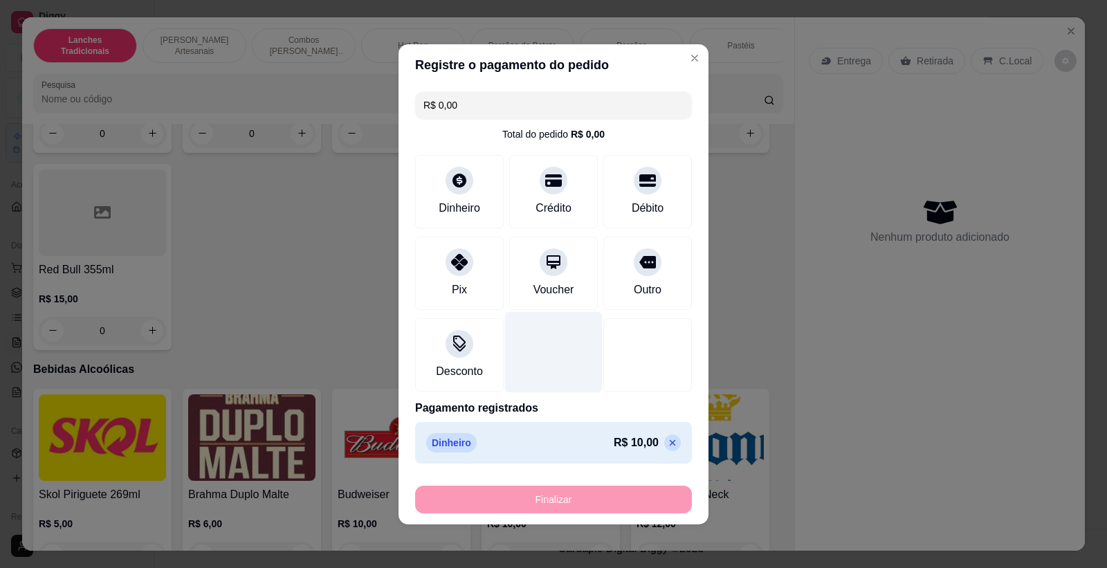
type input "-R$ 10,00"
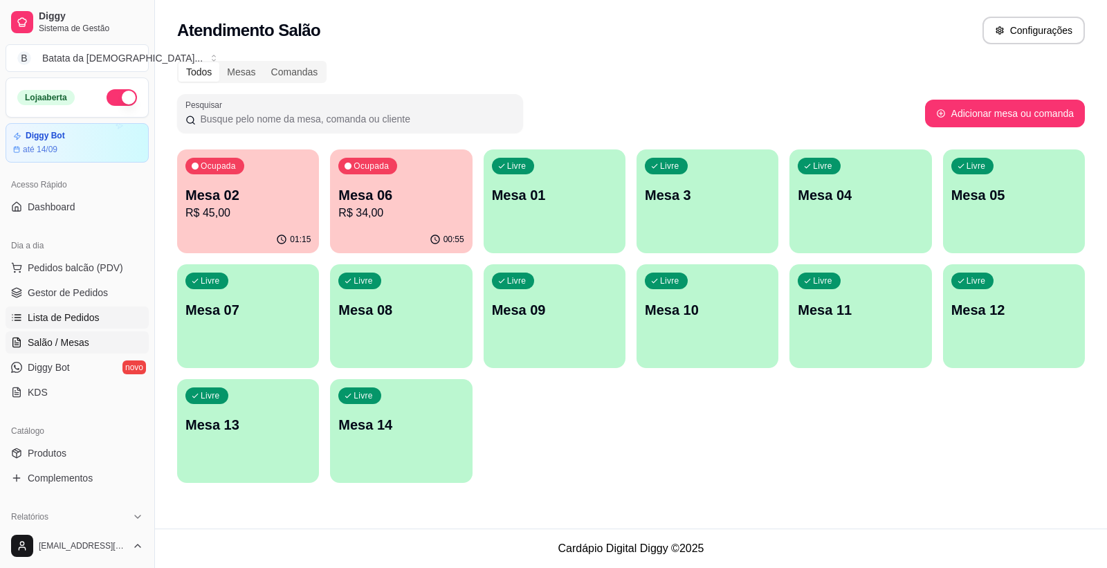
click at [69, 321] on span "Lista de Pedidos" at bounding box center [64, 318] width 72 height 14
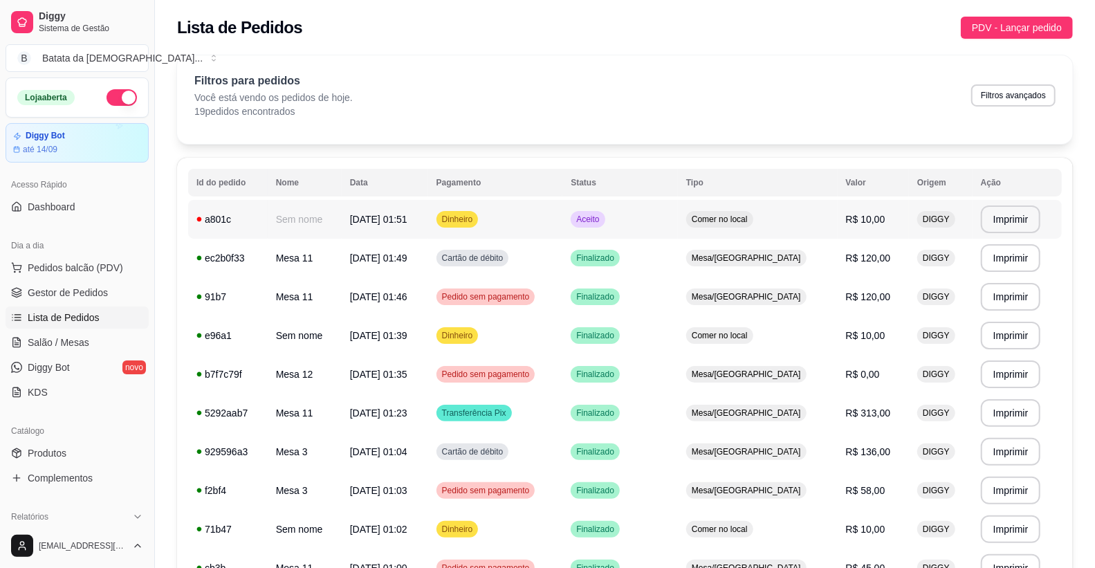
click at [476, 217] on span "Dinheiro" at bounding box center [457, 219] width 37 height 11
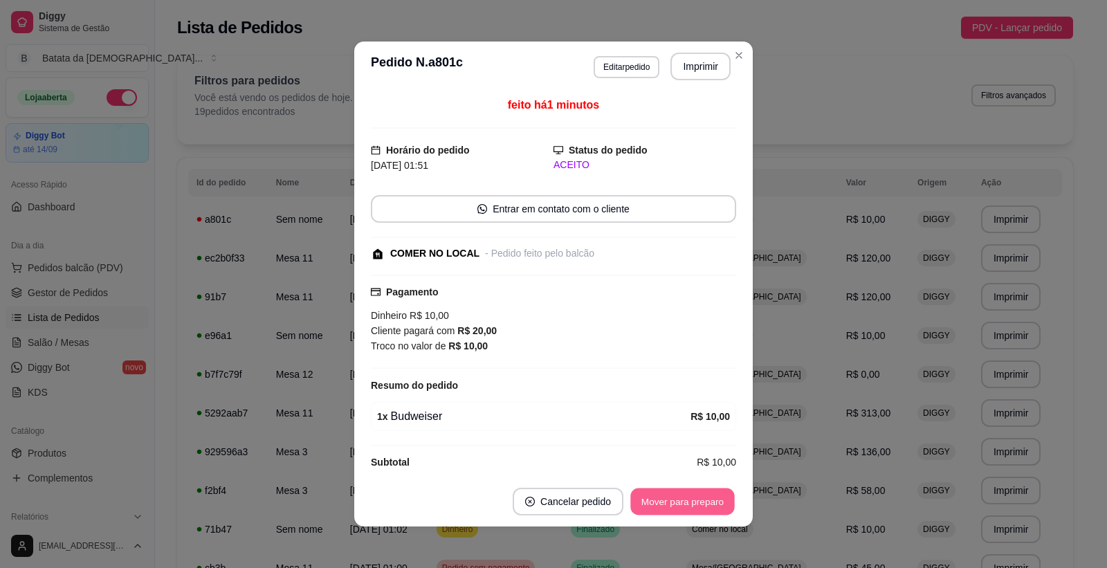
click at [657, 509] on button "Mover para preparo" at bounding box center [682, 501] width 104 height 27
click at [682, 504] on button "Mover para retirada disponível" at bounding box center [659, 501] width 148 height 27
click at [683, 500] on button "Mover para finalizado" at bounding box center [678, 501] width 111 height 27
